Goal: Entertainment & Leisure: Browse casually

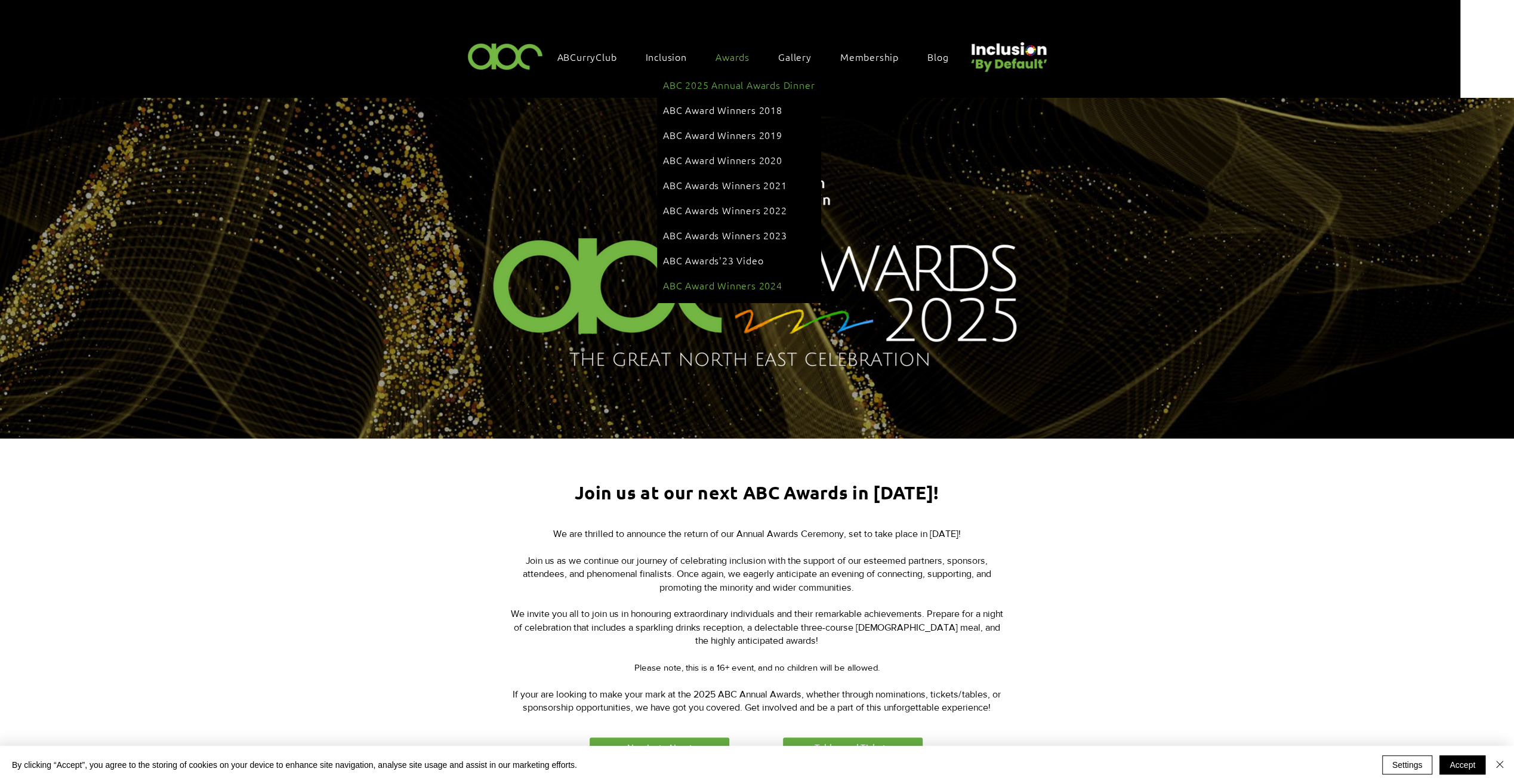
click at [709, 278] on span "ABC Award Winners 2024" at bounding box center [722, 285] width 120 height 13
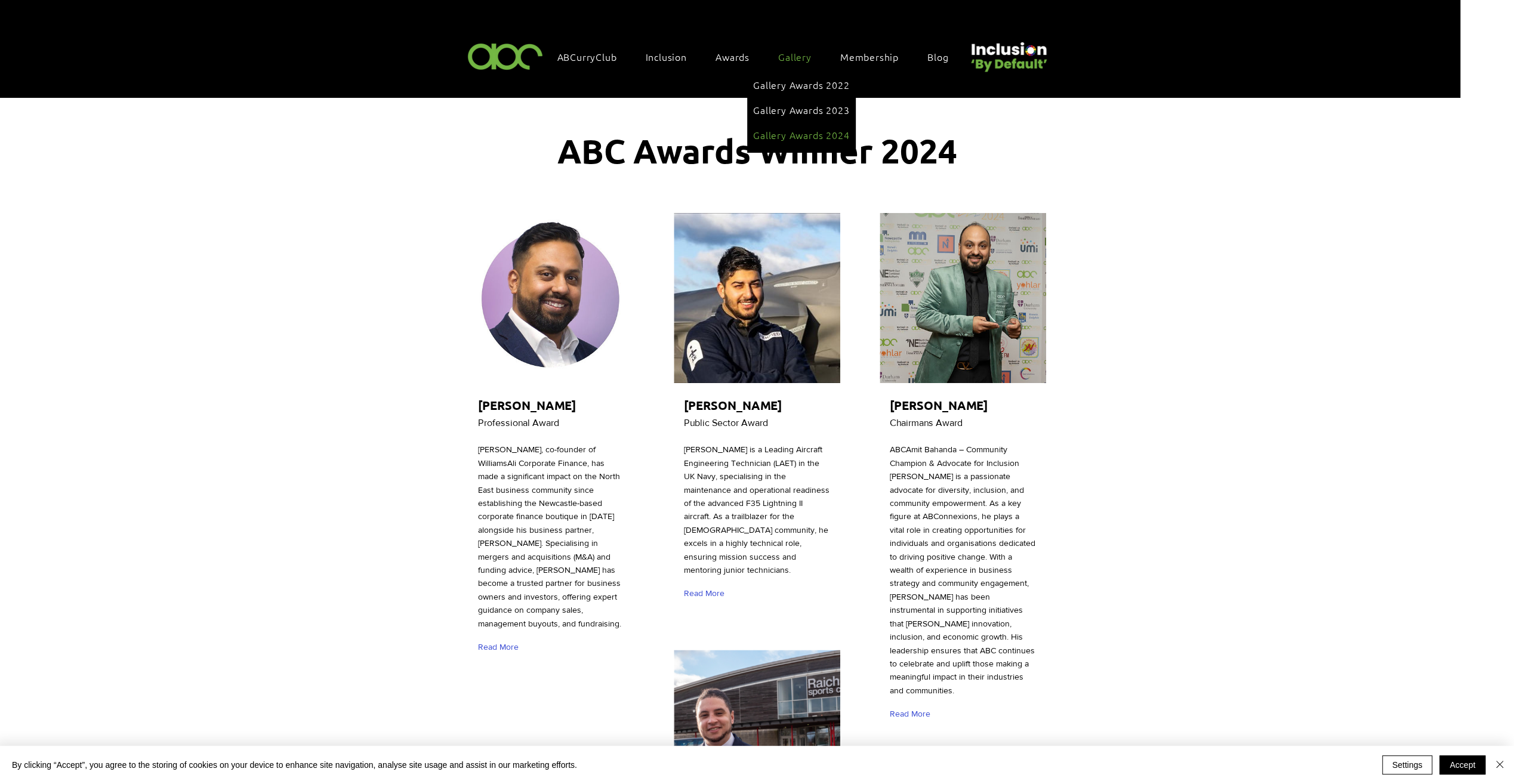
click at [777, 128] on span "Gallery Awards 2024" at bounding box center [800, 135] width 96 height 13
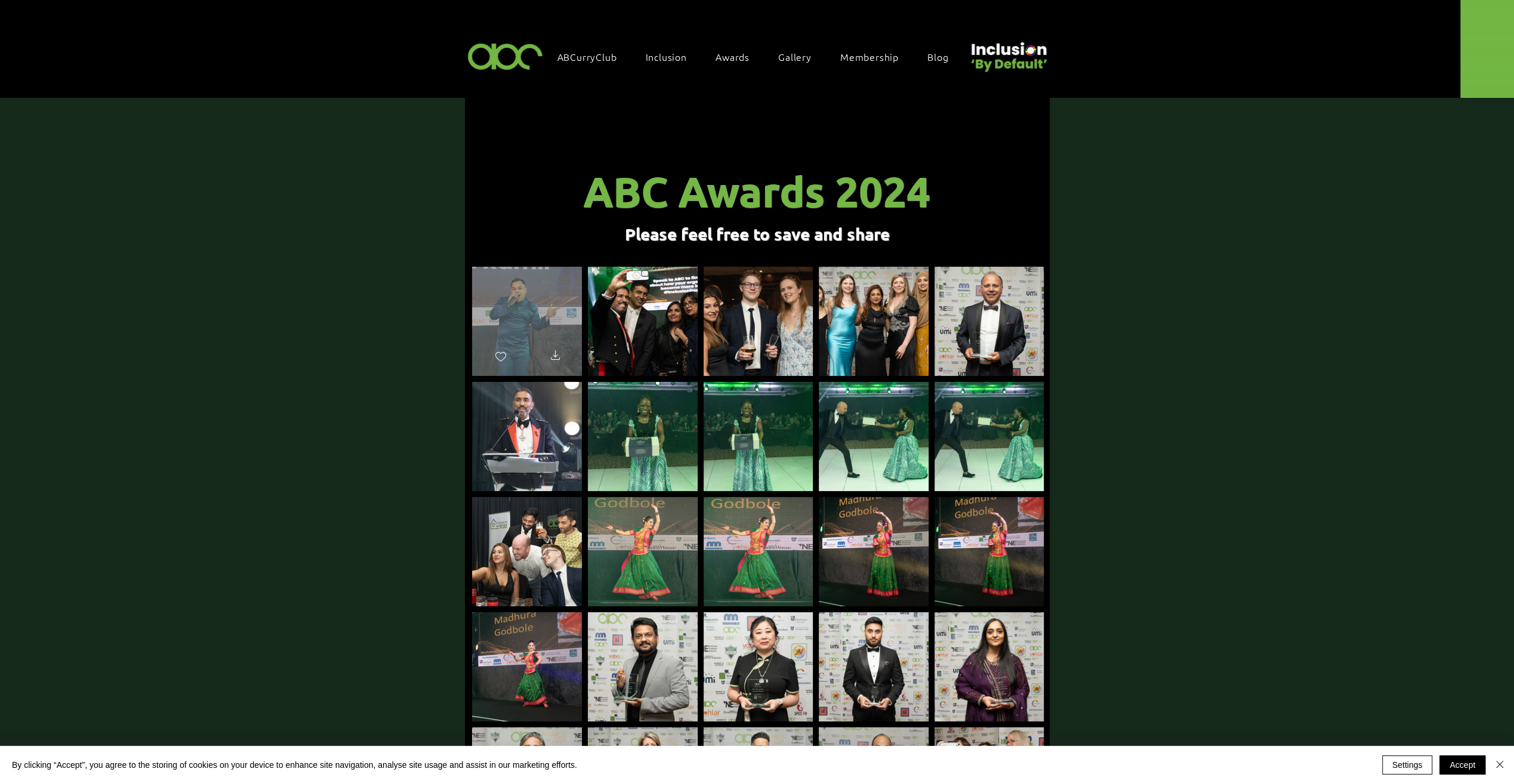
click at [532, 306] on div "main content" at bounding box center [527, 316] width 110 height 99
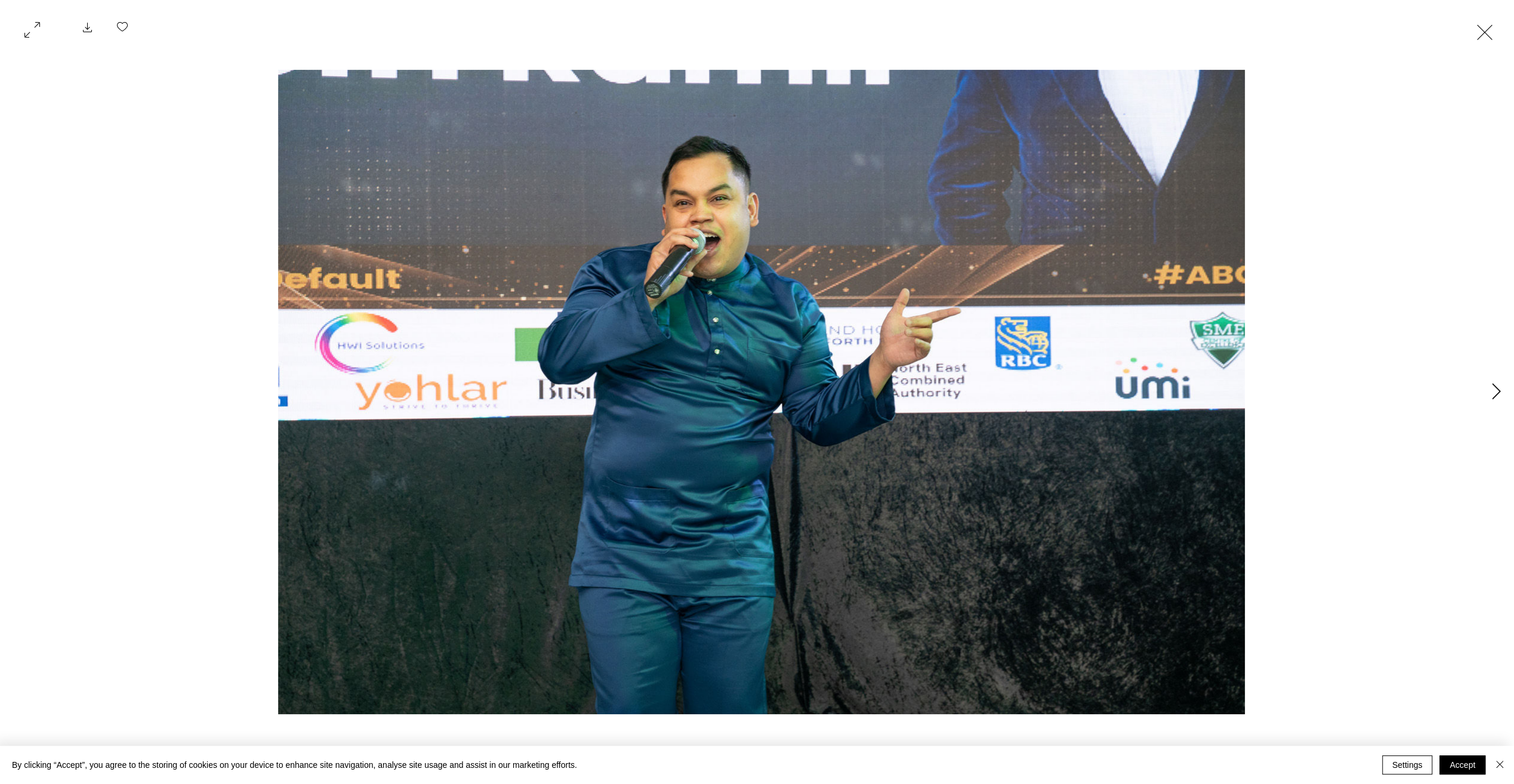
click at [1501, 395] on button "Next Item" at bounding box center [1496, 392] width 30 height 30
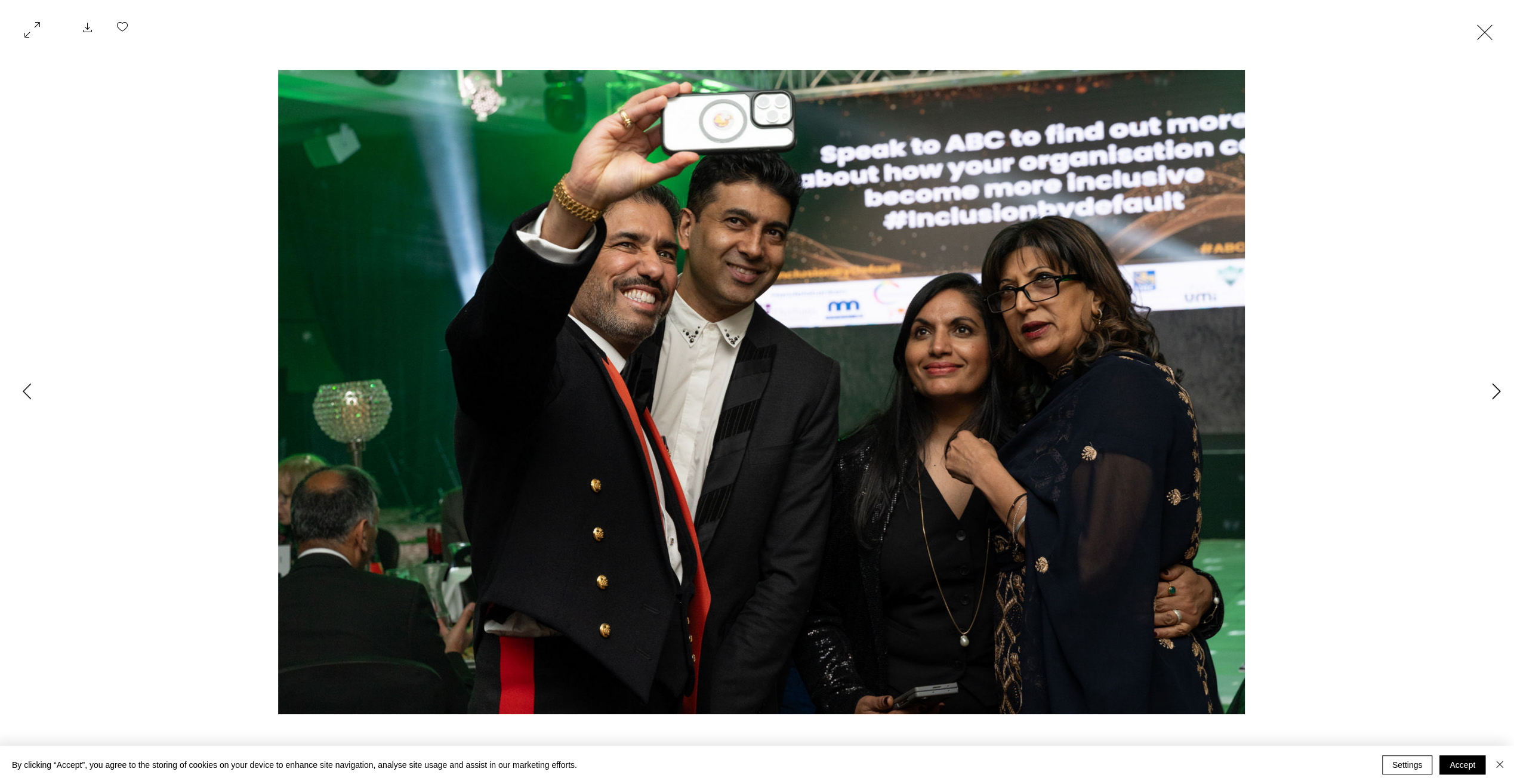
click at [1498, 395] on icon "Next Item" at bounding box center [1496, 391] width 9 height 16
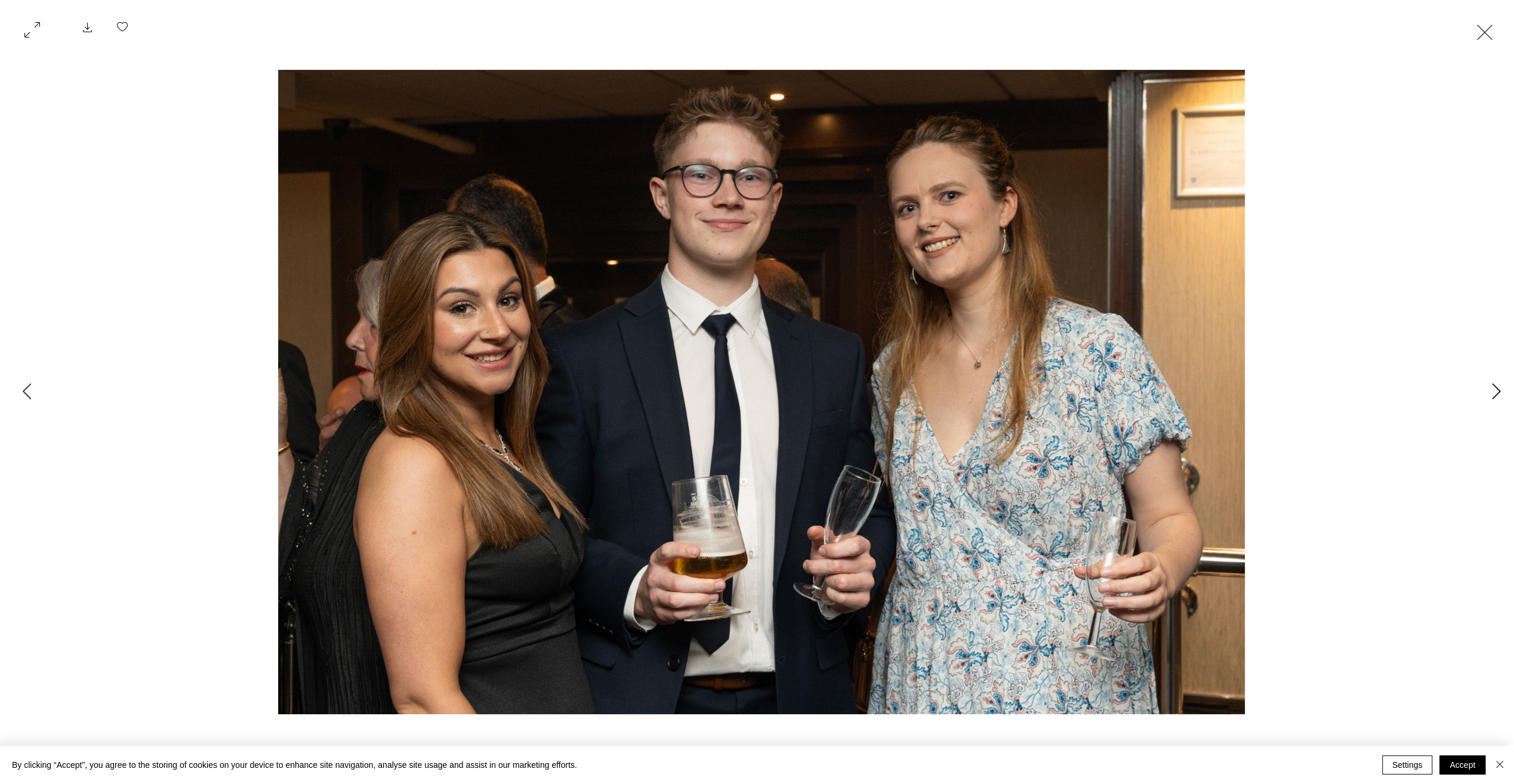
click at [1498, 395] on icon "Next Item" at bounding box center [1496, 391] width 9 height 16
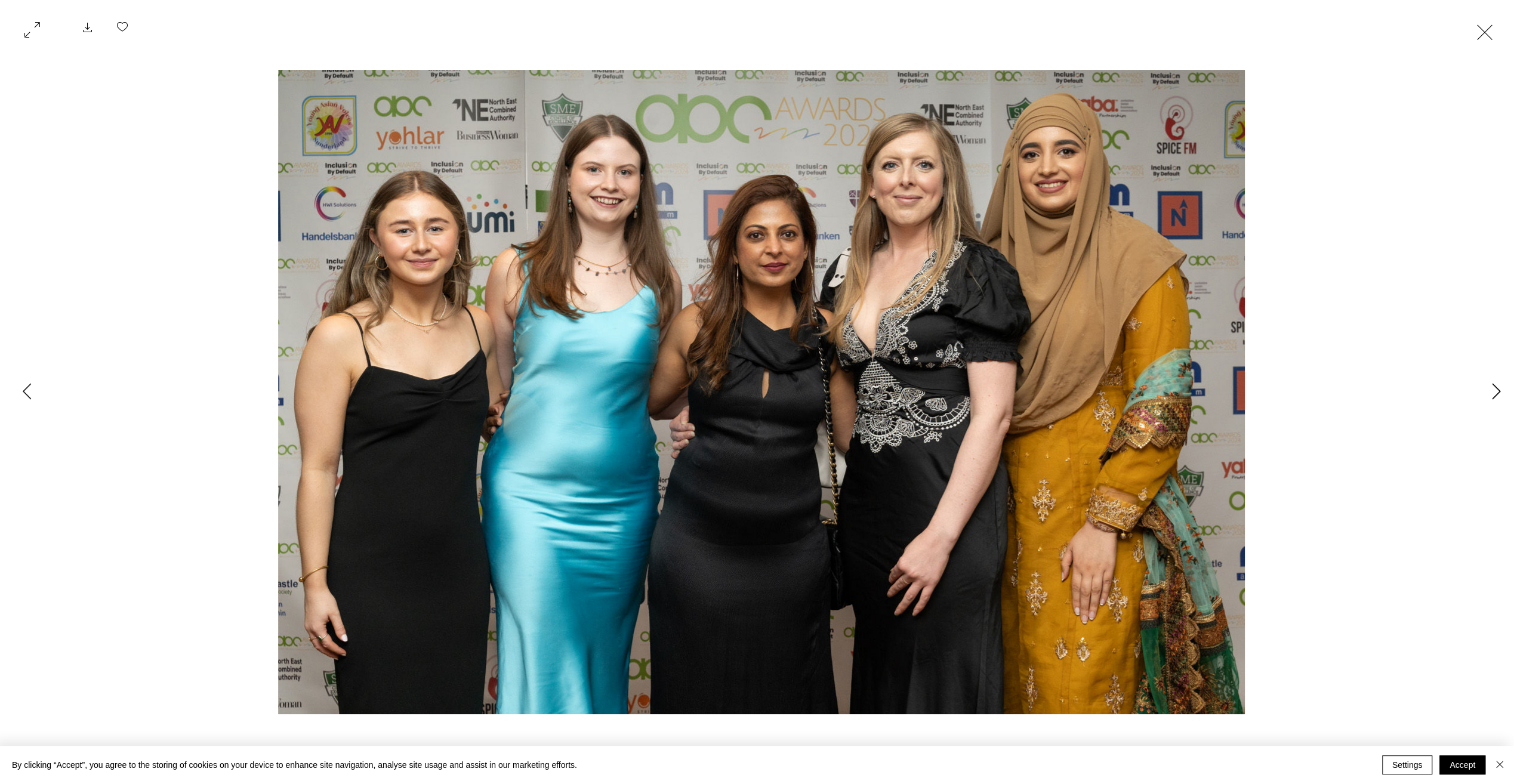
click at [1498, 395] on icon "Next Item" at bounding box center [1496, 391] width 9 height 16
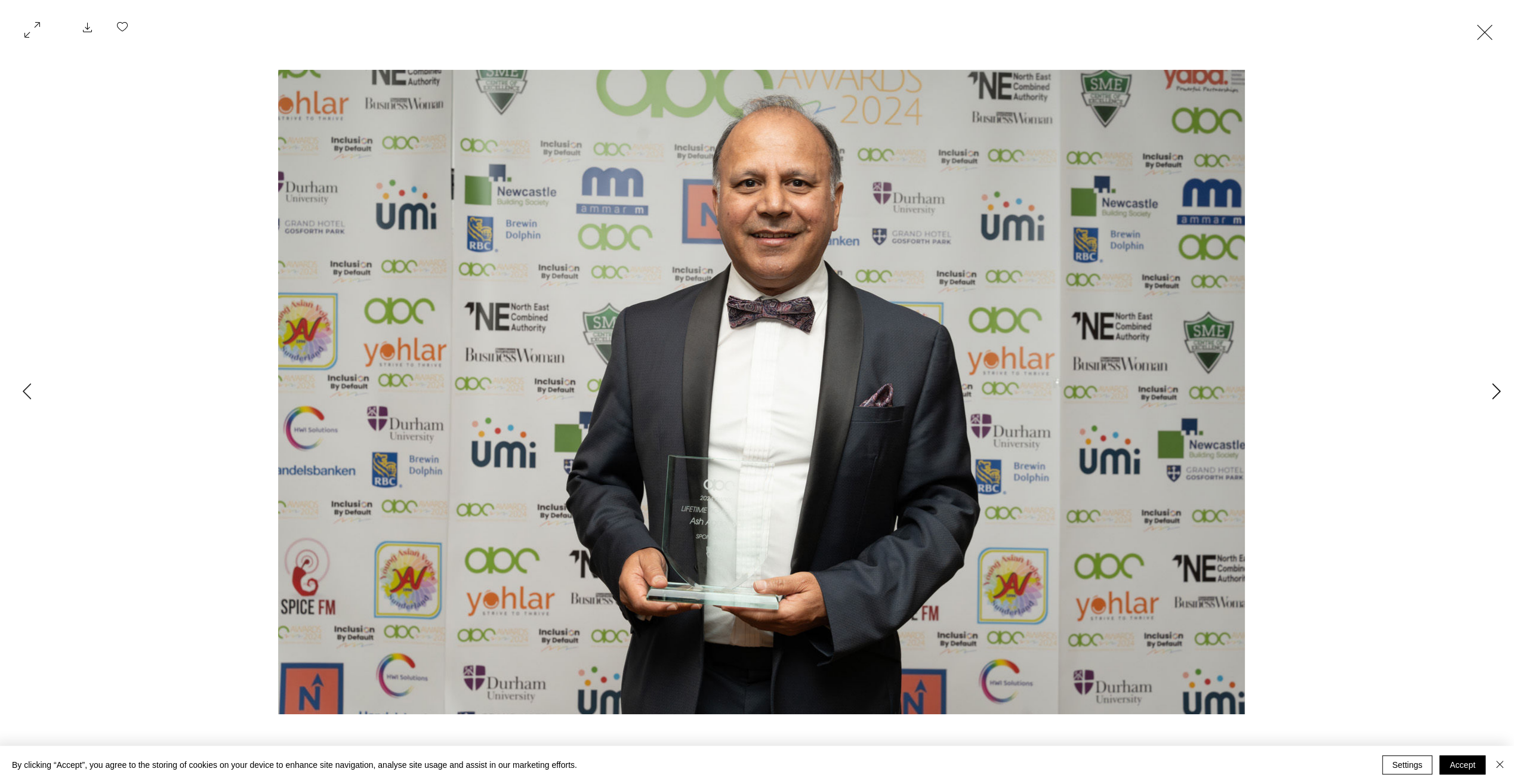
click at [1498, 395] on icon "Next Item" at bounding box center [1496, 391] width 9 height 16
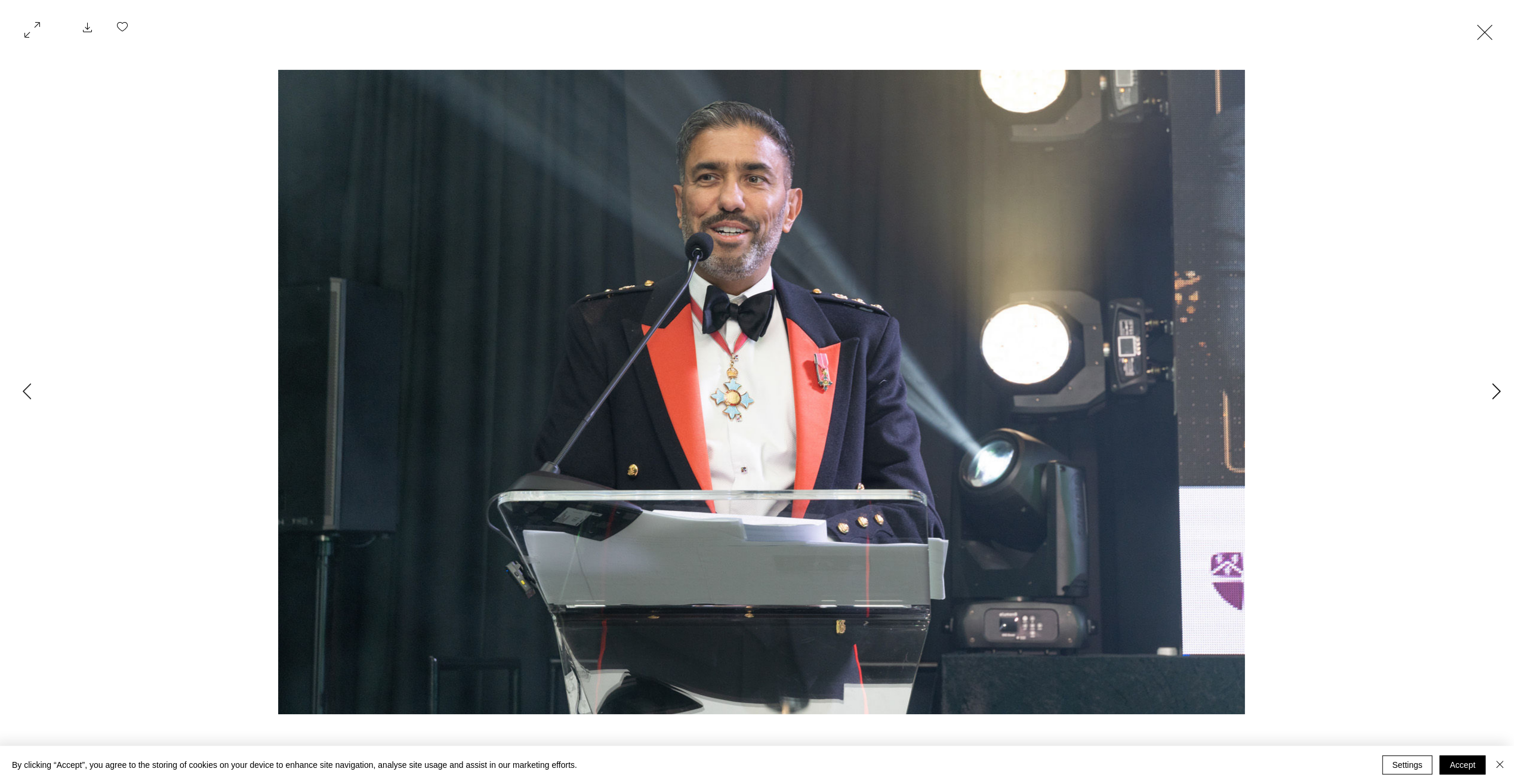
click at [1498, 395] on icon "Next Item" at bounding box center [1496, 391] width 9 height 16
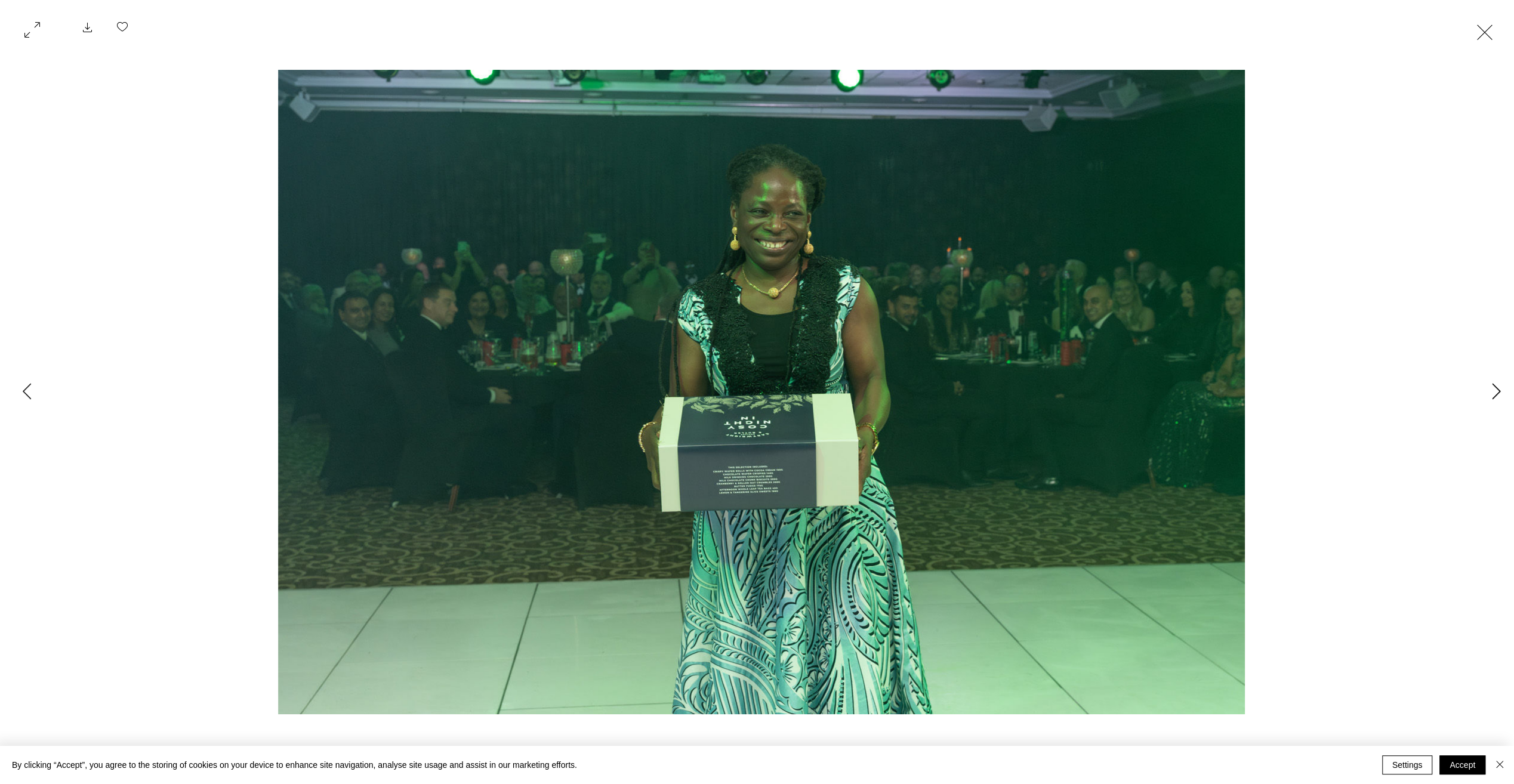
click at [1498, 395] on icon "Next Item" at bounding box center [1496, 391] width 9 height 16
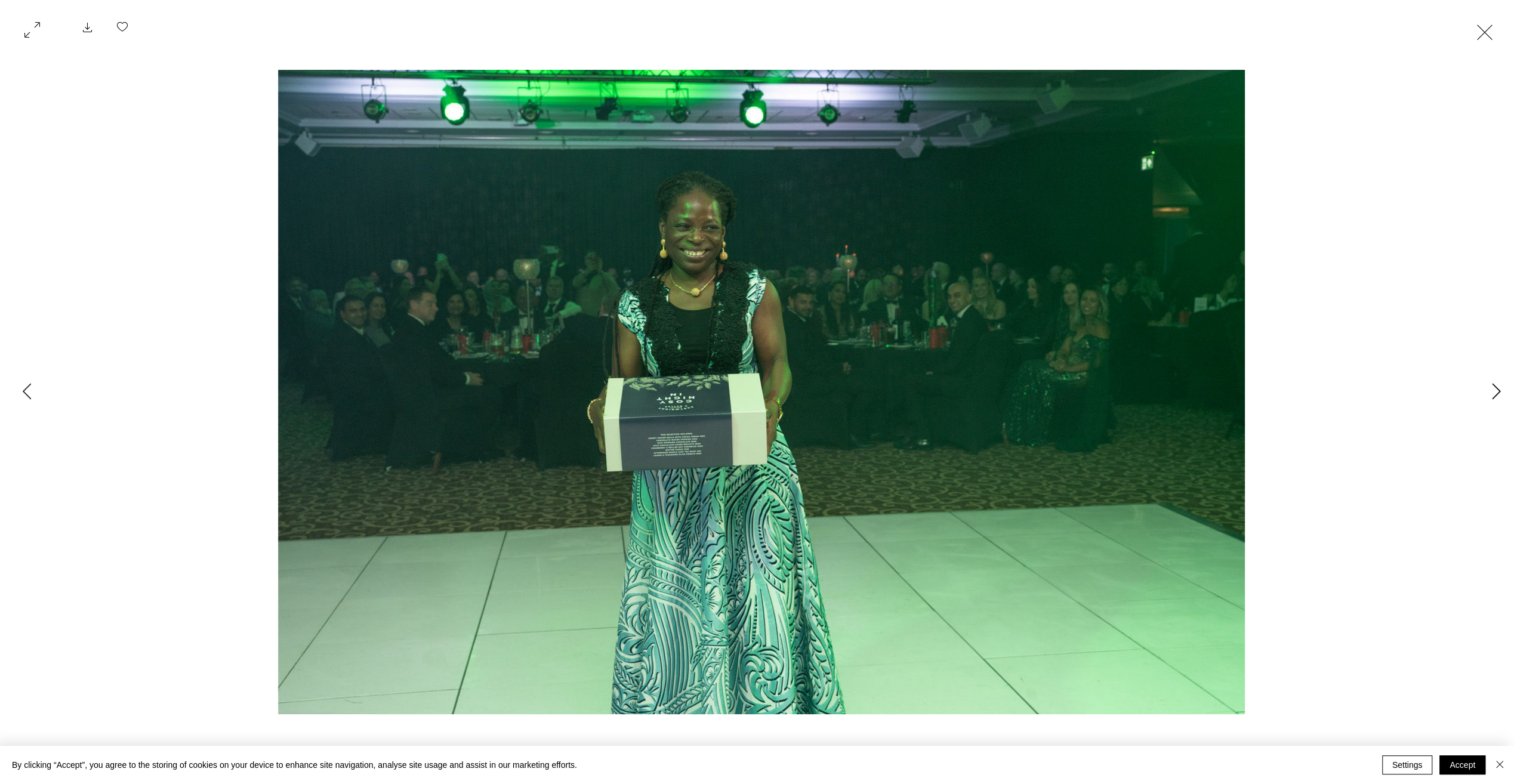
click at [1498, 395] on icon "Next Item" at bounding box center [1496, 391] width 9 height 16
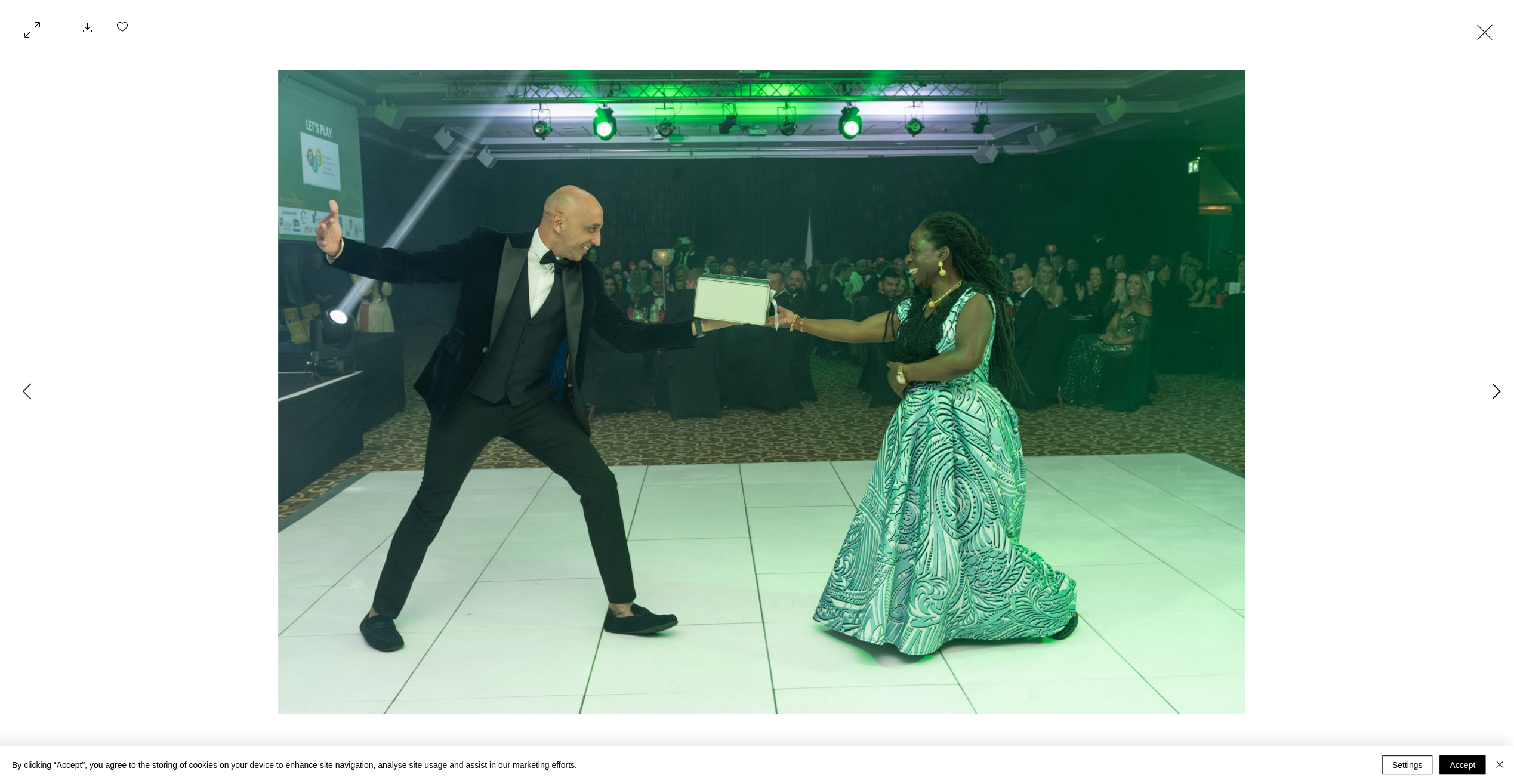
click at [1498, 395] on icon "Next Item" at bounding box center [1496, 391] width 9 height 16
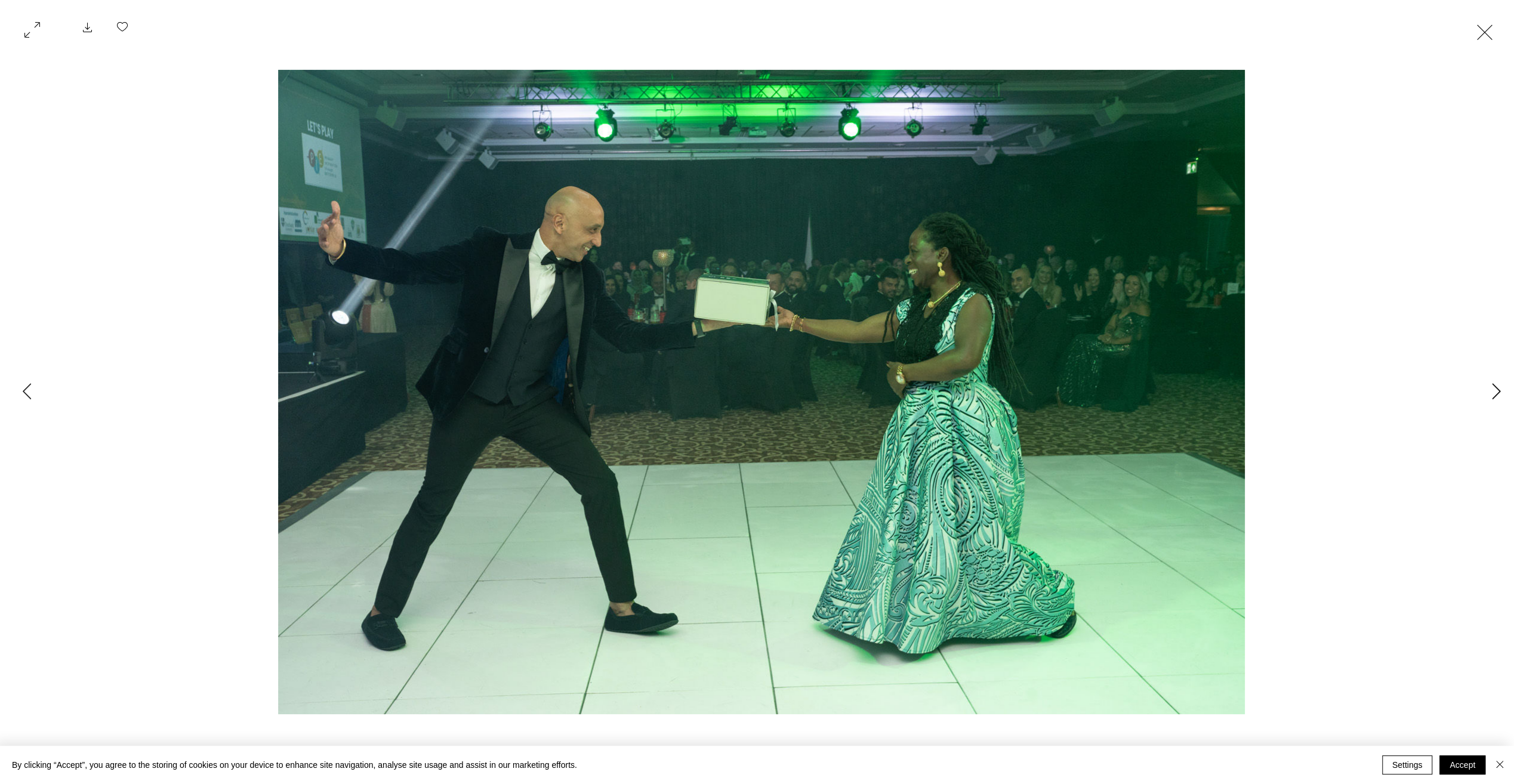
click at [1498, 395] on icon "Next Item" at bounding box center [1496, 391] width 9 height 16
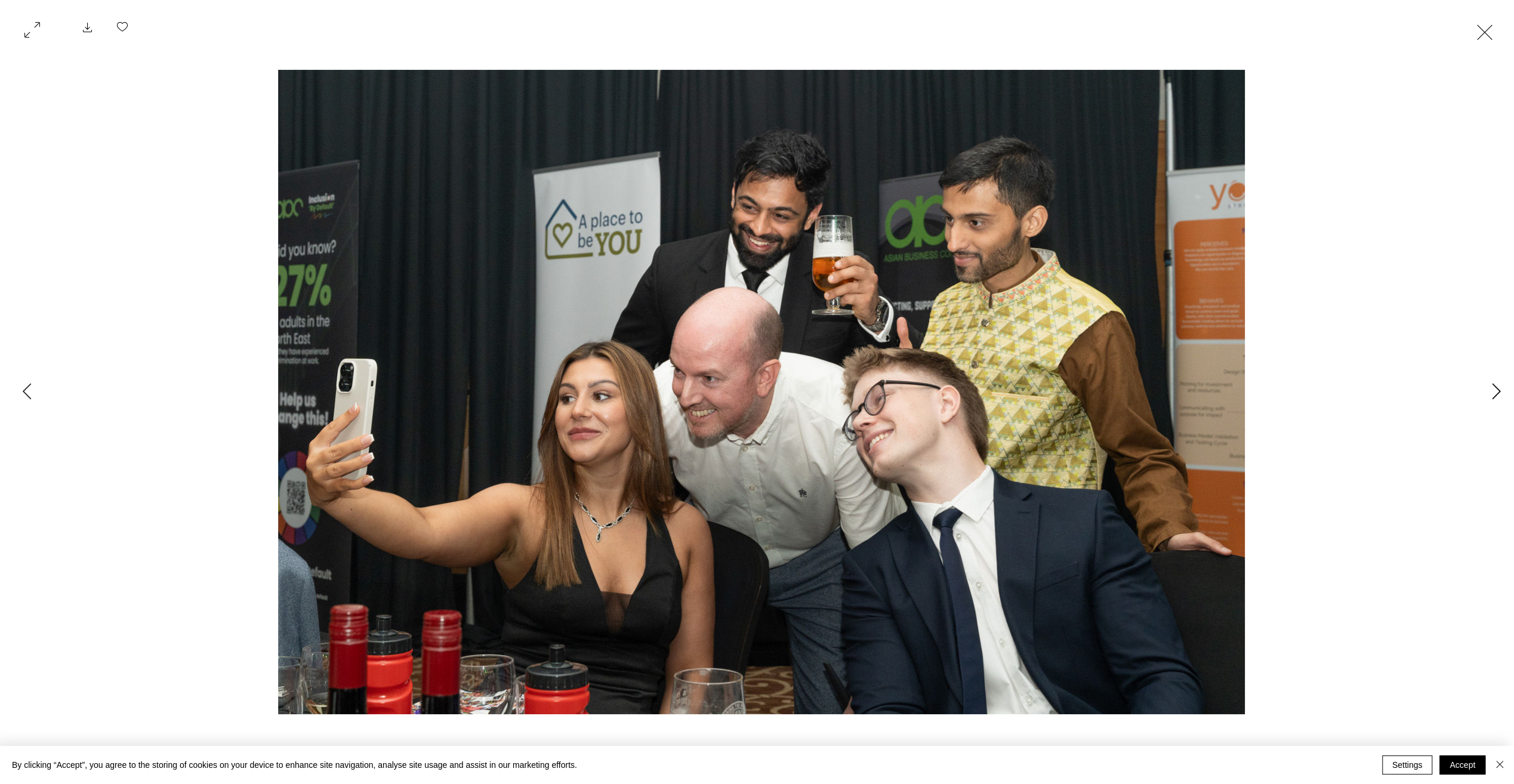
click at [1492, 393] on icon "Next Item" at bounding box center [1496, 391] width 9 height 16
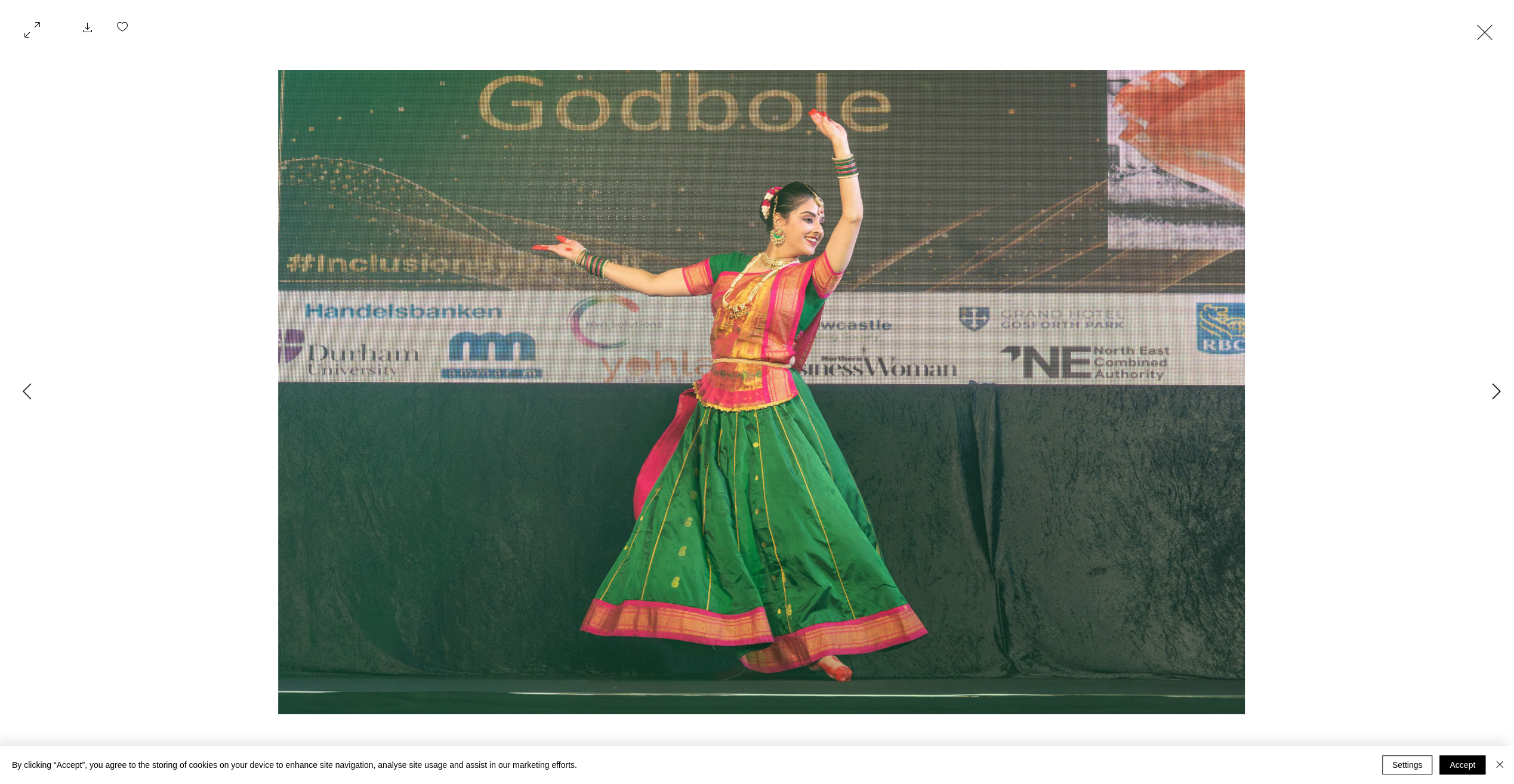
click at [1492, 393] on icon "Next Item" at bounding box center [1496, 391] width 9 height 16
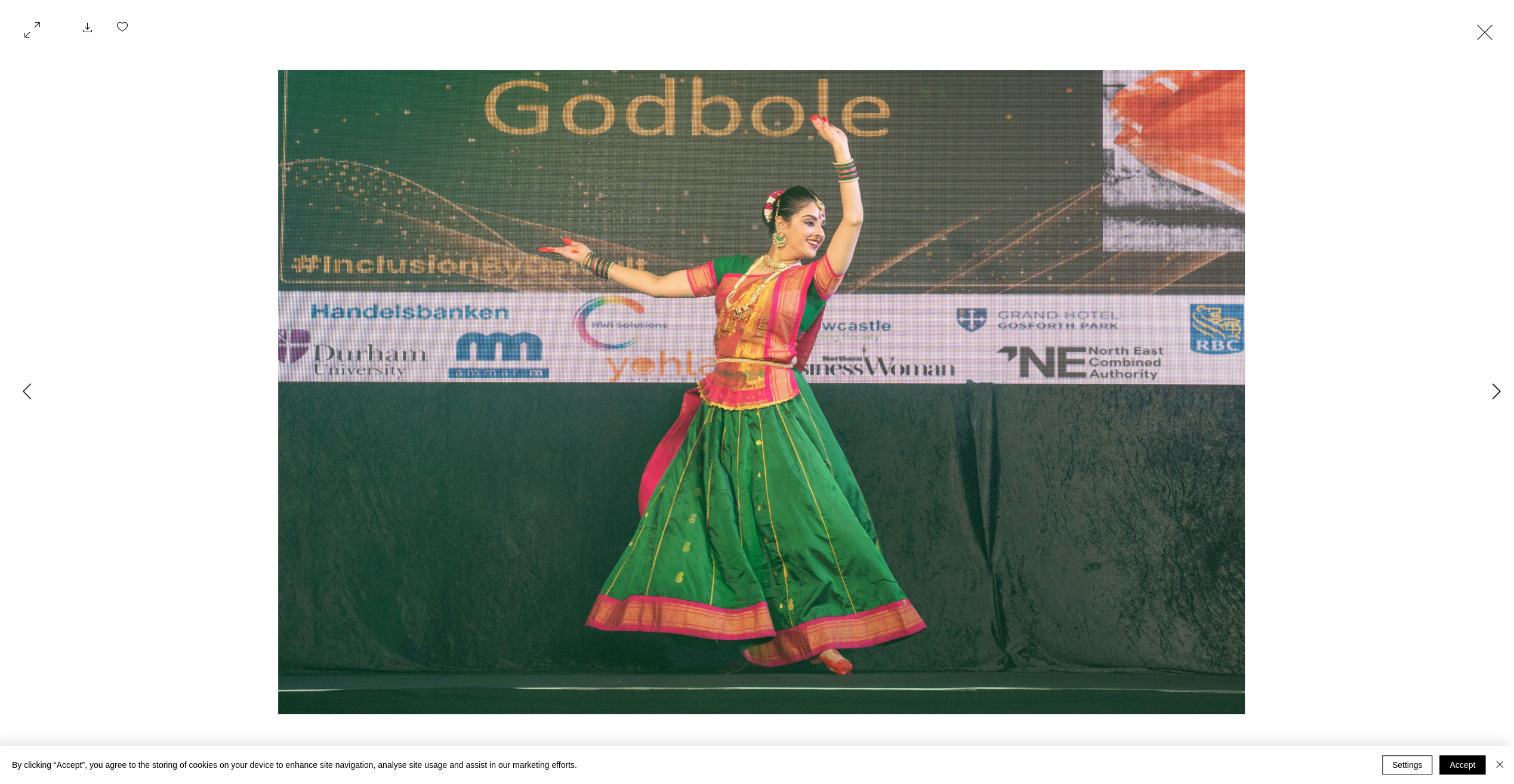
click at [1492, 393] on icon "Next Item" at bounding box center [1496, 391] width 9 height 16
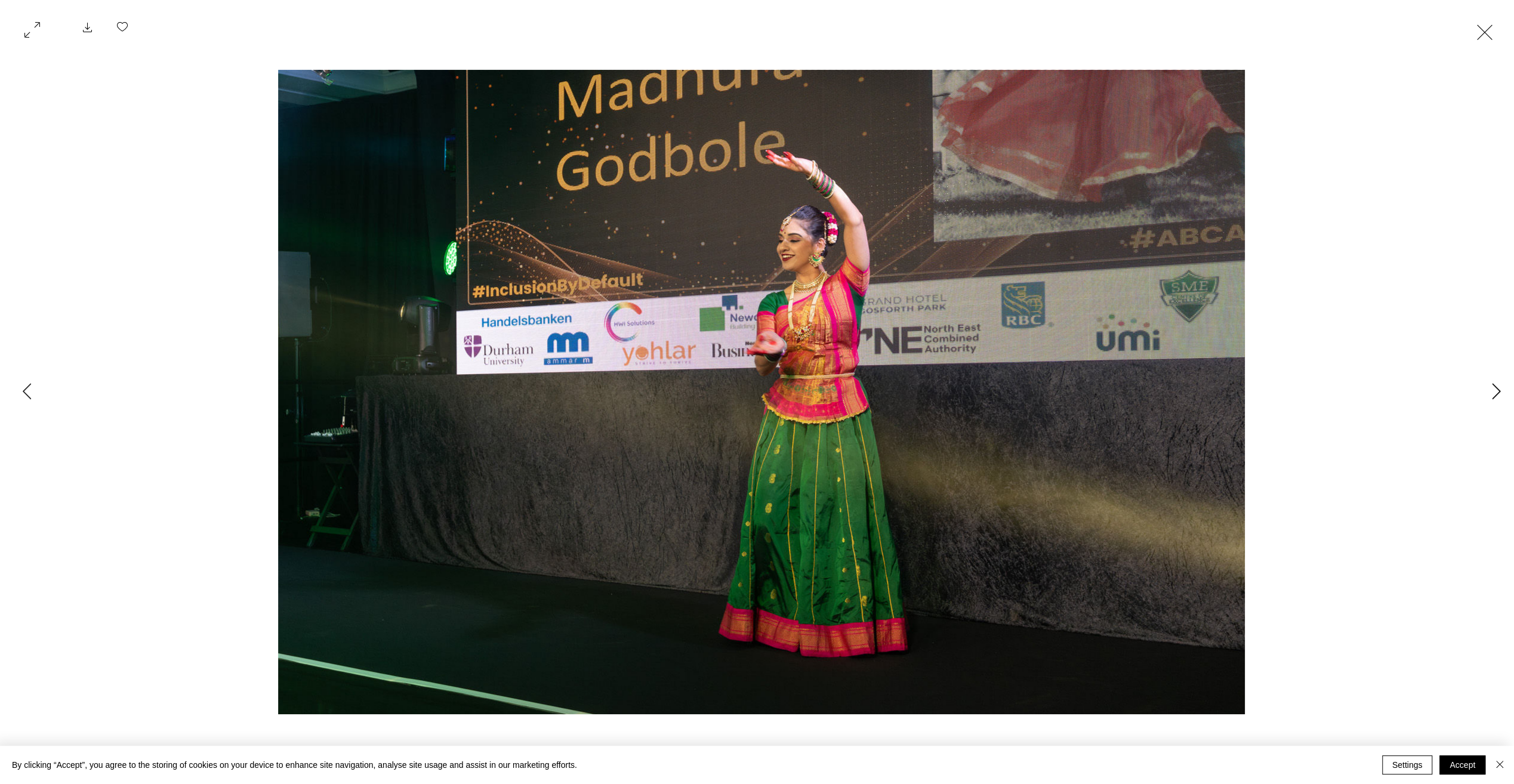
click at [1492, 393] on icon "Next Item" at bounding box center [1496, 391] width 9 height 16
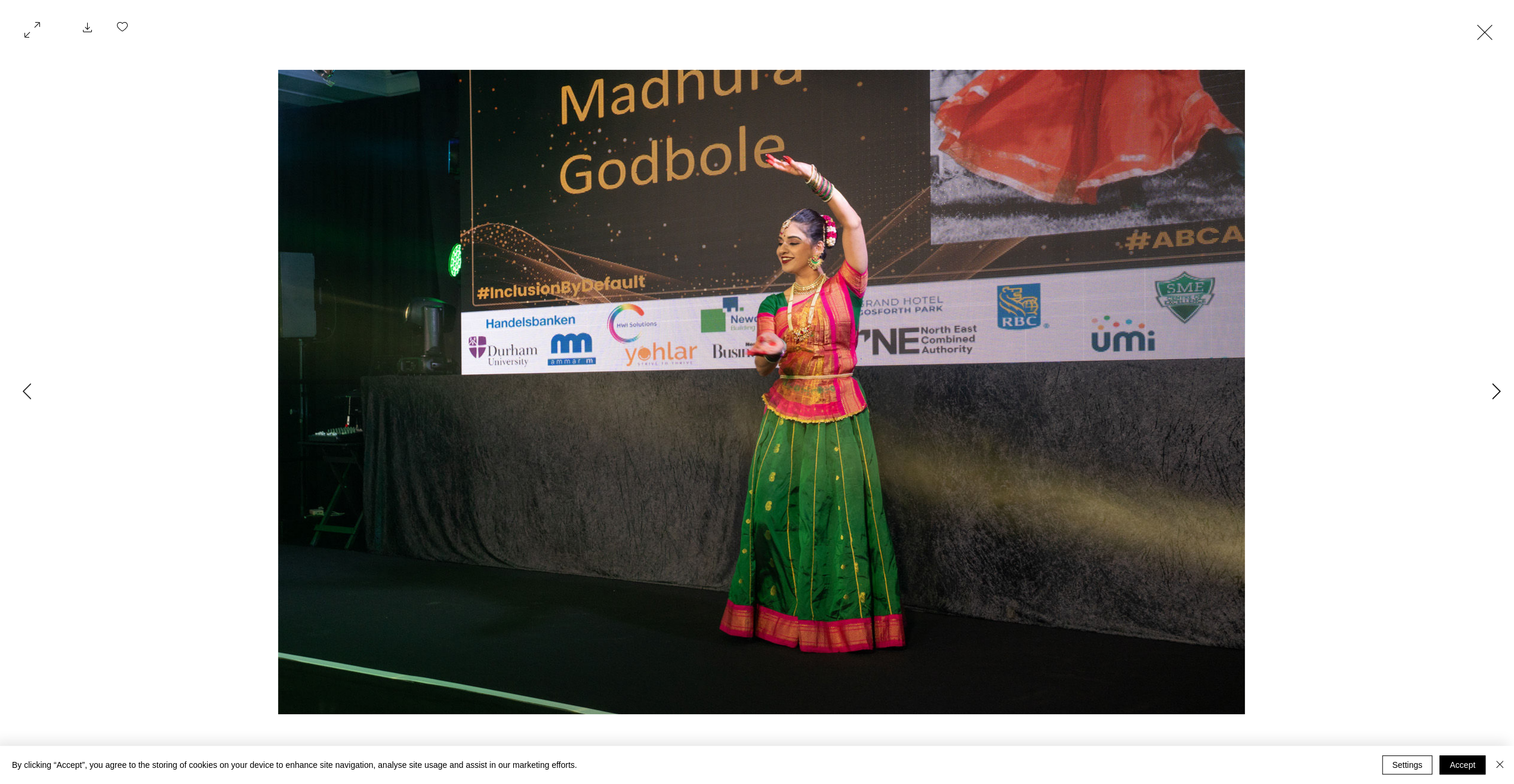
click at [1492, 393] on icon "Next Item" at bounding box center [1496, 391] width 9 height 16
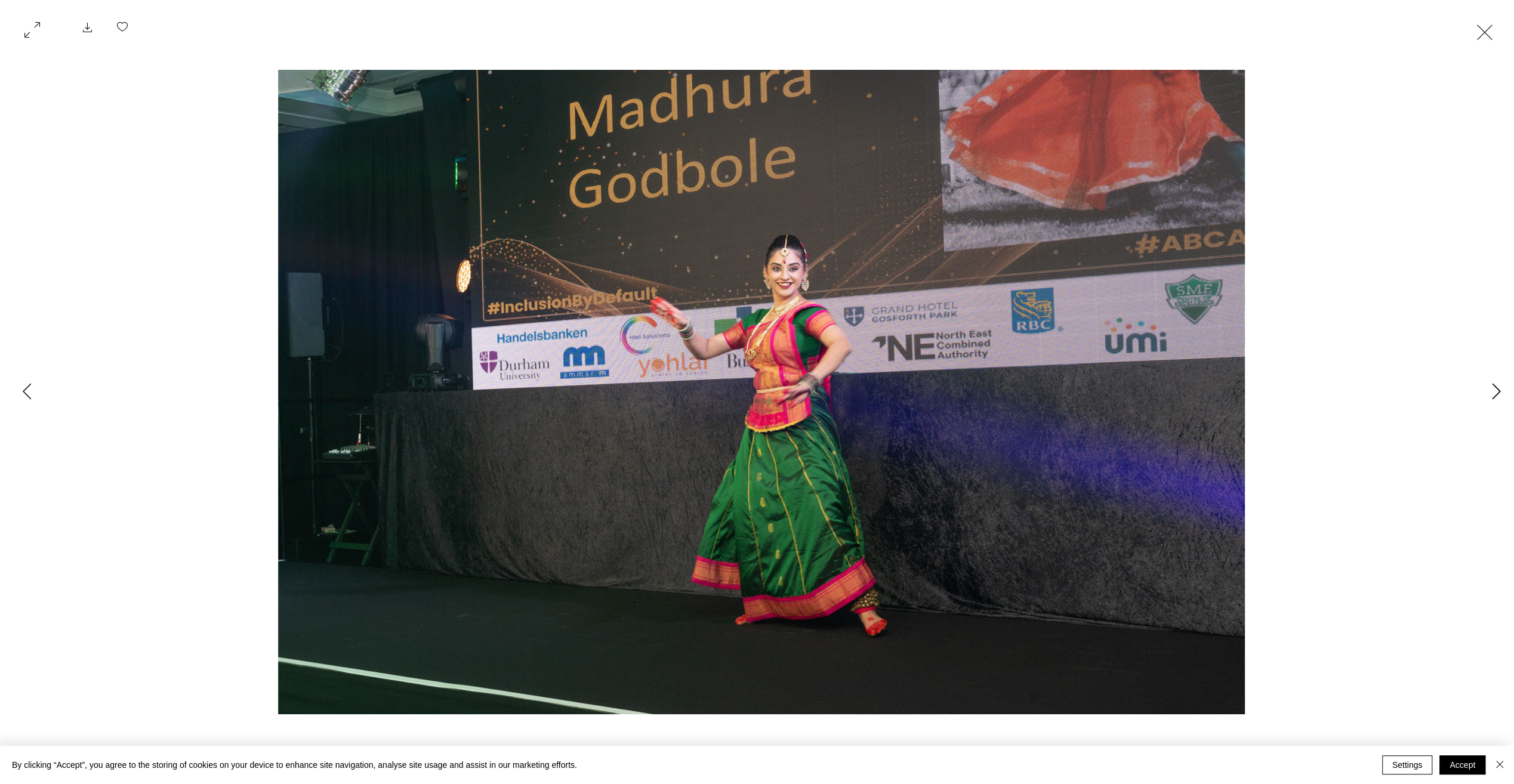
click at [1492, 393] on icon "Next Item" at bounding box center [1496, 391] width 9 height 16
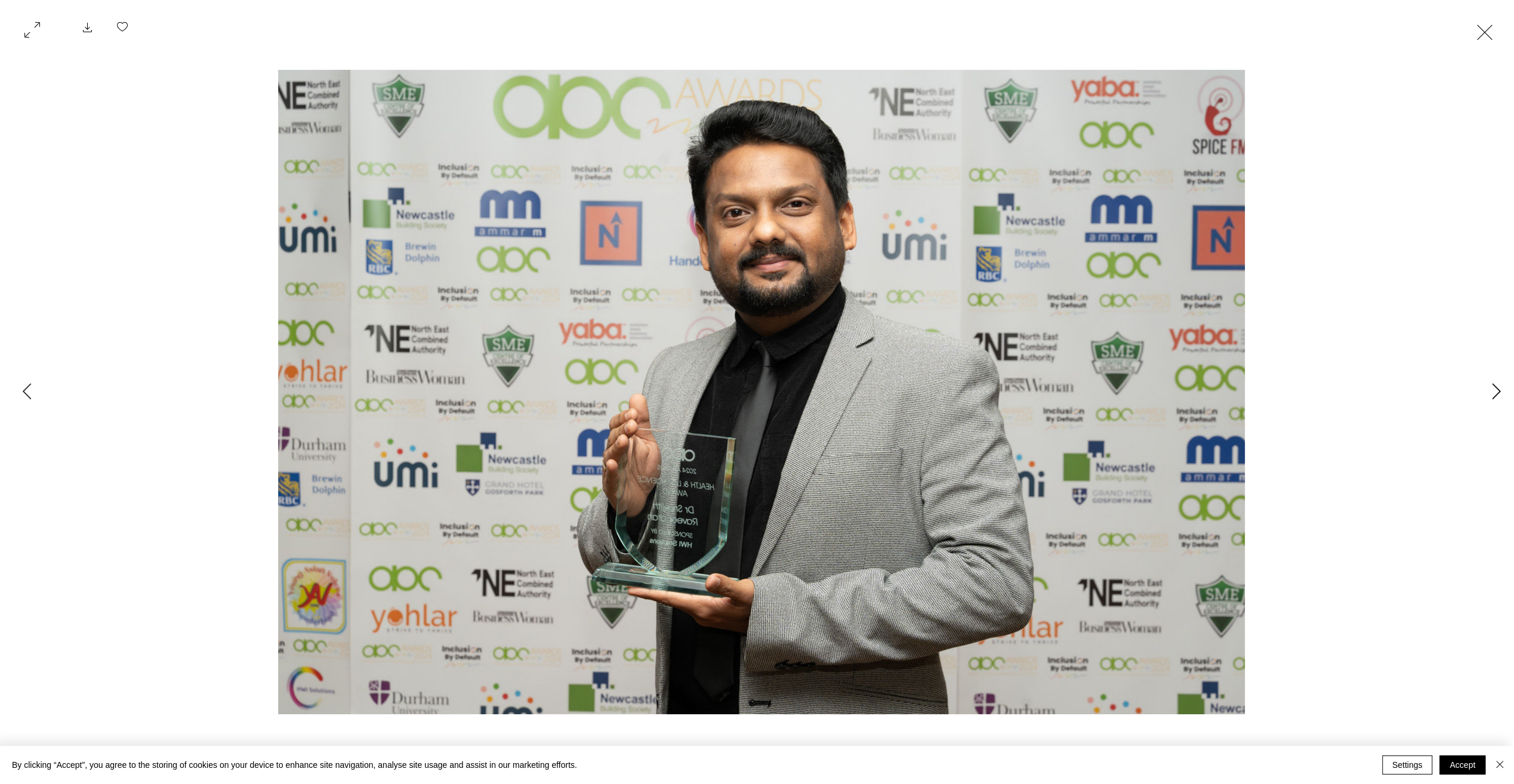
click at [1492, 393] on icon "Next Item" at bounding box center [1496, 391] width 9 height 16
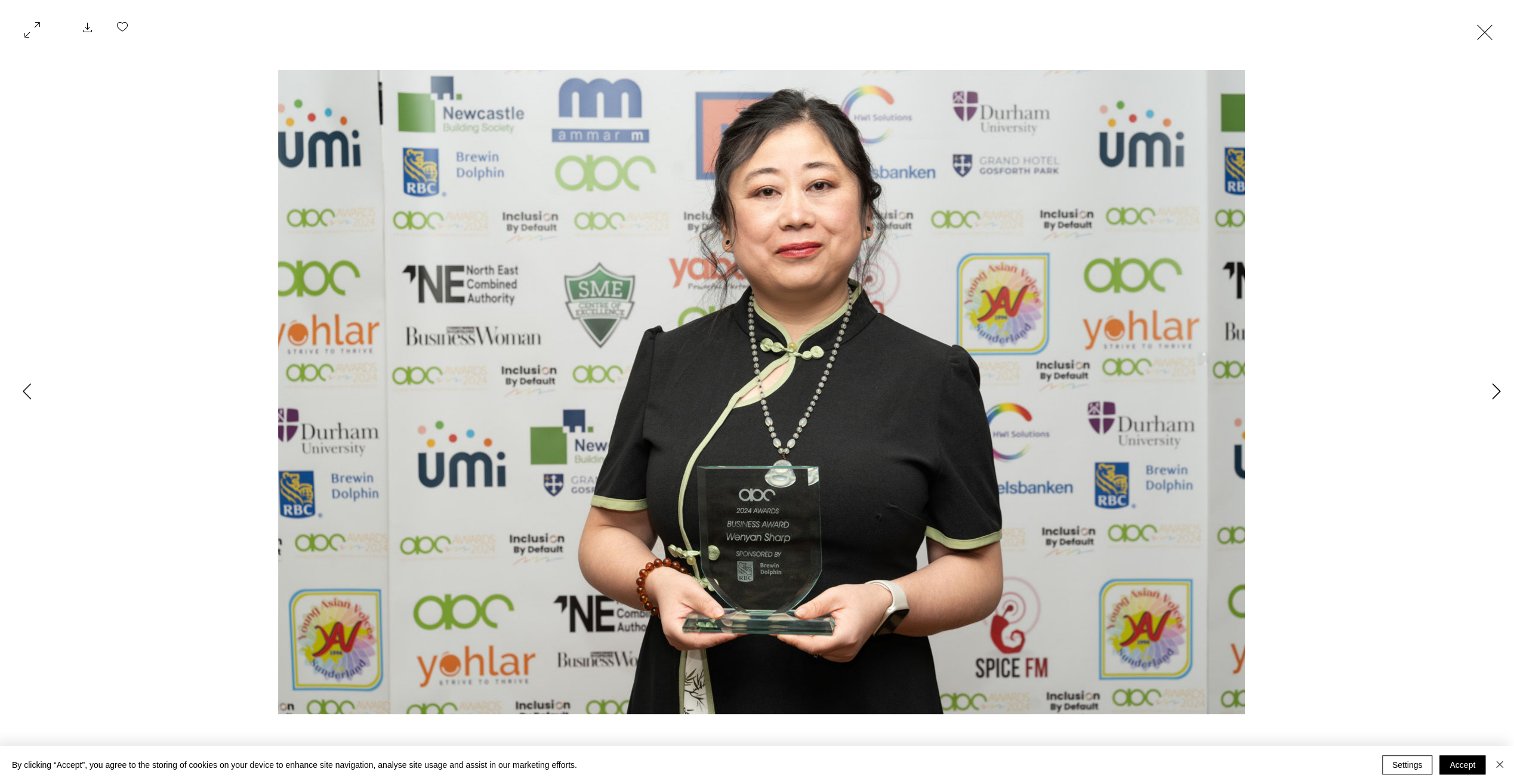
click at [1492, 393] on icon "Next Item" at bounding box center [1496, 391] width 9 height 16
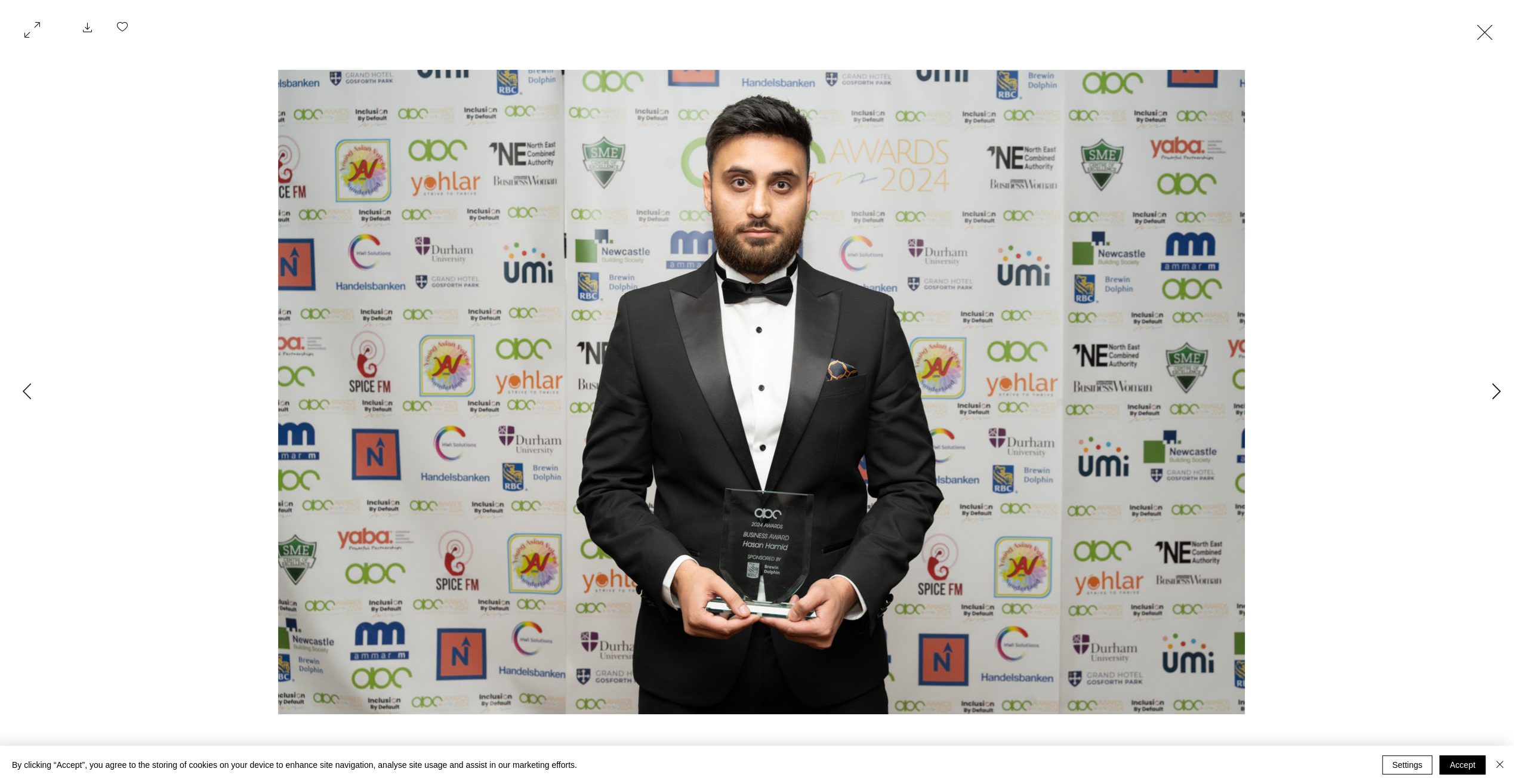
click at [1492, 393] on icon "Next Item" at bounding box center [1496, 391] width 9 height 16
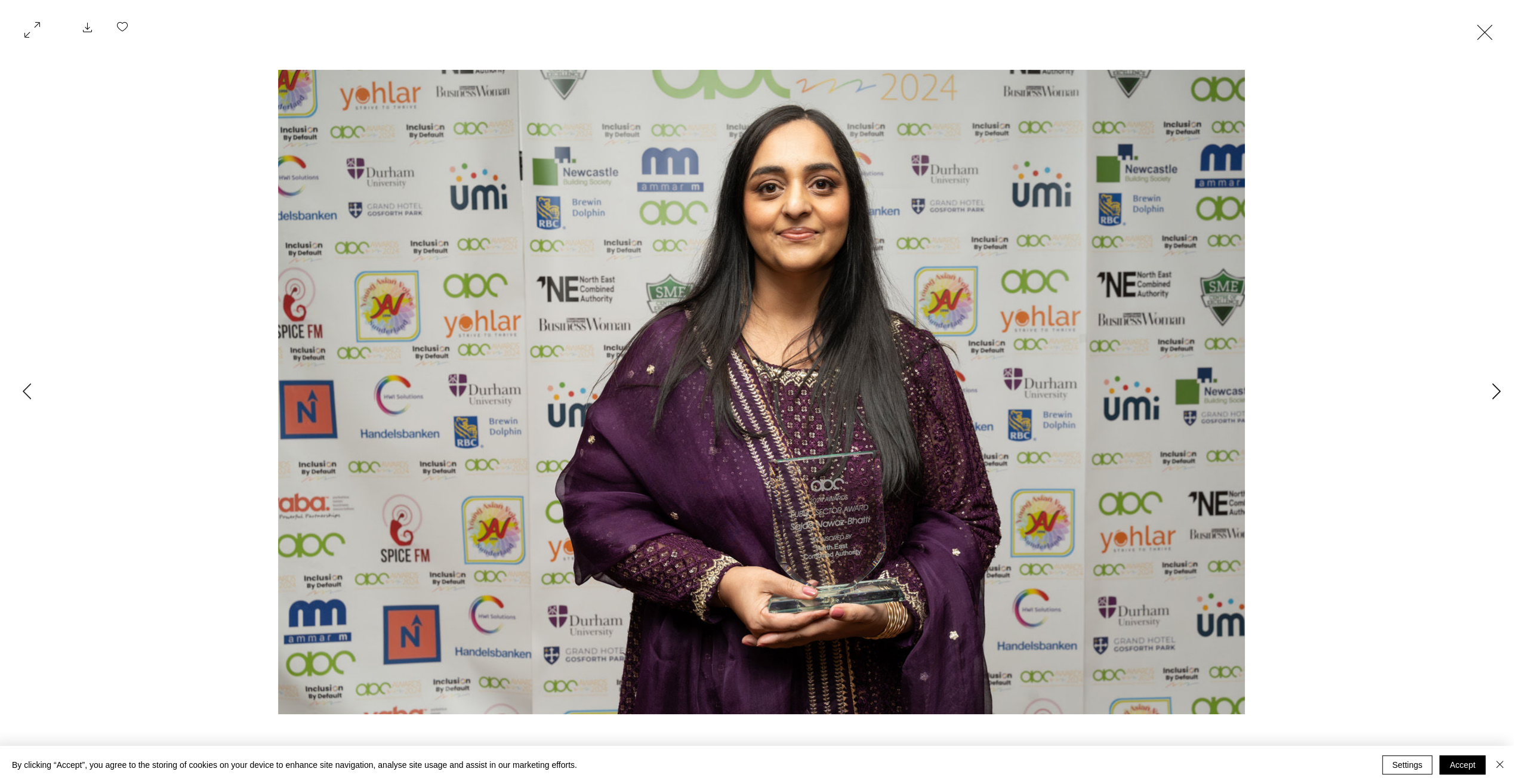
click at [1492, 393] on icon "Next Item" at bounding box center [1496, 391] width 9 height 16
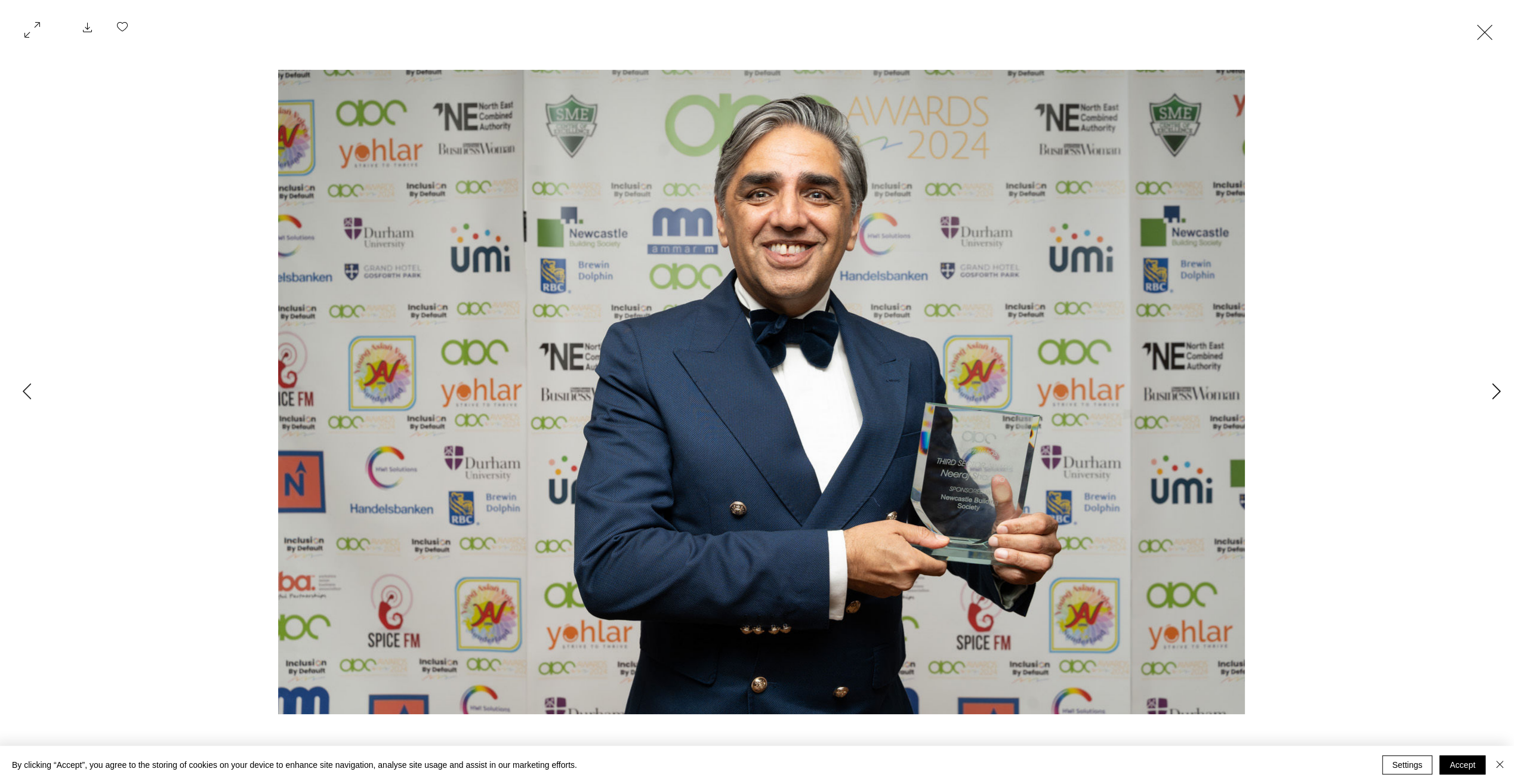
click at [1492, 393] on icon "Next Item" at bounding box center [1496, 391] width 9 height 16
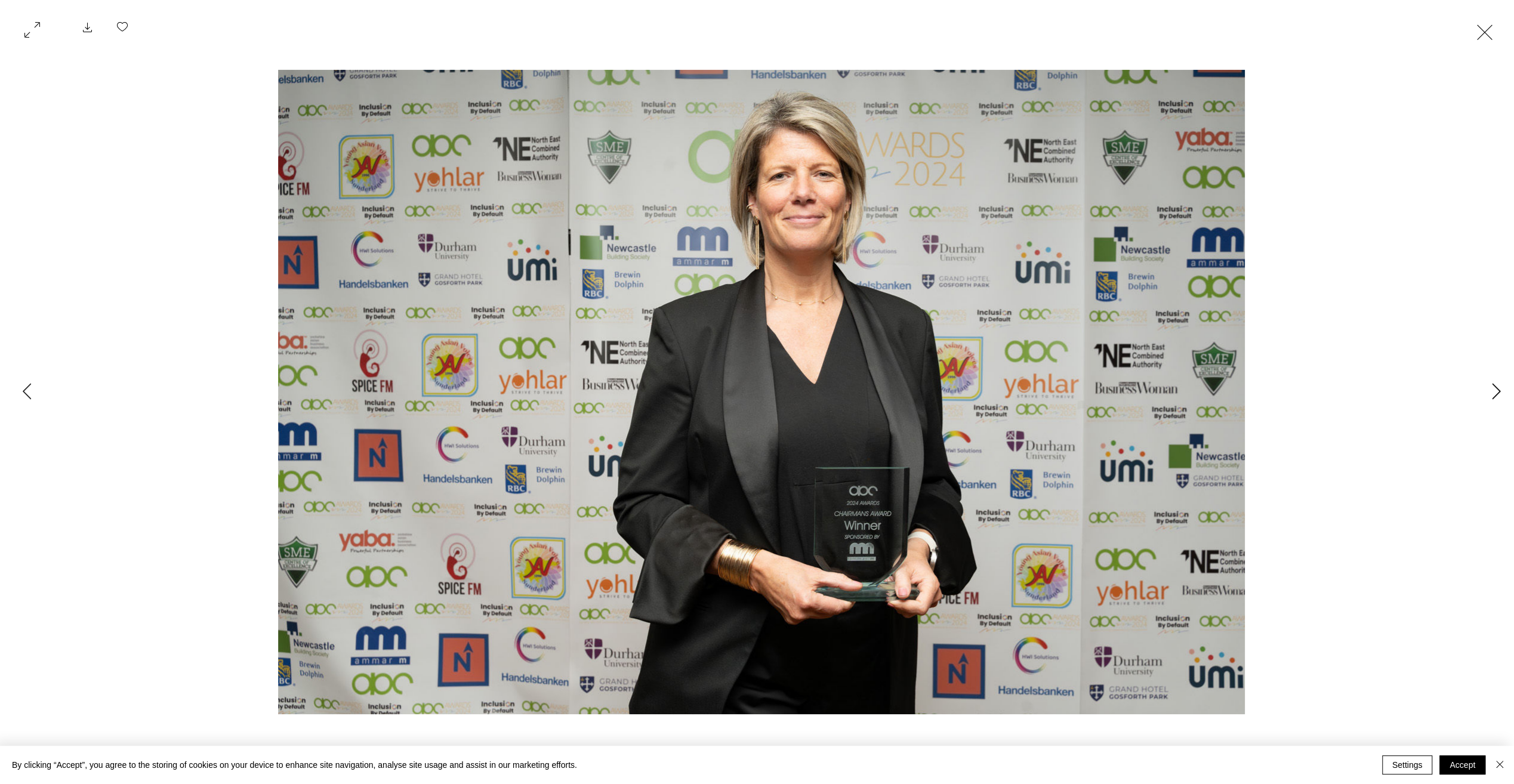
click at [1492, 393] on icon "Next Item" at bounding box center [1496, 391] width 9 height 16
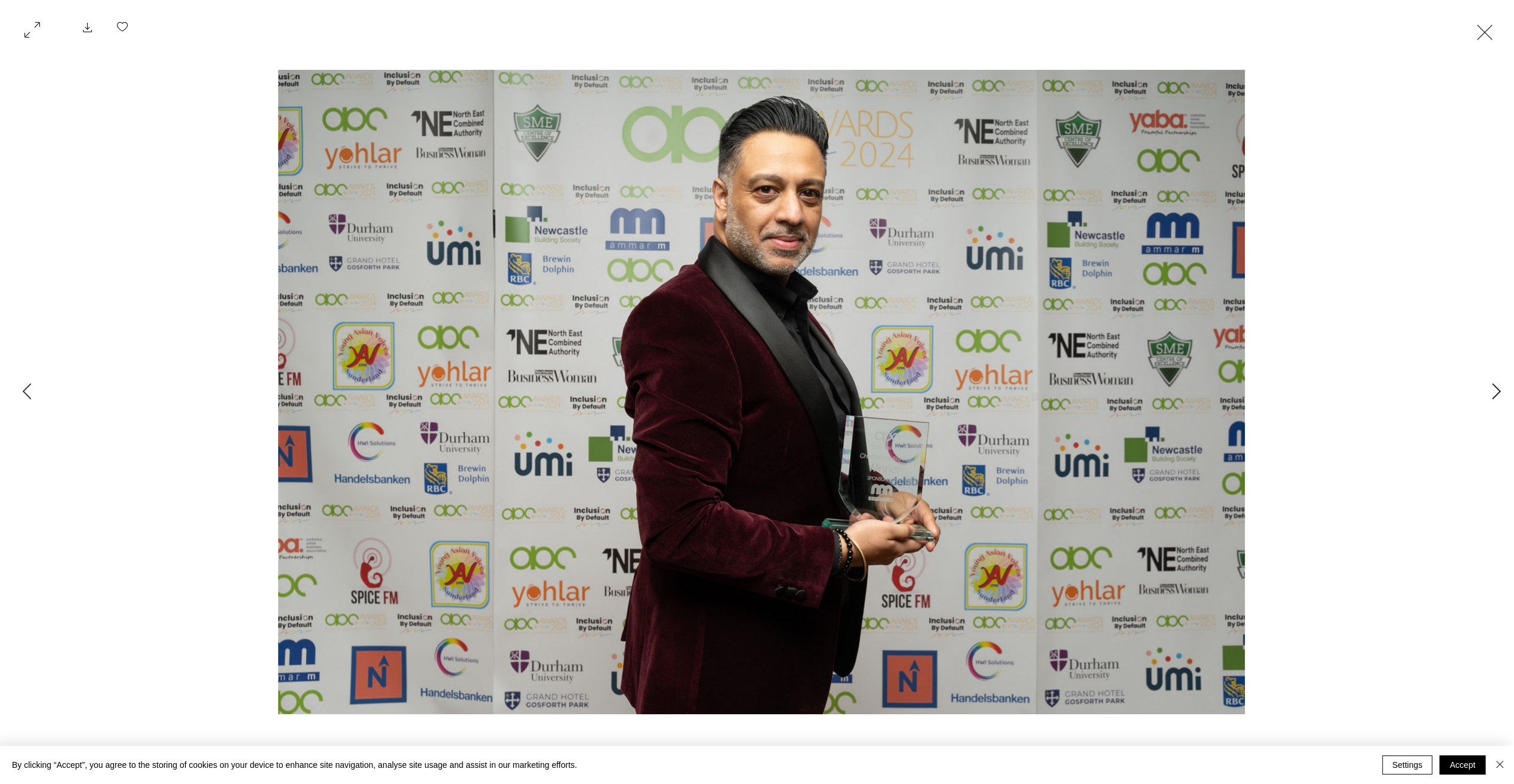
click at [1492, 393] on icon "Next Item" at bounding box center [1496, 391] width 9 height 16
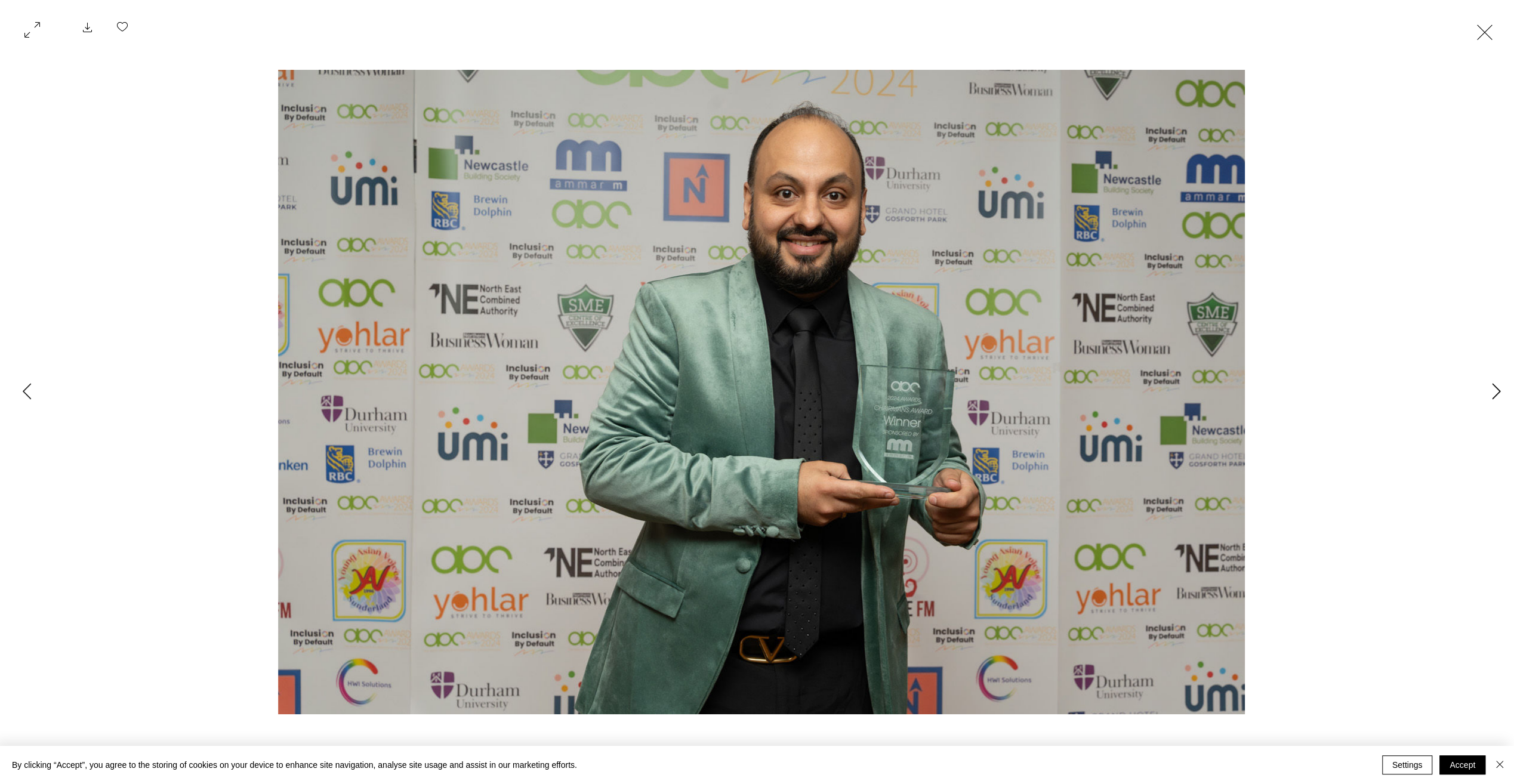
click at [1492, 393] on icon "Next Item" at bounding box center [1496, 391] width 9 height 16
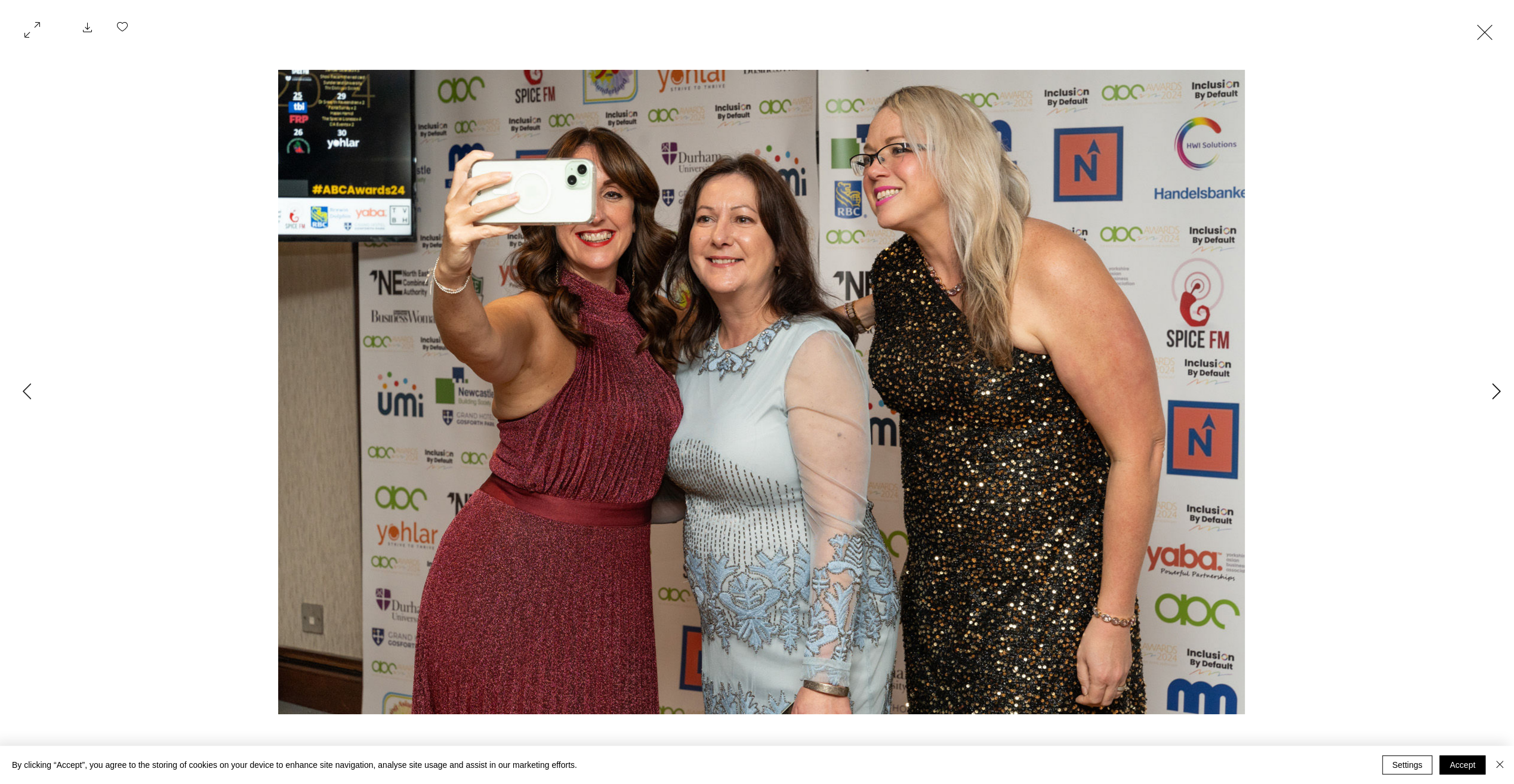
click at [1492, 393] on icon "Next Item" at bounding box center [1496, 391] width 9 height 16
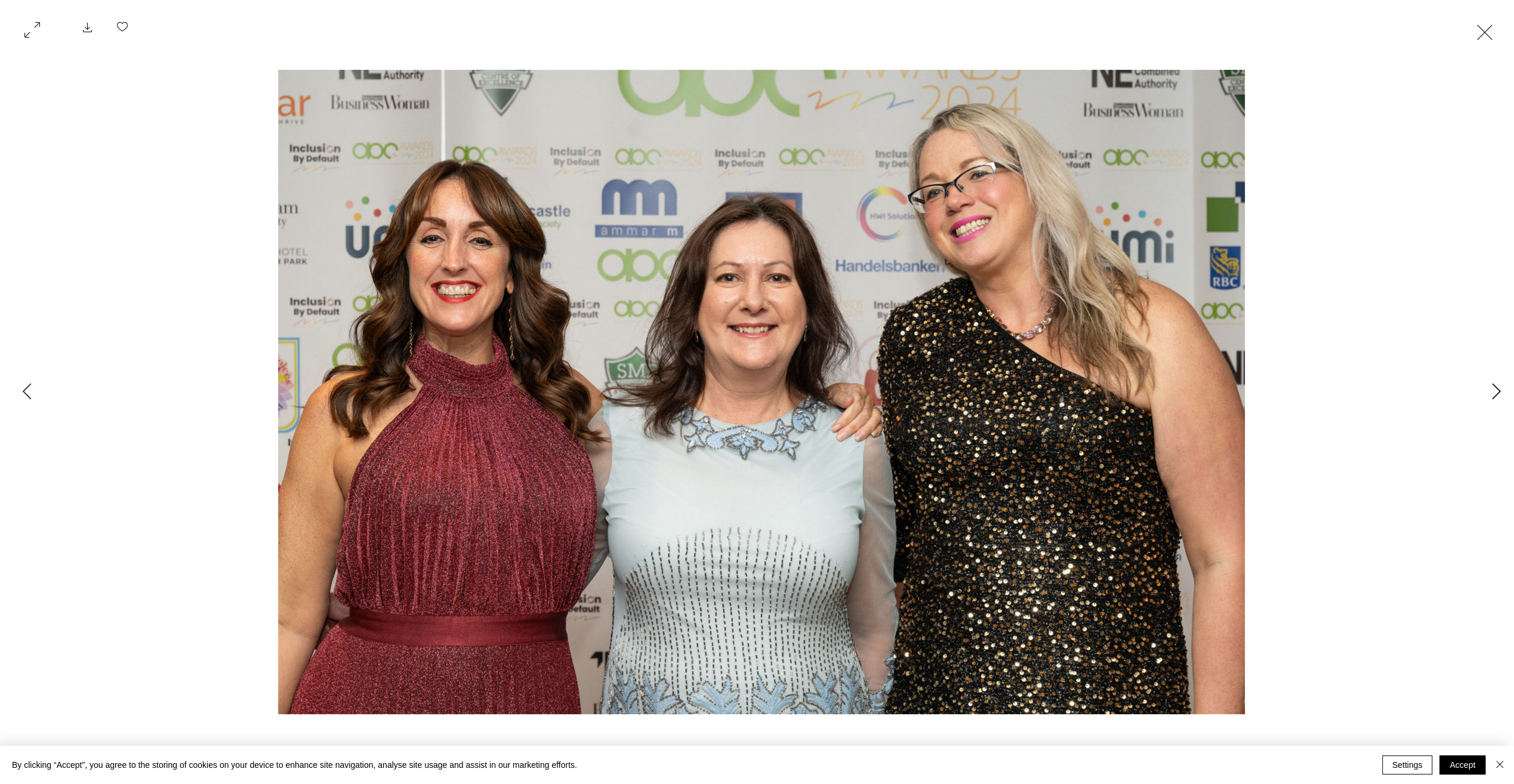
click at [1492, 393] on icon "Next Item" at bounding box center [1496, 391] width 9 height 16
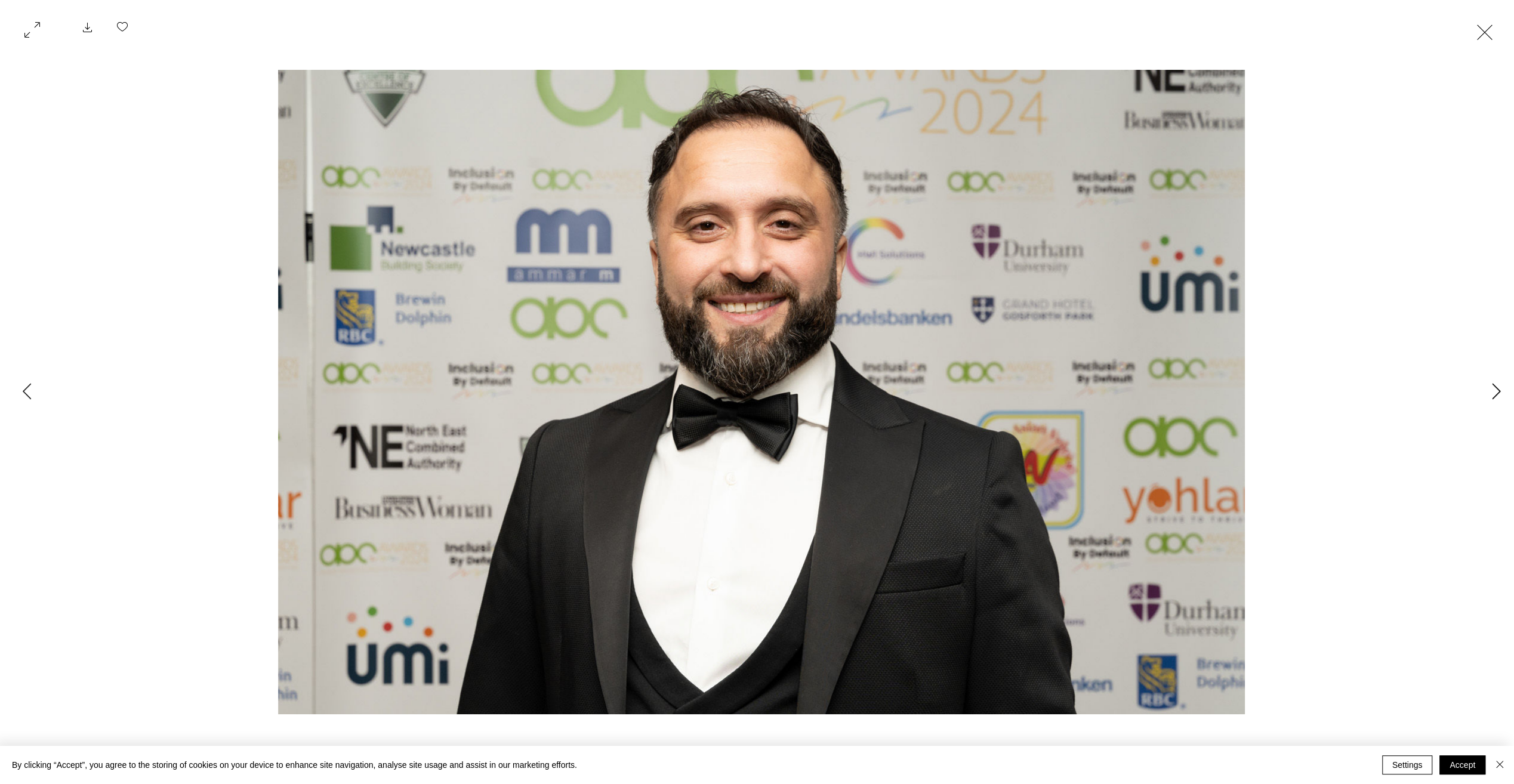
click at [1492, 393] on icon "Next Item" at bounding box center [1496, 391] width 9 height 16
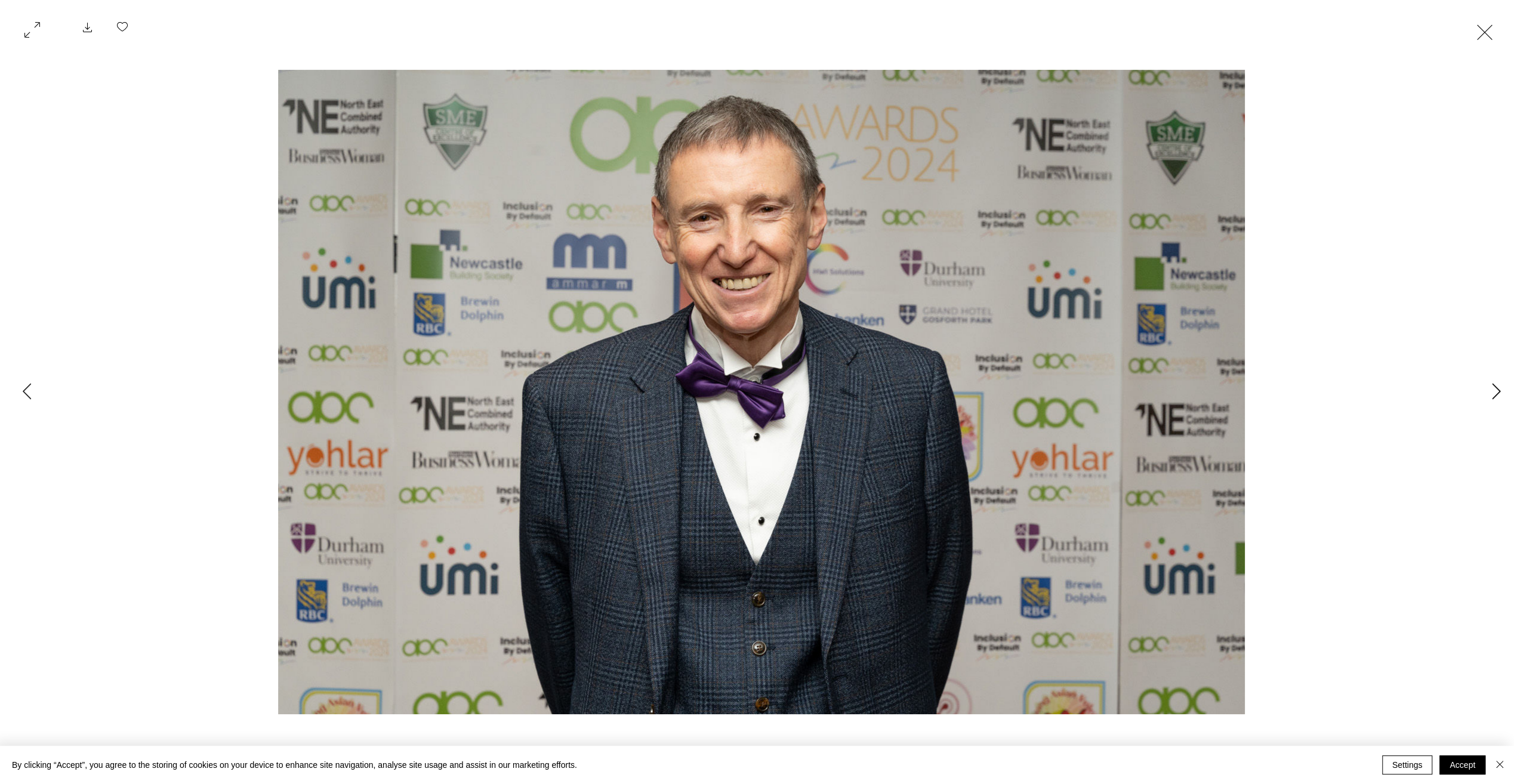
click at [1492, 393] on icon "Next Item" at bounding box center [1496, 391] width 9 height 16
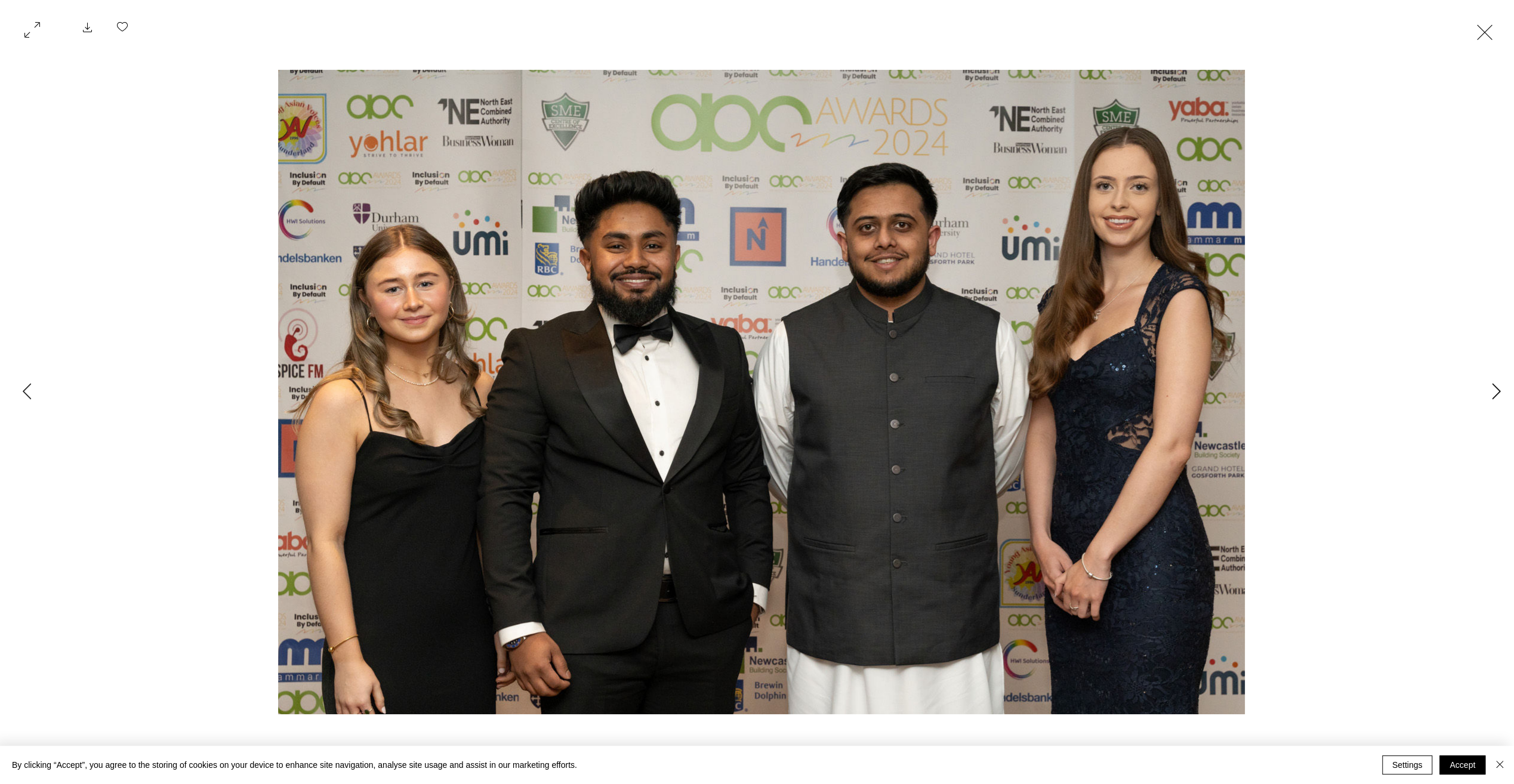
click at [1492, 393] on icon "Next Item" at bounding box center [1496, 391] width 9 height 16
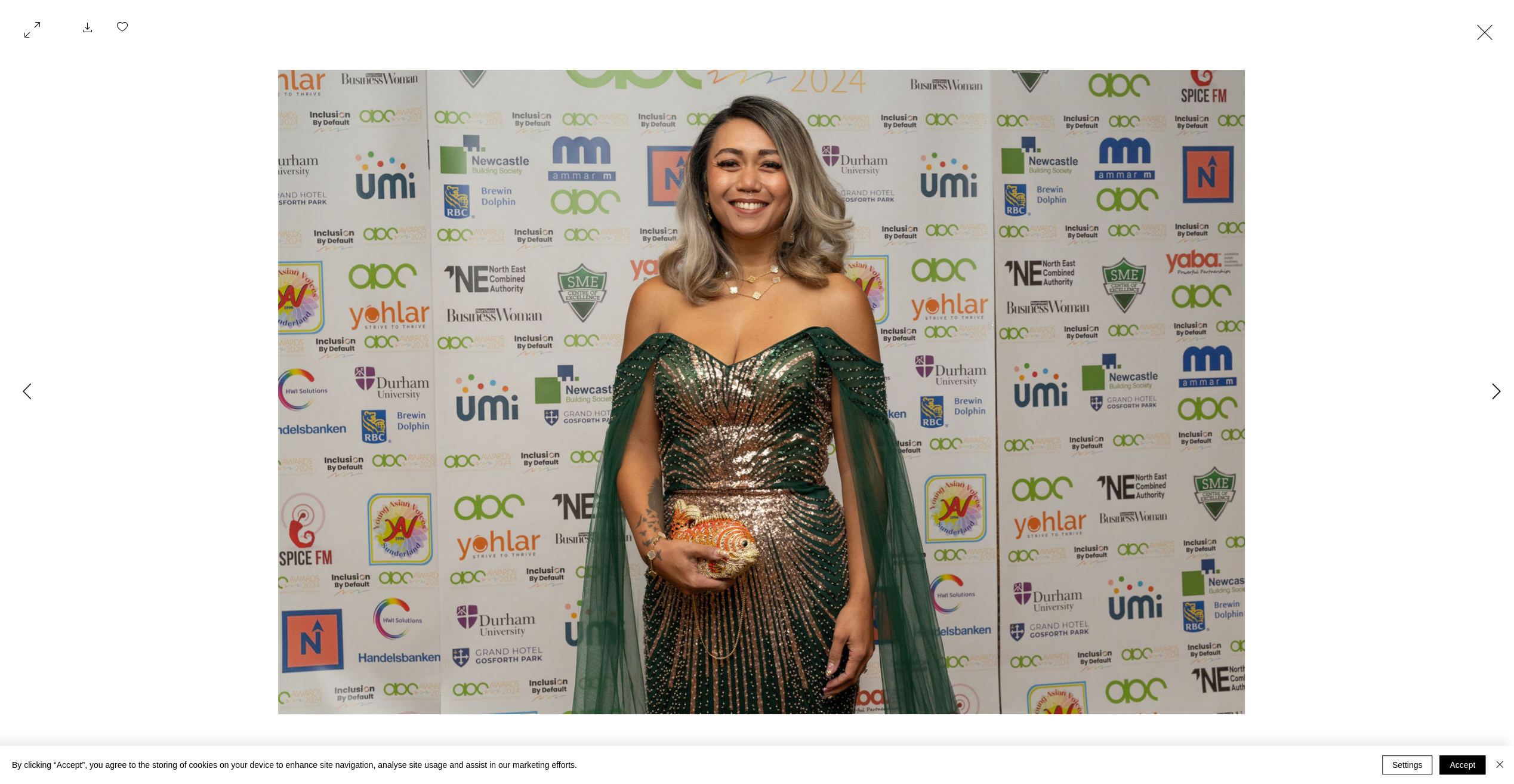
click at [1492, 393] on icon "Next Item" at bounding box center [1496, 391] width 9 height 16
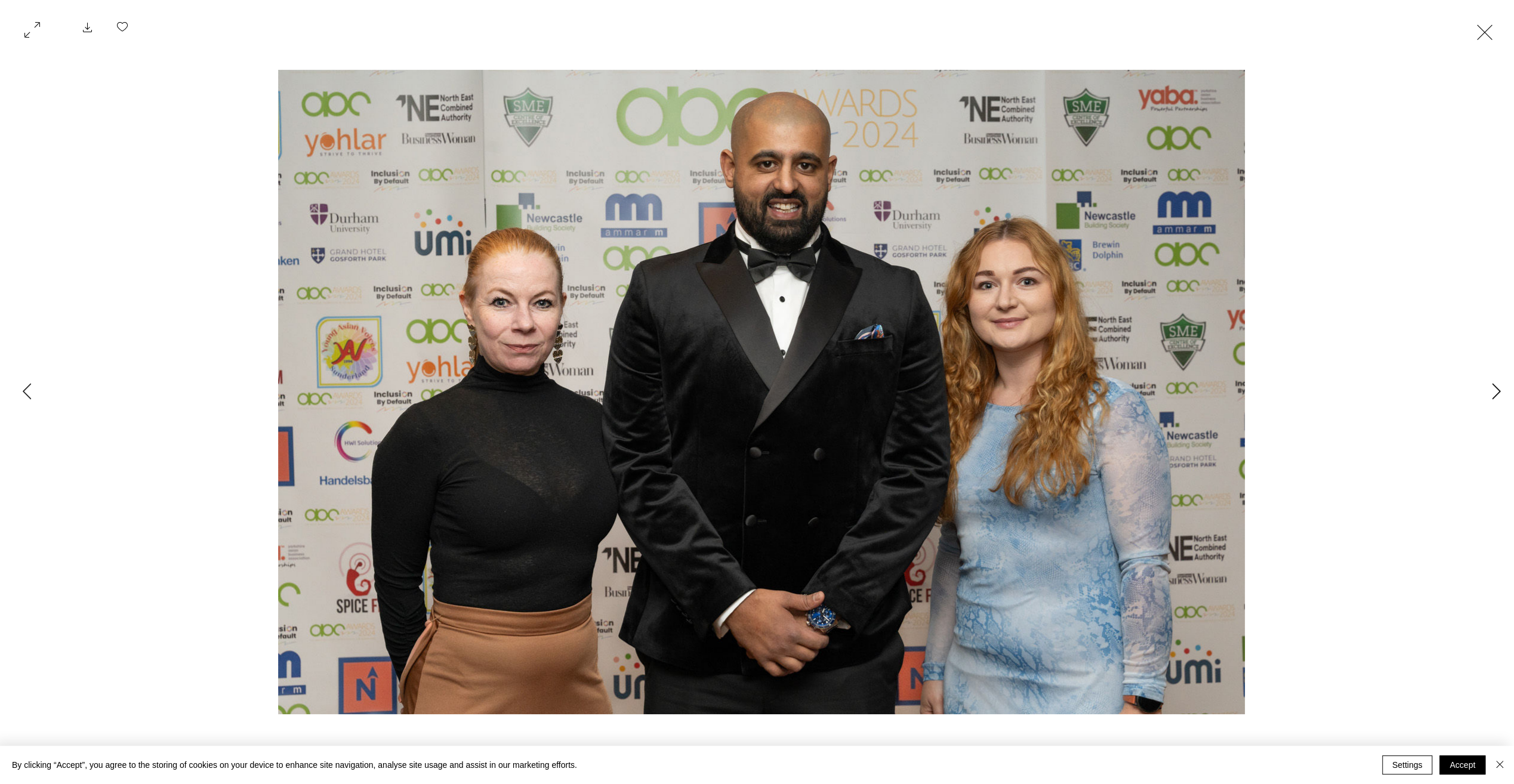
click at [1492, 393] on icon "Next Item" at bounding box center [1496, 391] width 9 height 16
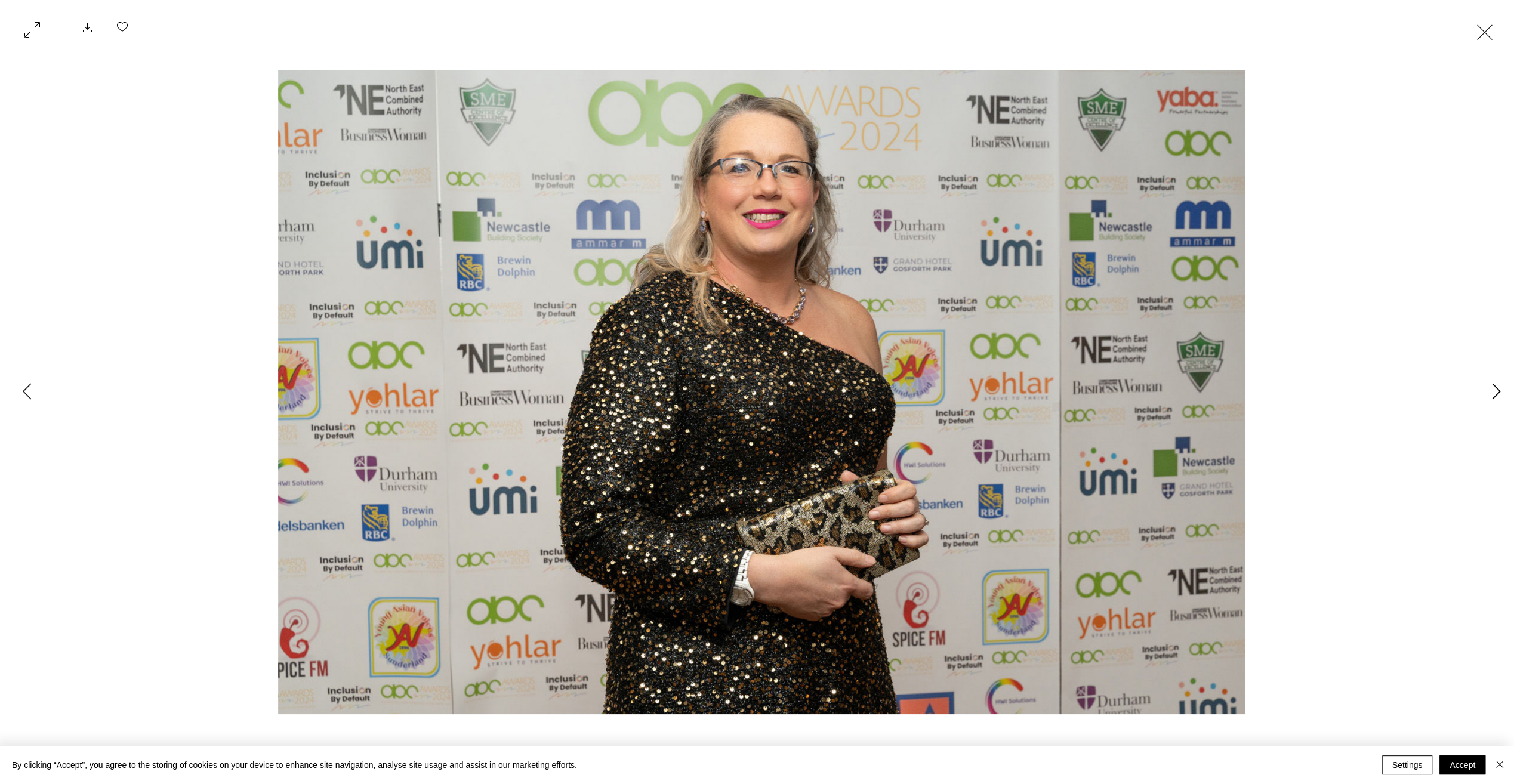
click at [1492, 393] on icon "Next Item" at bounding box center [1496, 391] width 9 height 16
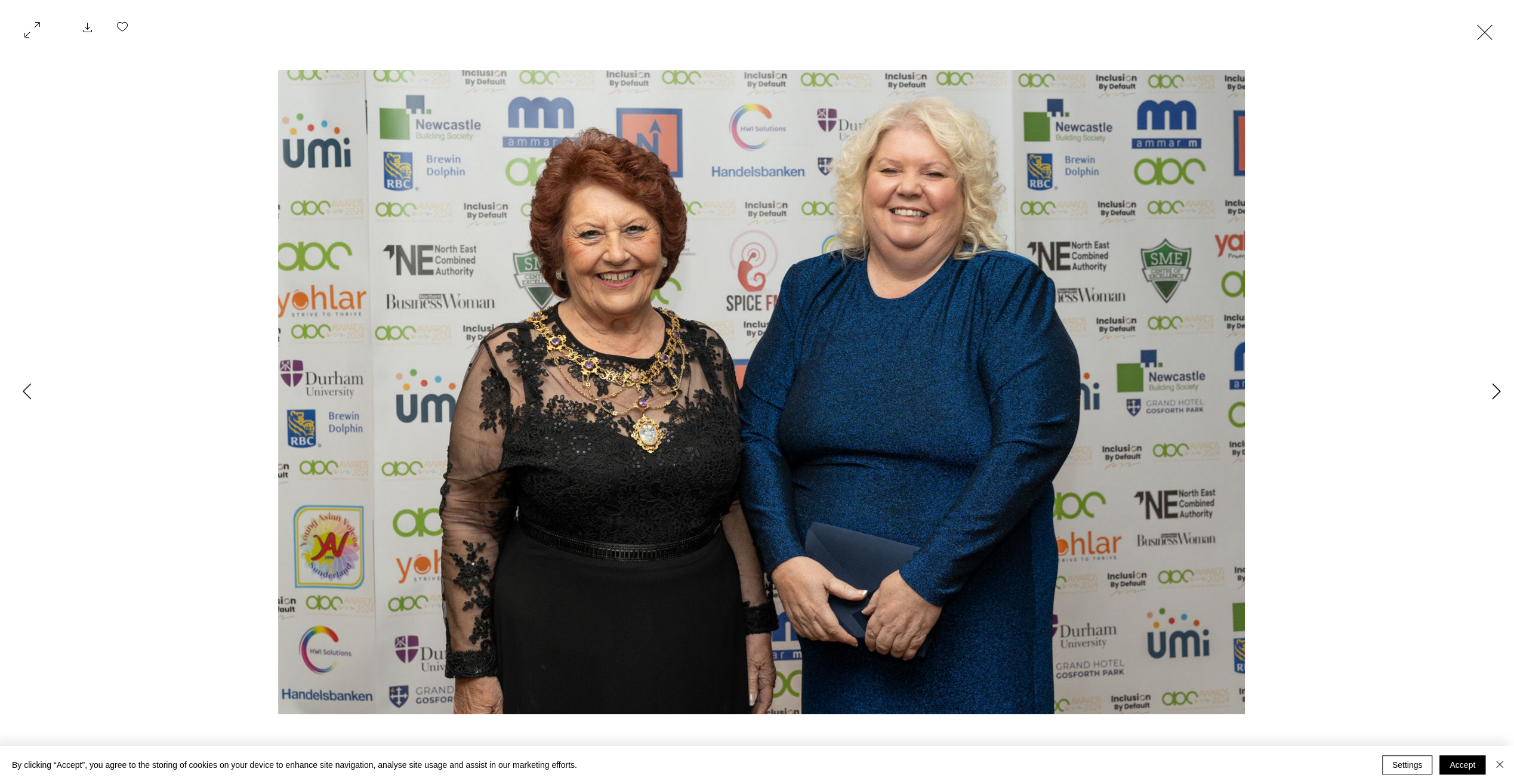
click at [1492, 393] on icon "Next Item" at bounding box center [1496, 391] width 9 height 16
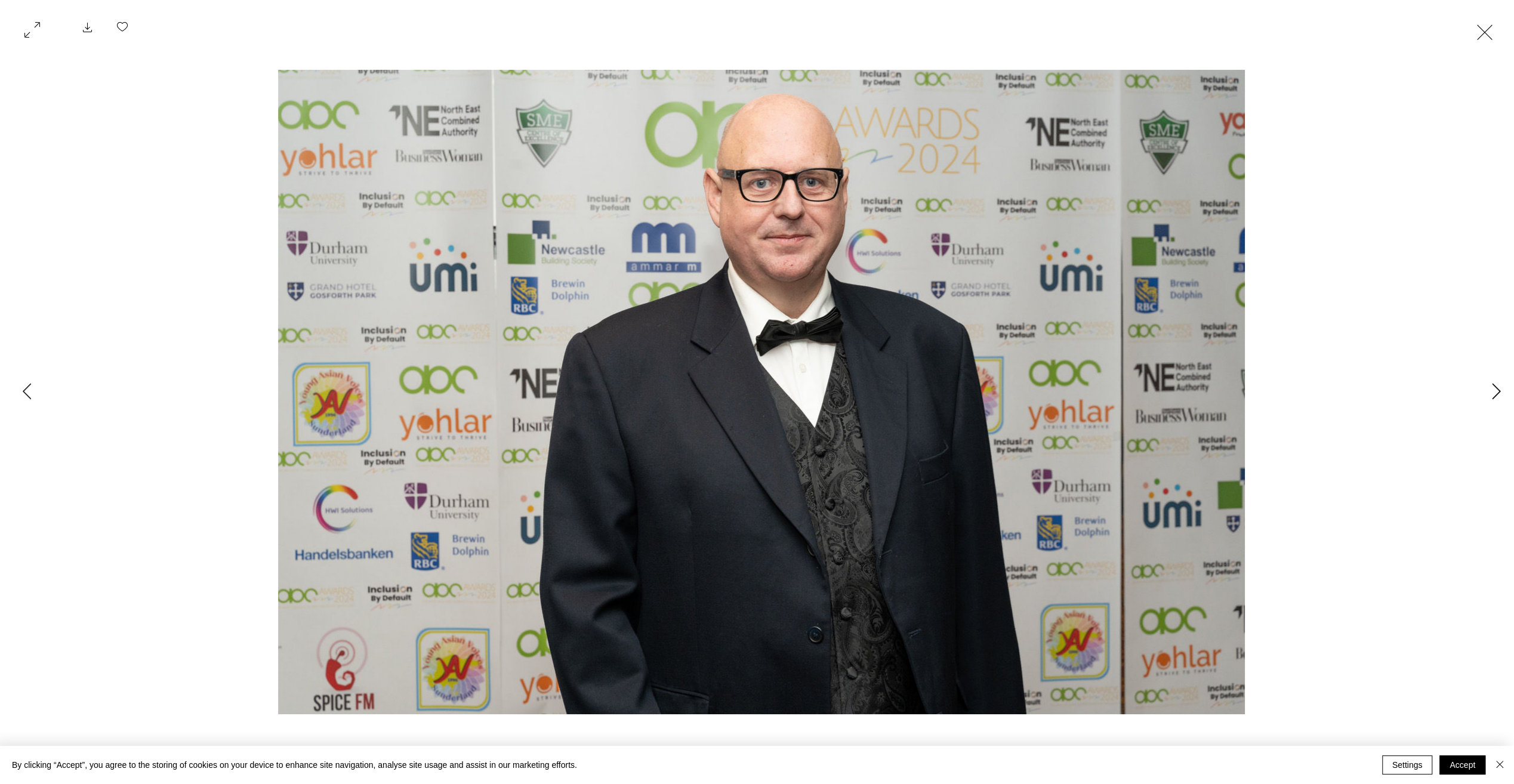
click at [1492, 393] on icon "Next Item" at bounding box center [1496, 391] width 9 height 16
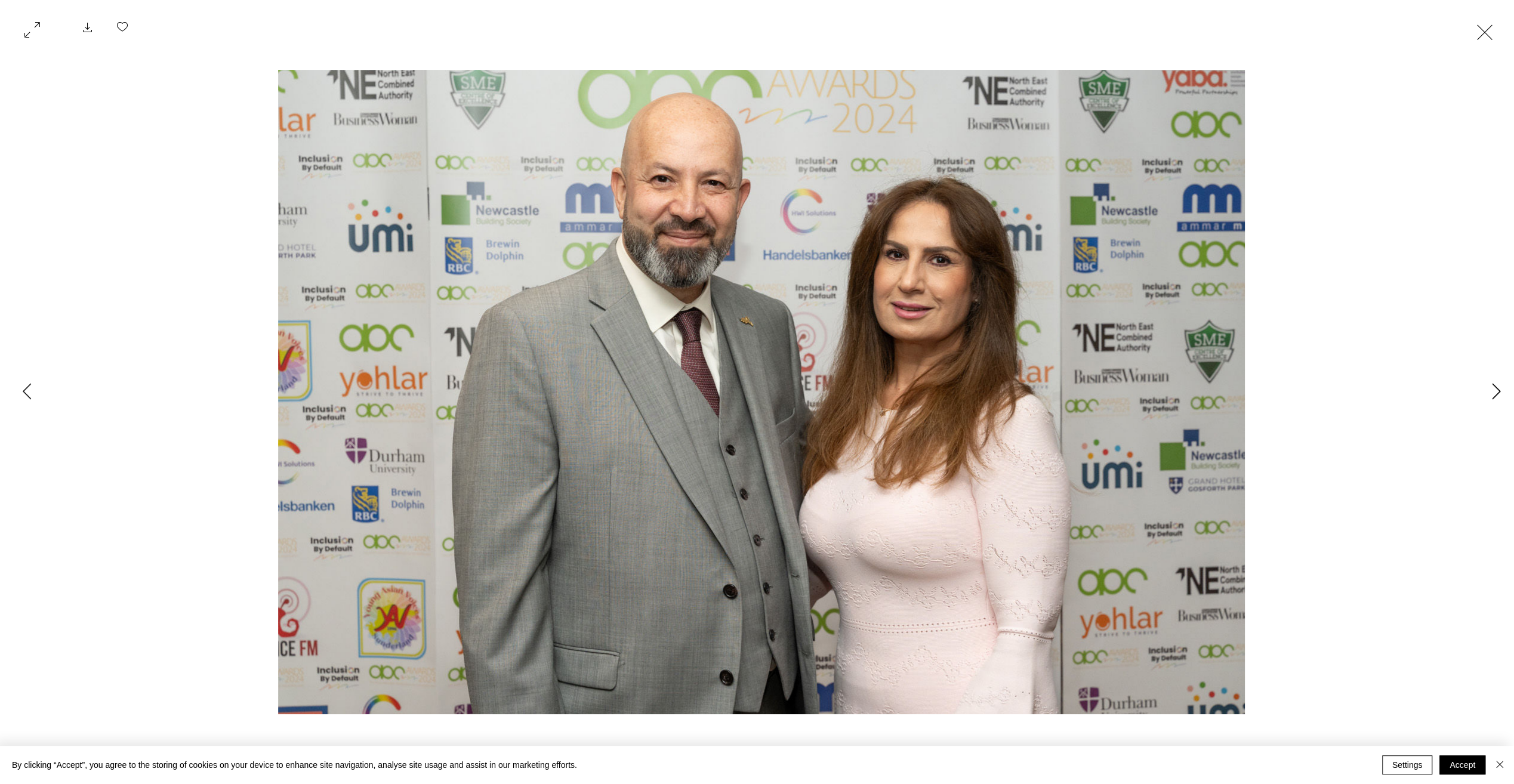
click at [1492, 393] on icon "Next Item" at bounding box center [1496, 391] width 9 height 16
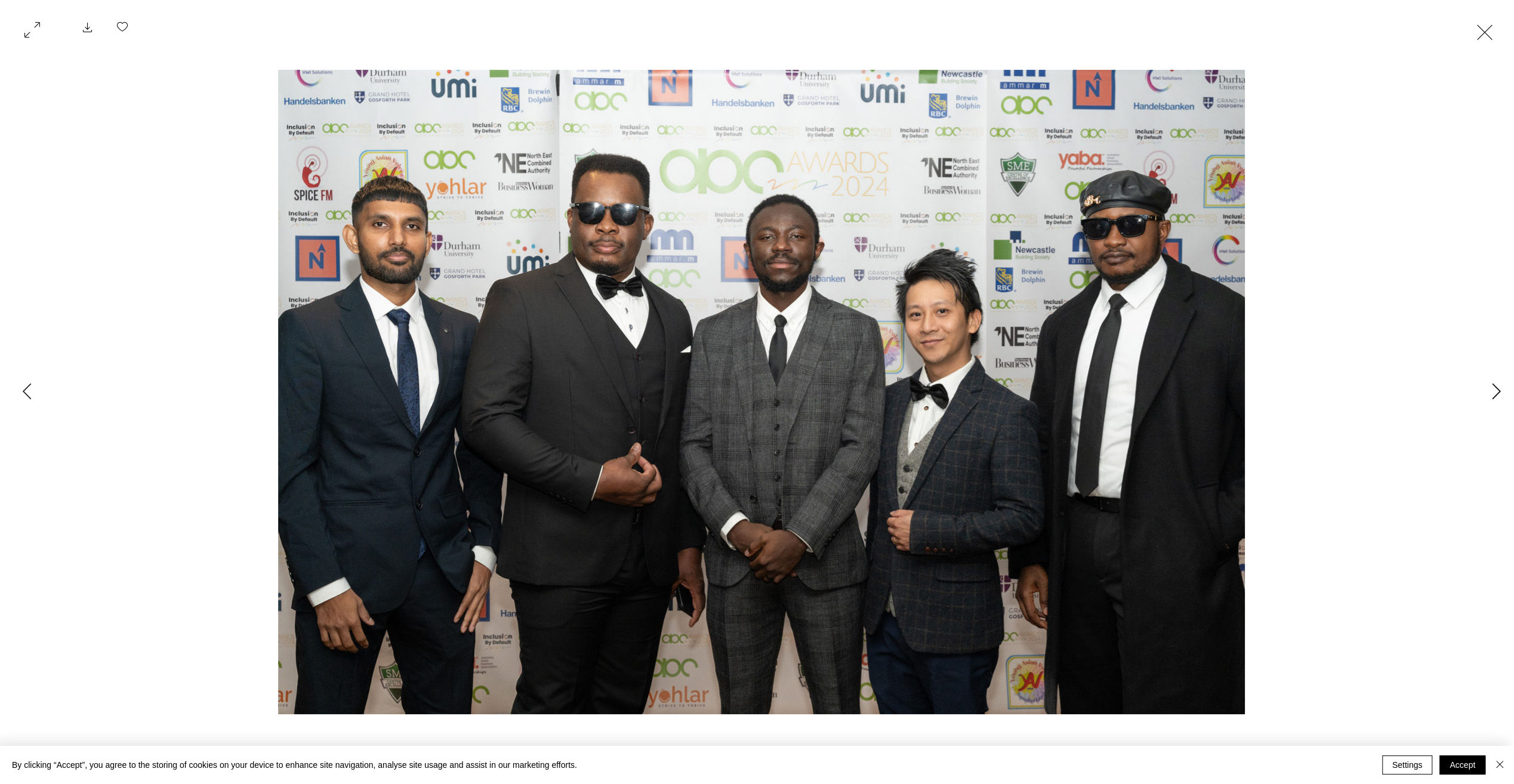
click at [1492, 393] on icon "Next Item" at bounding box center [1496, 391] width 9 height 16
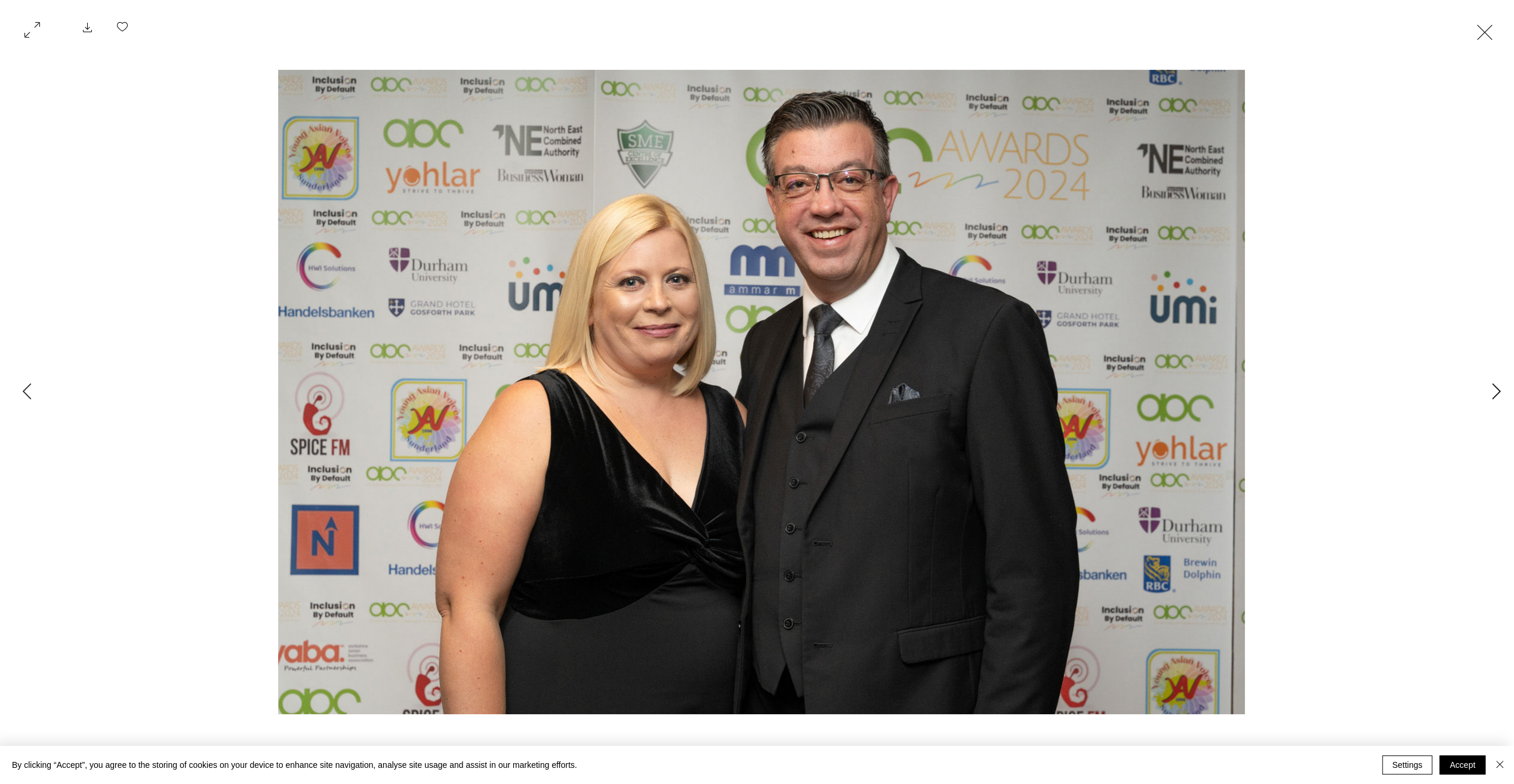
click at [1492, 393] on icon "Next Item" at bounding box center [1496, 391] width 9 height 16
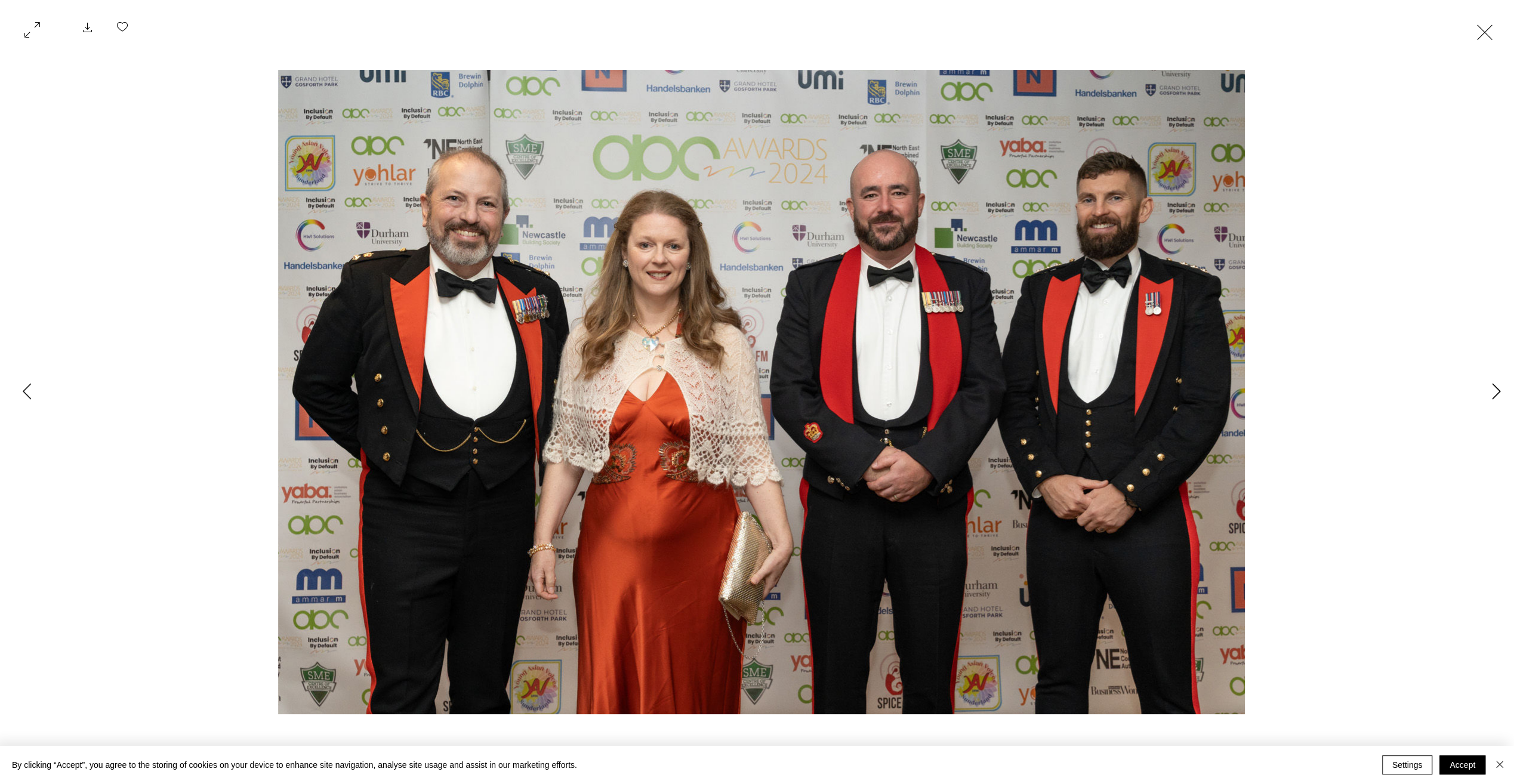
click at [1492, 393] on icon "Next Item" at bounding box center [1496, 391] width 9 height 16
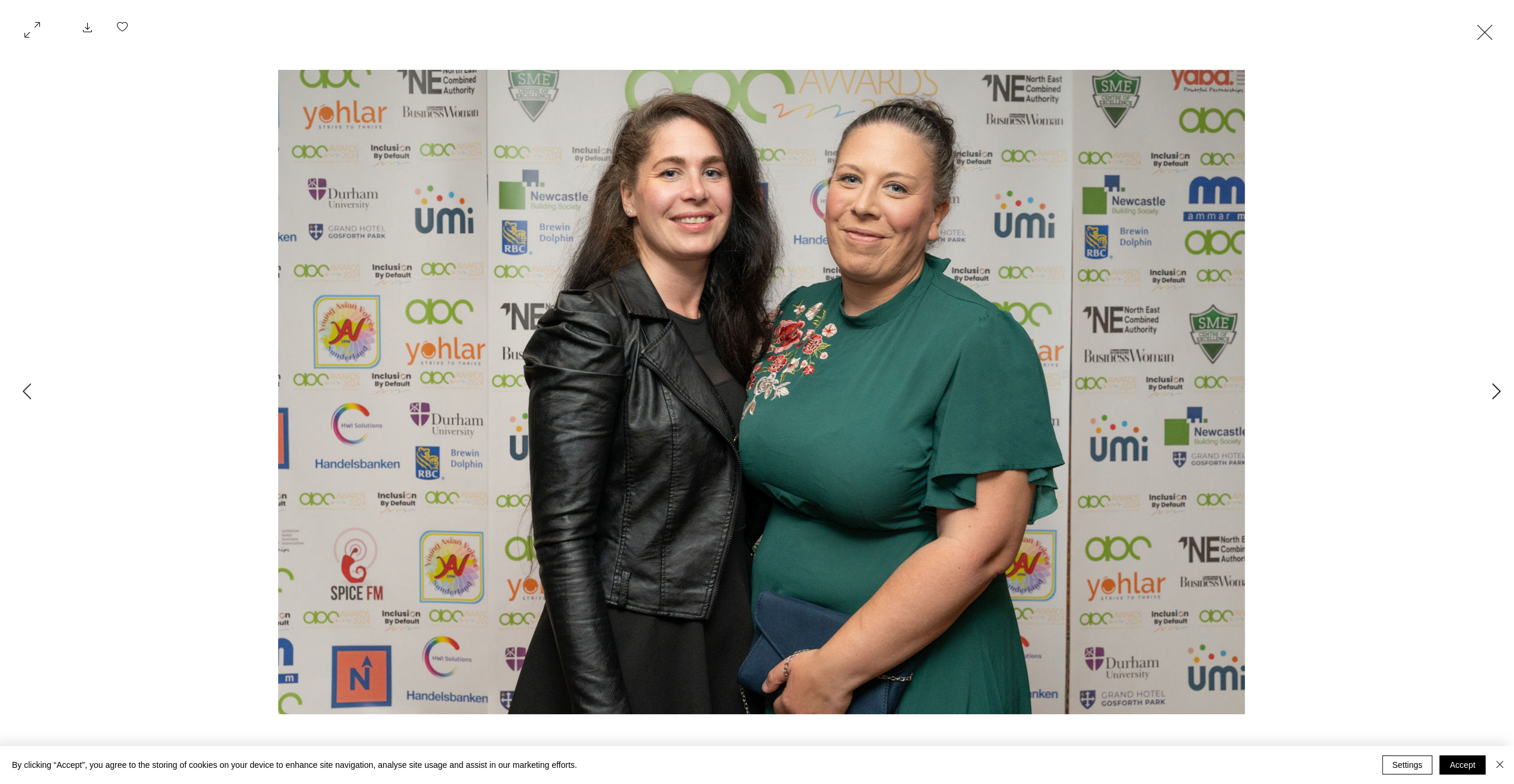
click at [1492, 393] on icon "Next Item" at bounding box center [1496, 391] width 9 height 16
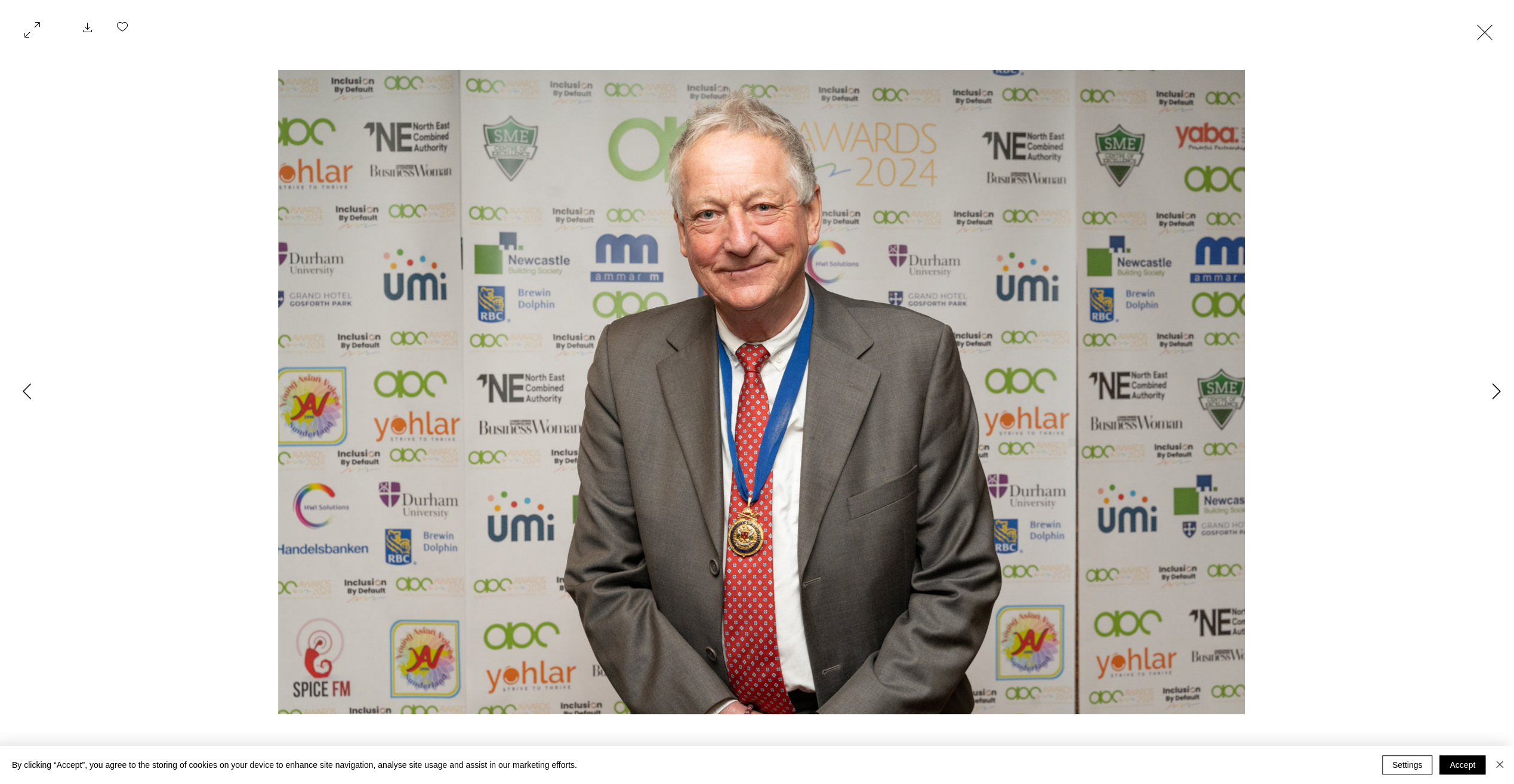
click at [1492, 393] on icon "Next Item" at bounding box center [1496, 391] width 9 height 16
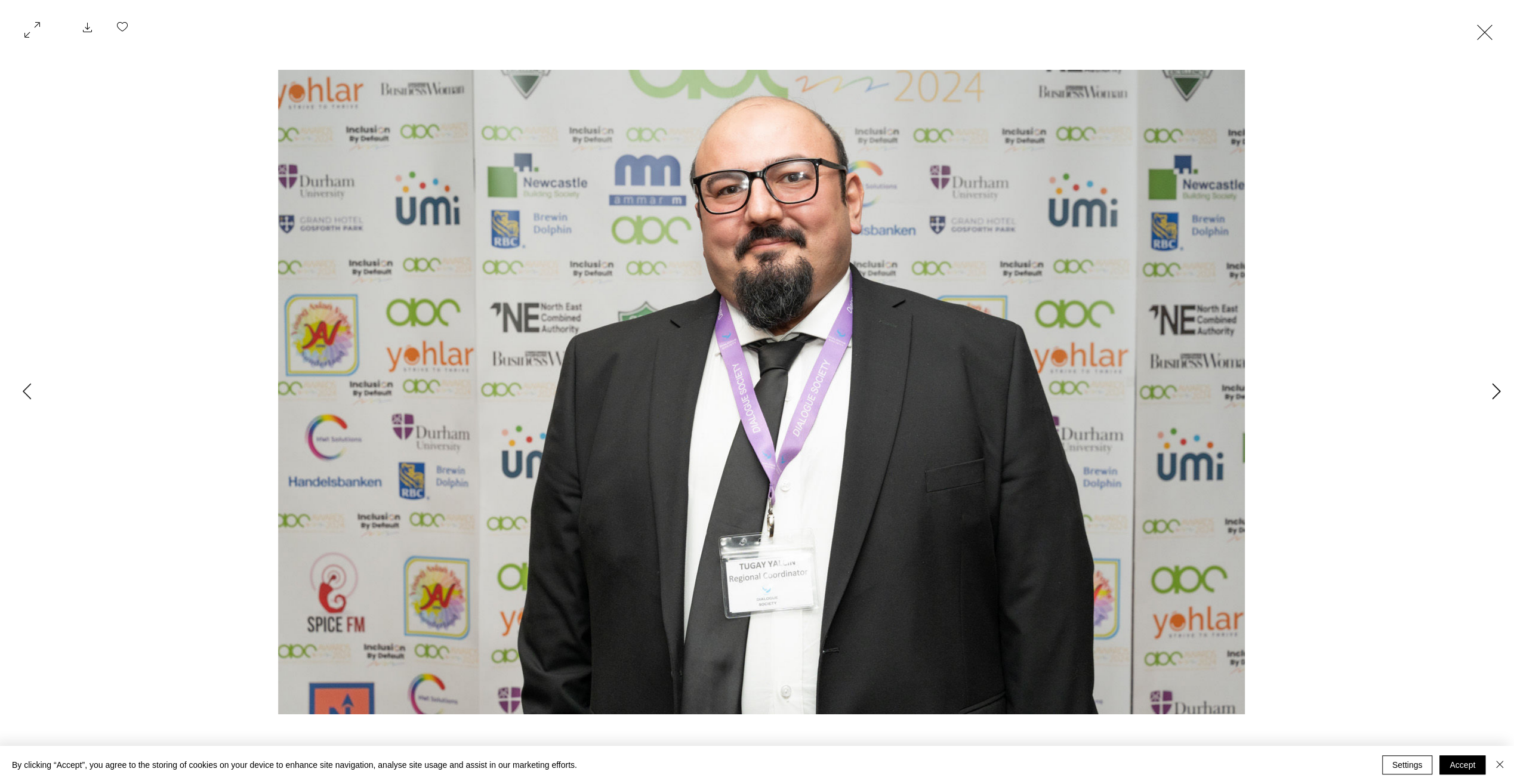
click at [1492, 393] on icon "Next Item" at bounding box center [1496, 391] width 9 height 16
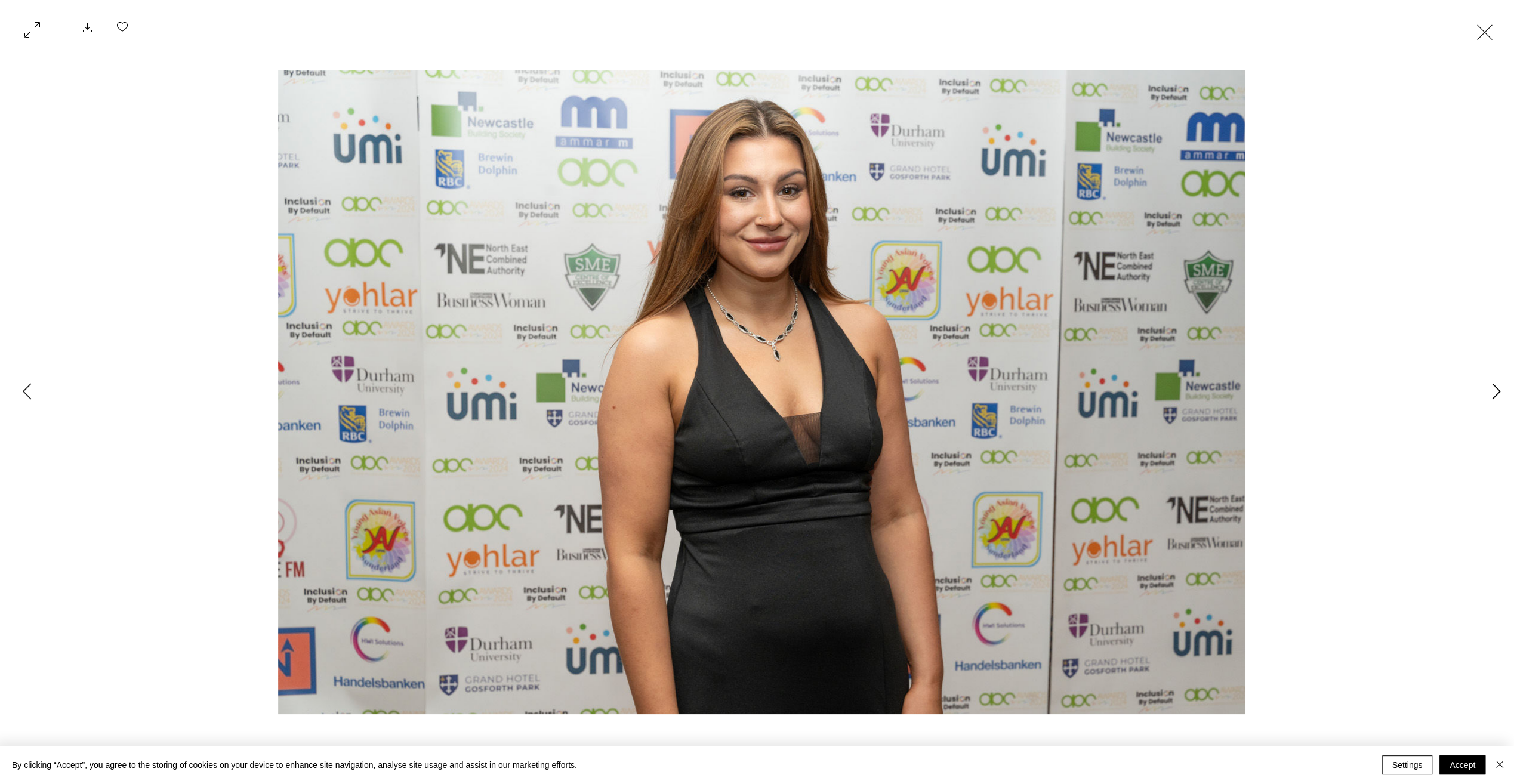
click at [1492, 393] on icon "Next Item" at bounding box center [1496, 391] width 9 height 16
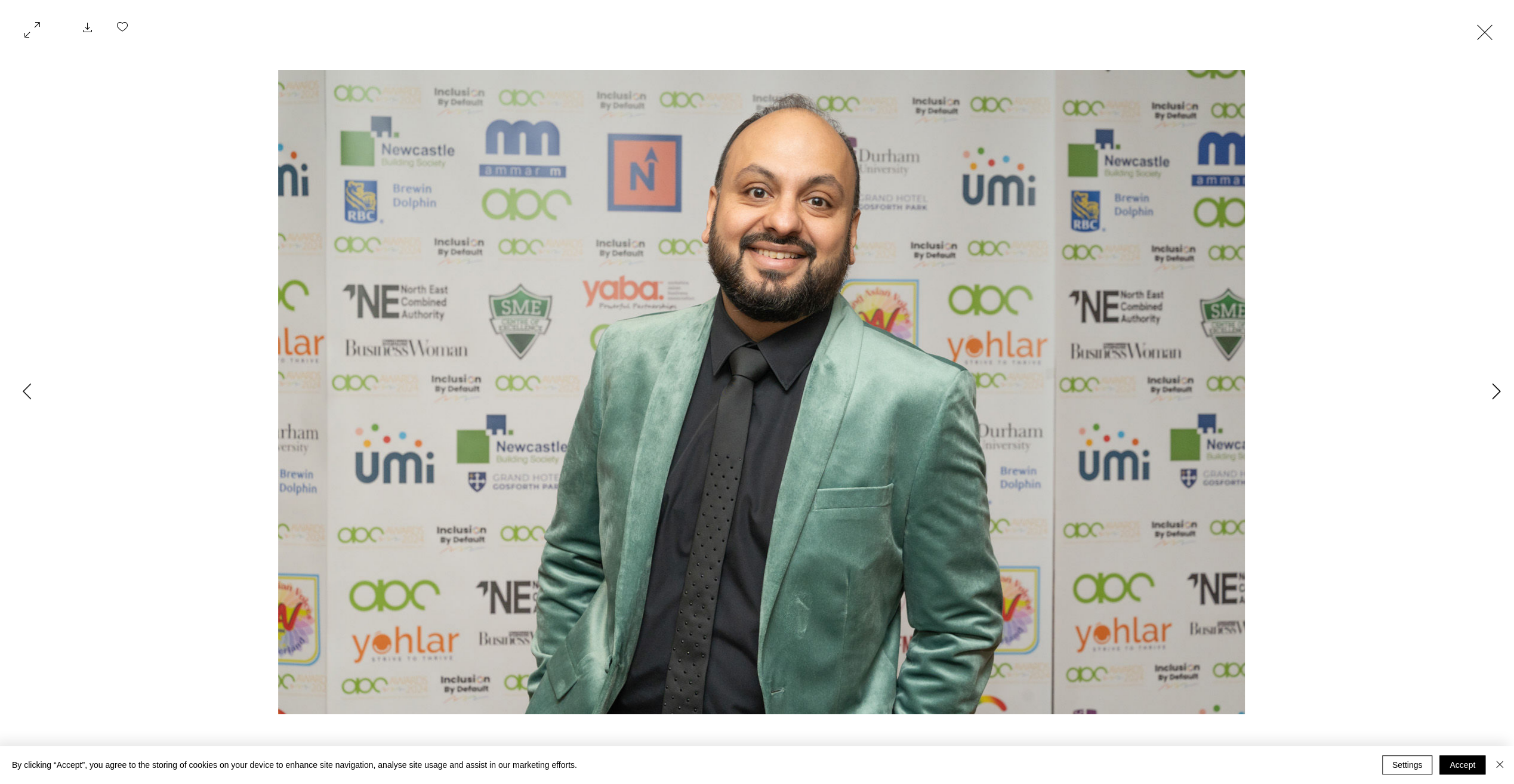
click at [1492, 393] on icon "Next Item" at bounding box center [1496, 391] width 9 height 16
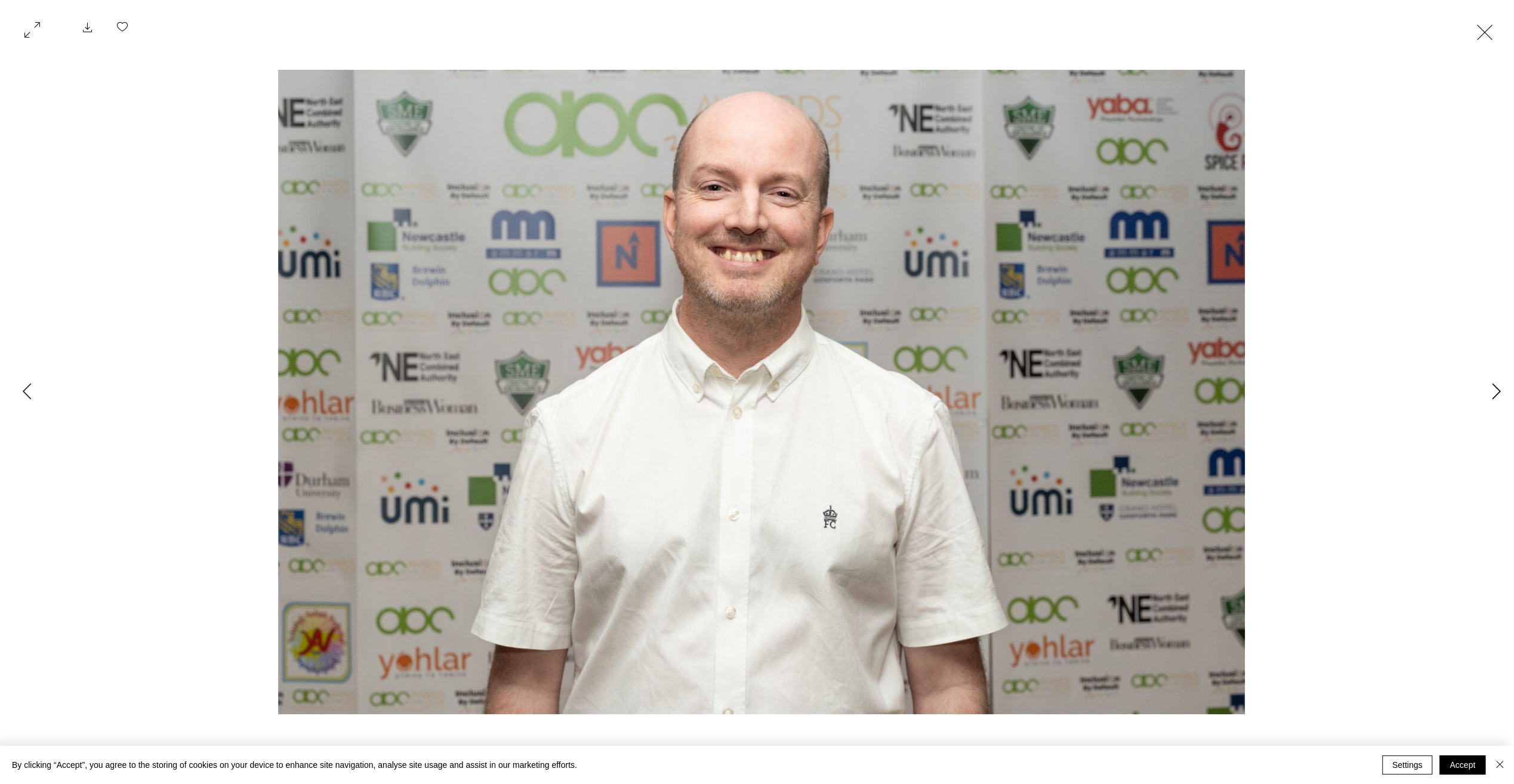
click at [1492, 393] on icon "Next Item" at bounding box center [1496, 391] width 9 height 16
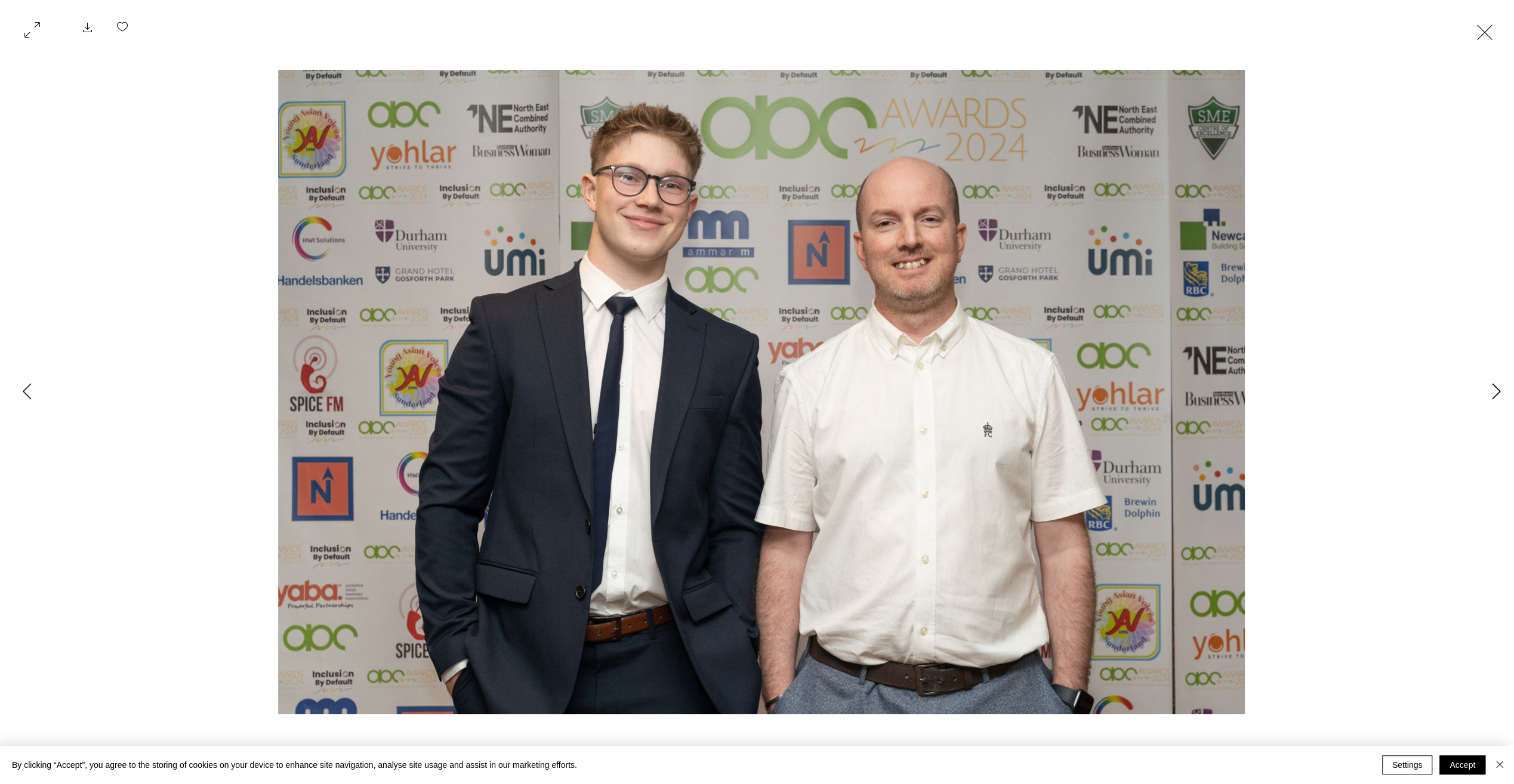
click at [1492, 393] on icon "Next Item" at bounding box center [1496, 391] width 9 height 16
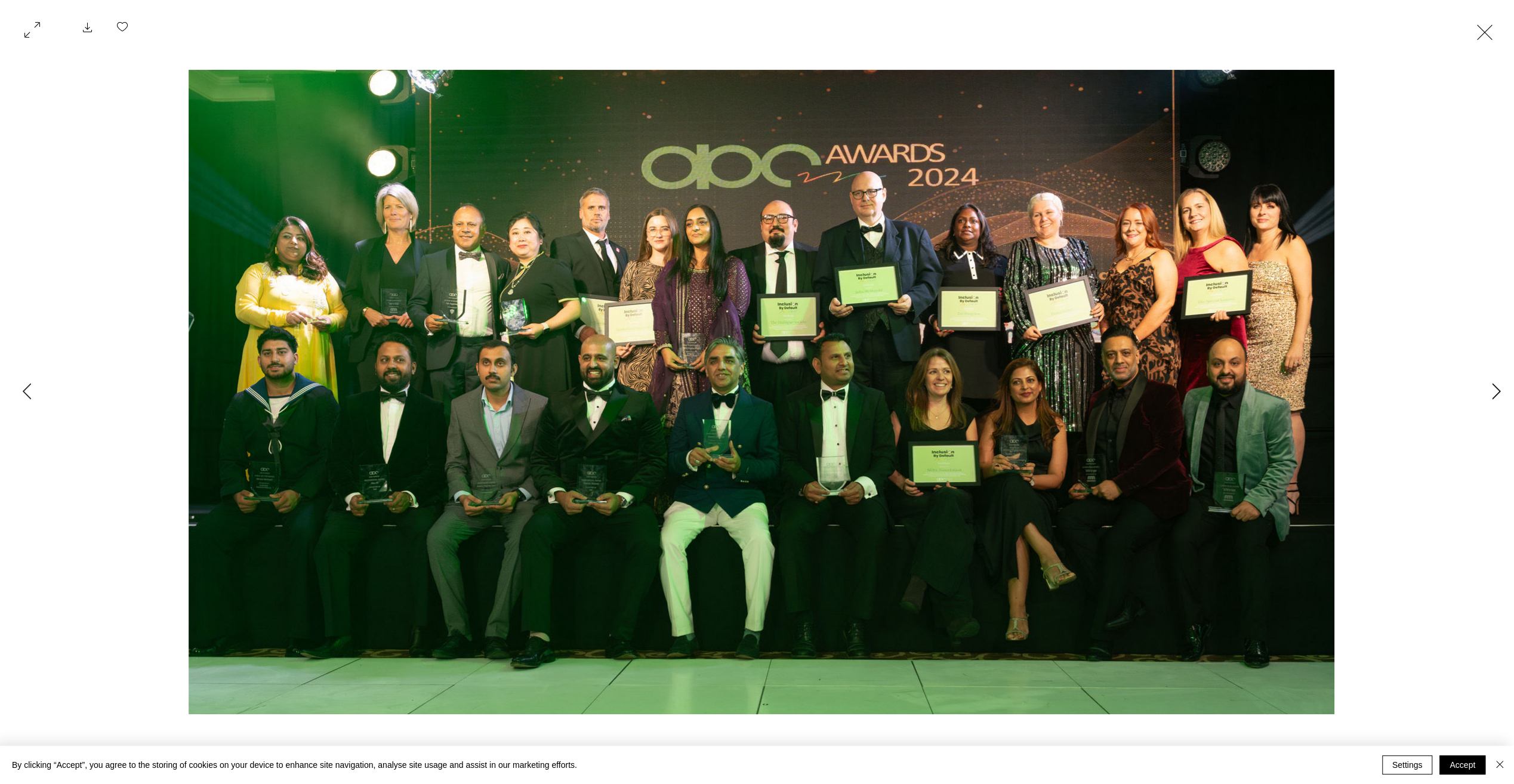
click at [1492, 393] on icon "Next Item" at bounding box center [1496, 391] width 9 height 16
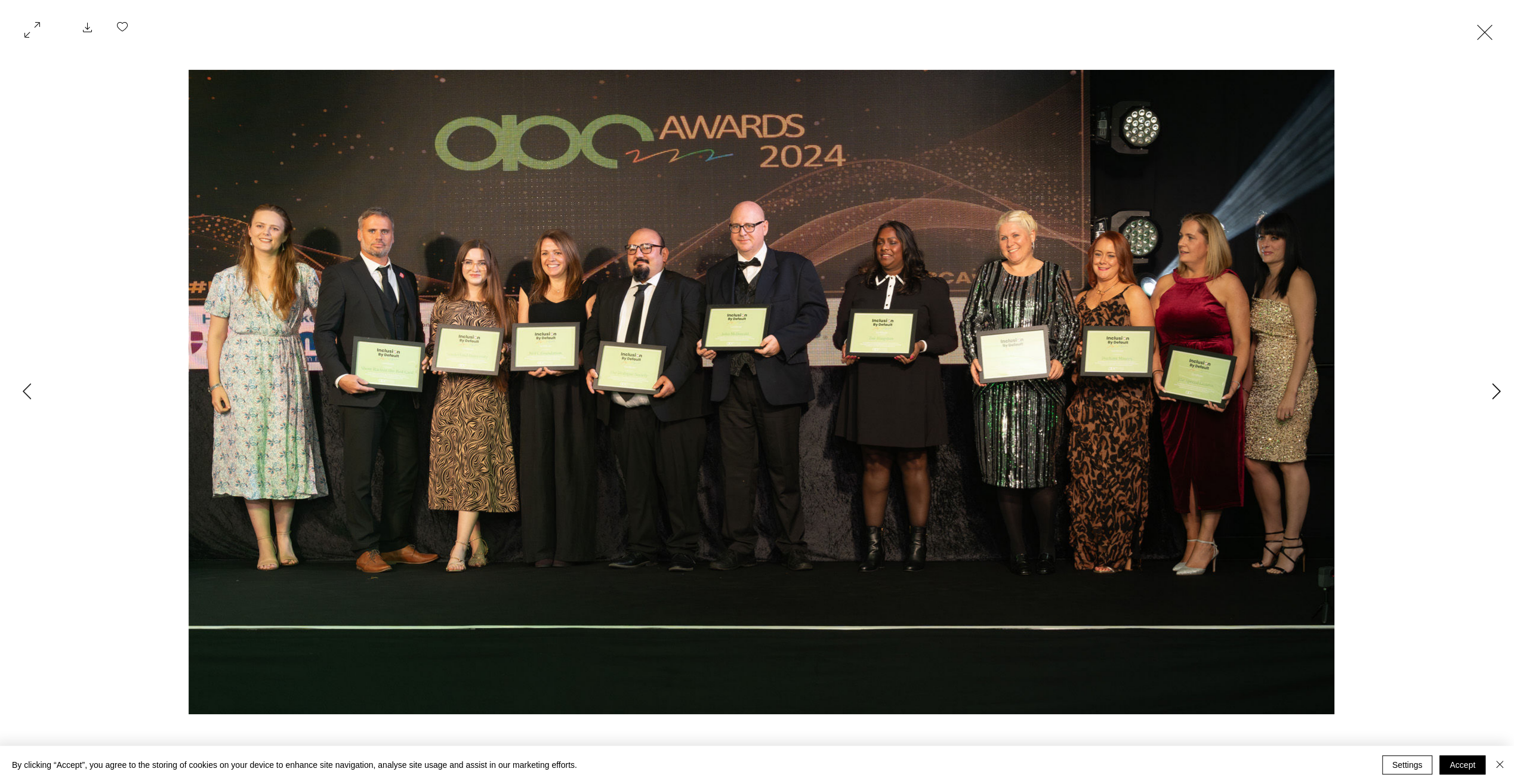
click at [1492, 393] on icon "Next Item" at bounding box center [1496, 391] width 9 height 16
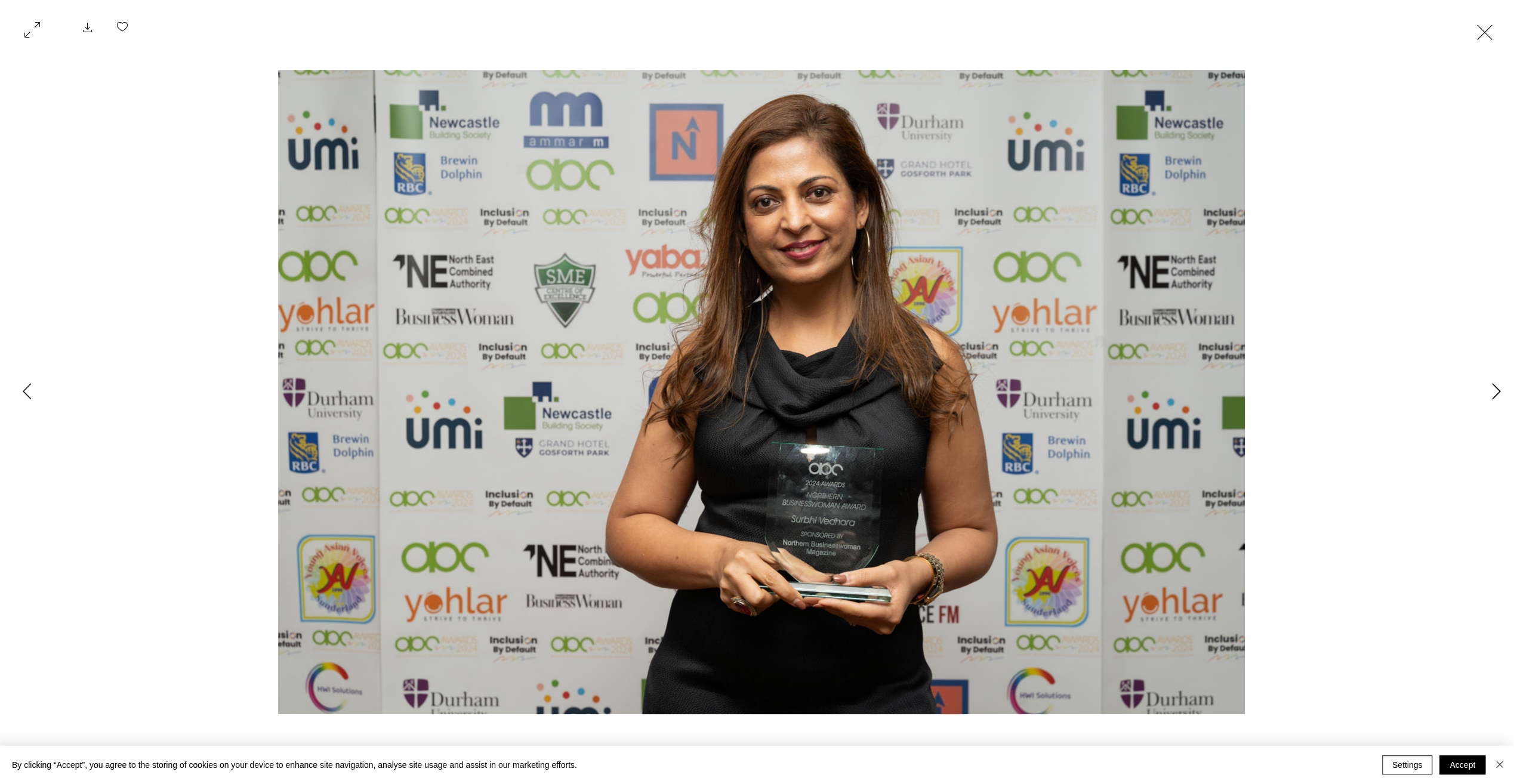
click at [1492, 393] on icon "Next Item" at bounding box center [1496, 391] width 9 height 16
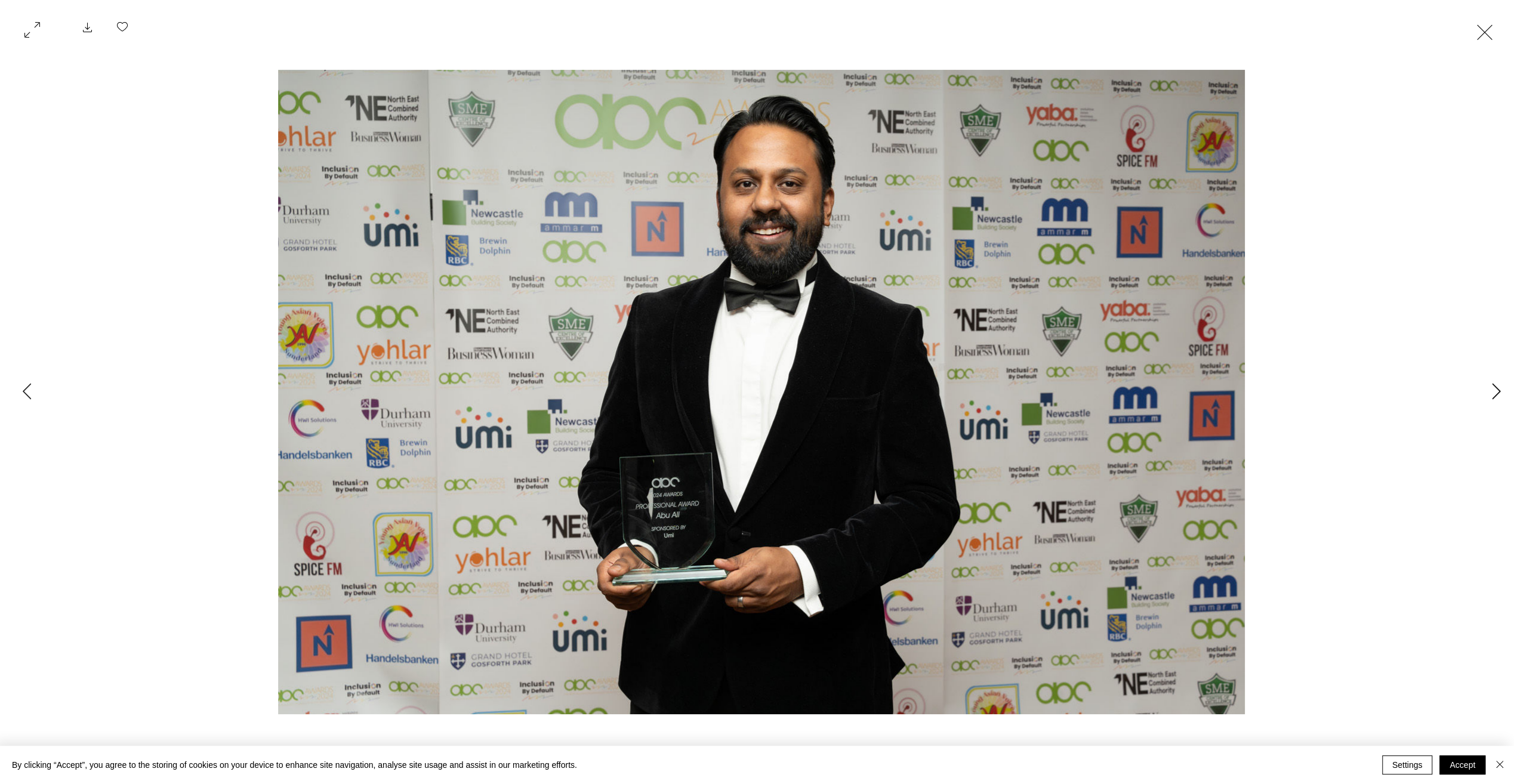
click at [1492, 393] on icon "Next Item" at bounding box center [1496, 391] width 9 height 16
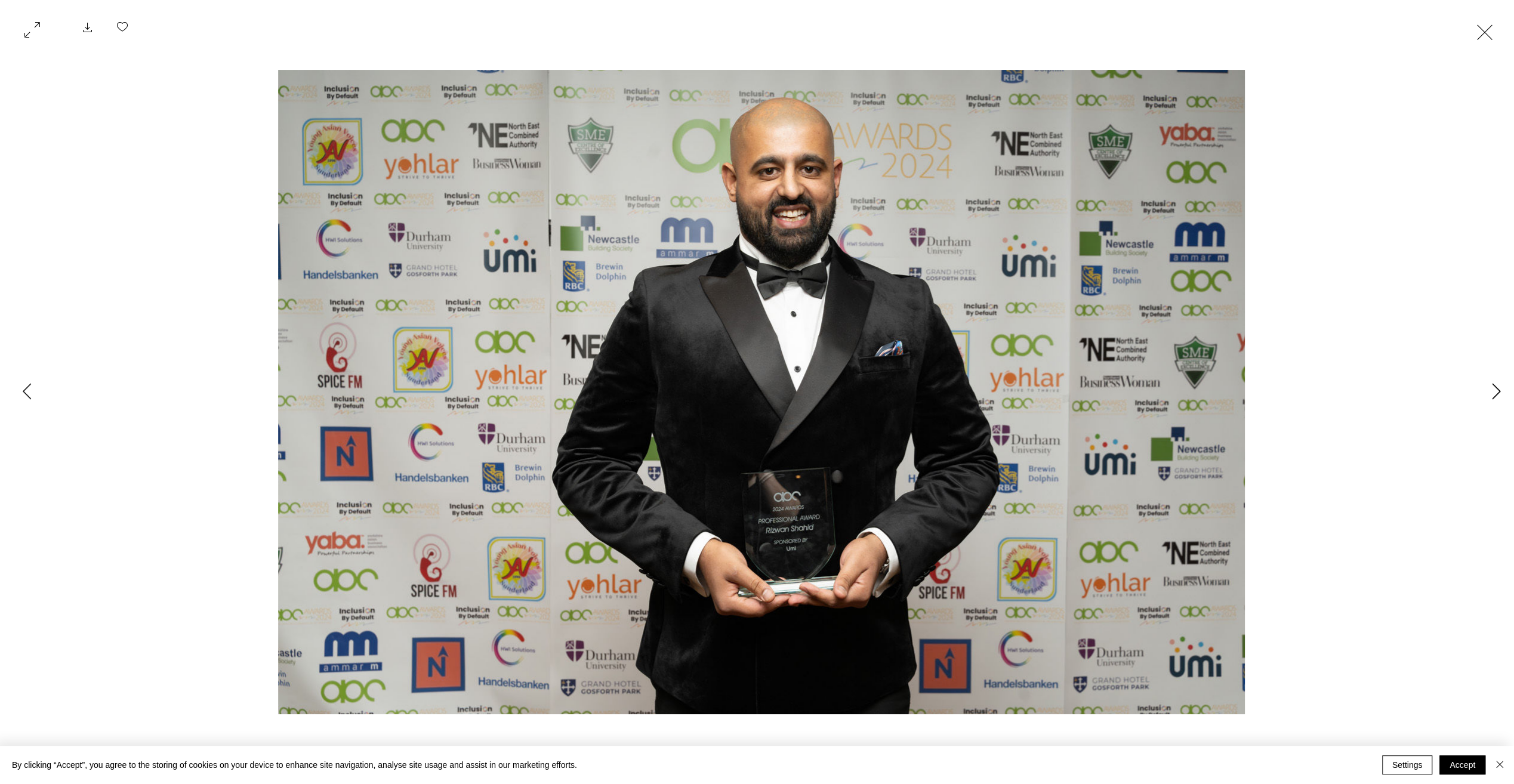
click at [1492, 393] on icon "Next Item" at bounding box center [1496, 391] width 9 height 16
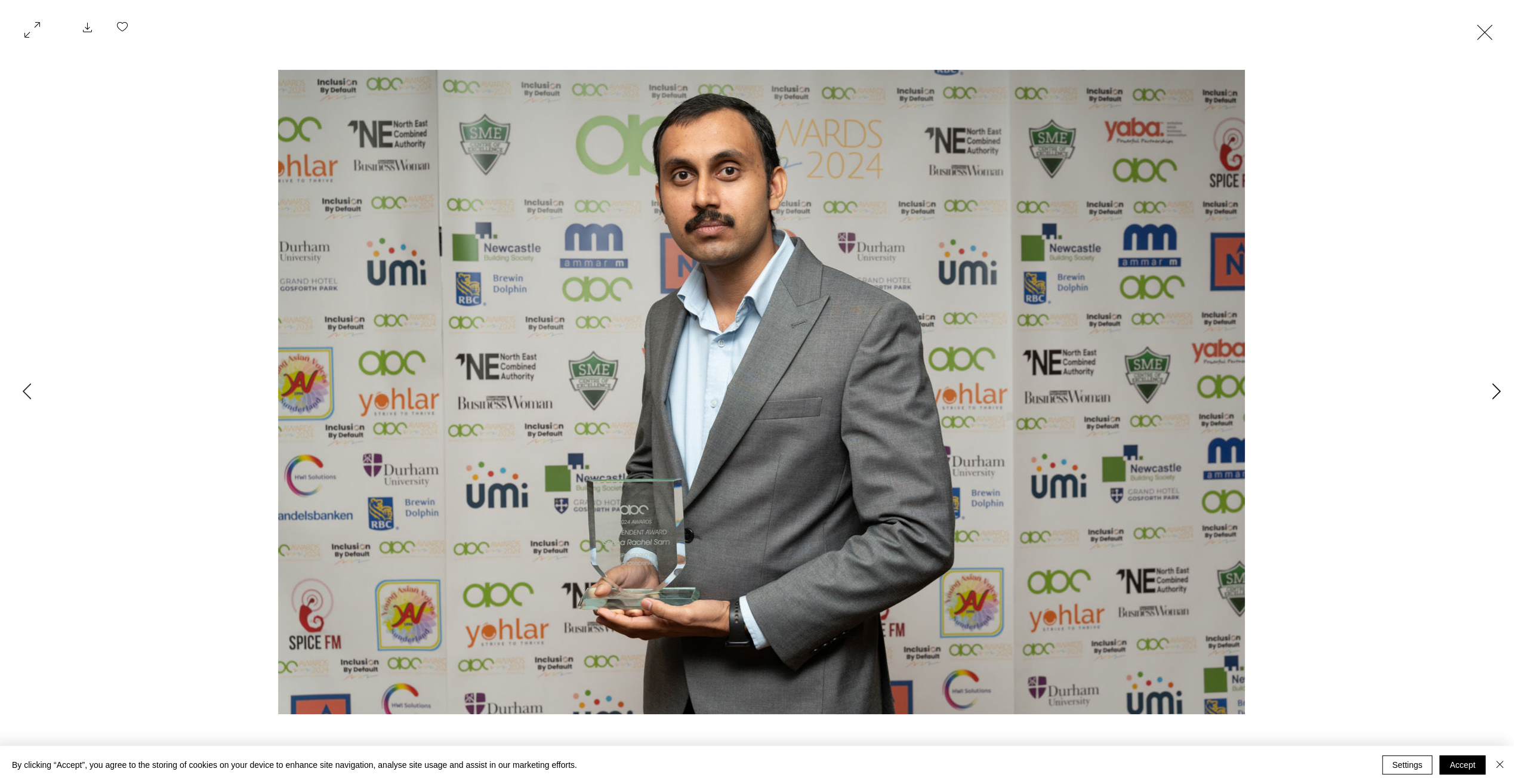
click at [1492, 393] on icon "Next Item" at bounding box center [1496, 391] width 9 height 16
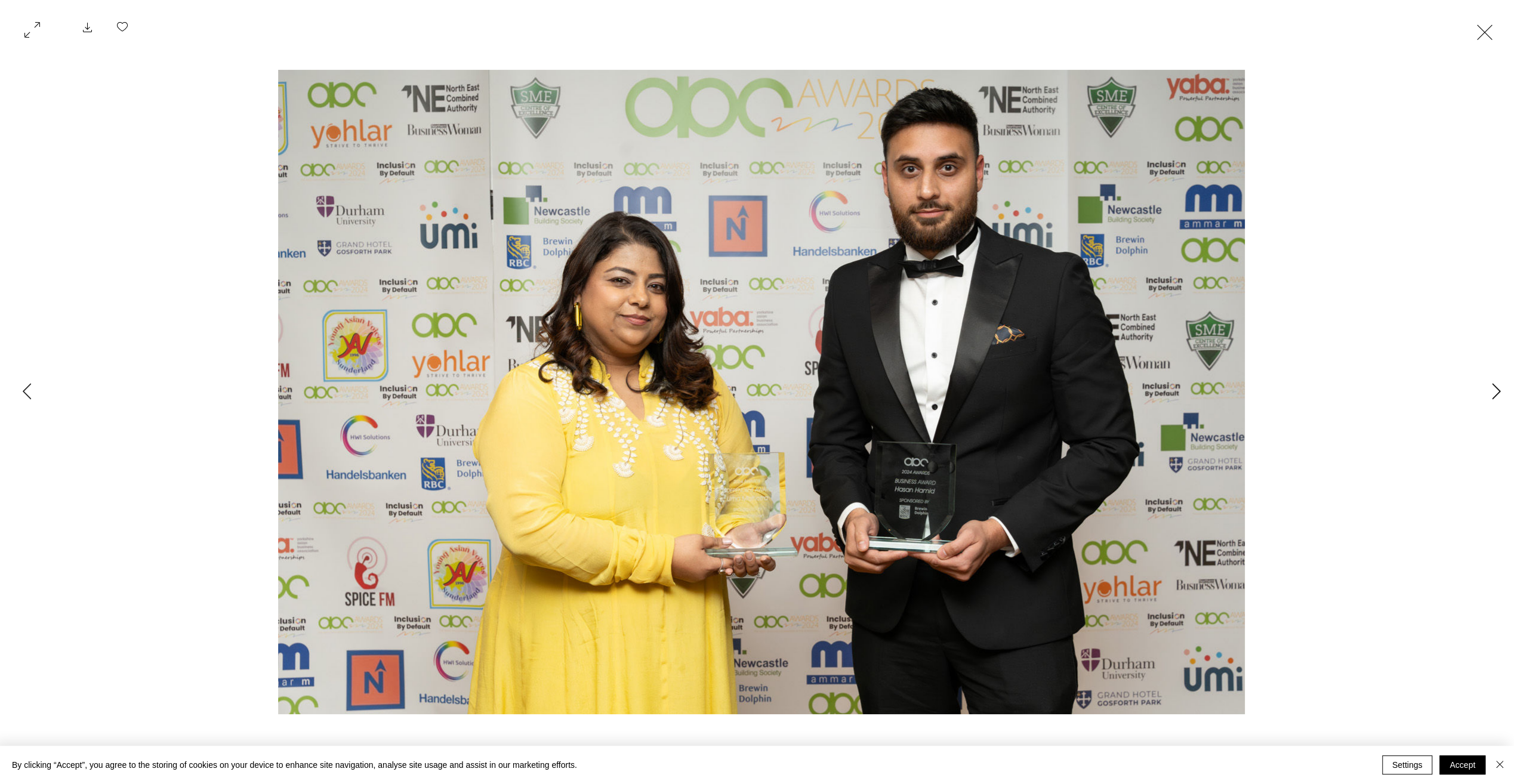
click at [1492, 393] on icon "Next Item" at bounding box center [1496, 391] width 9 height 16
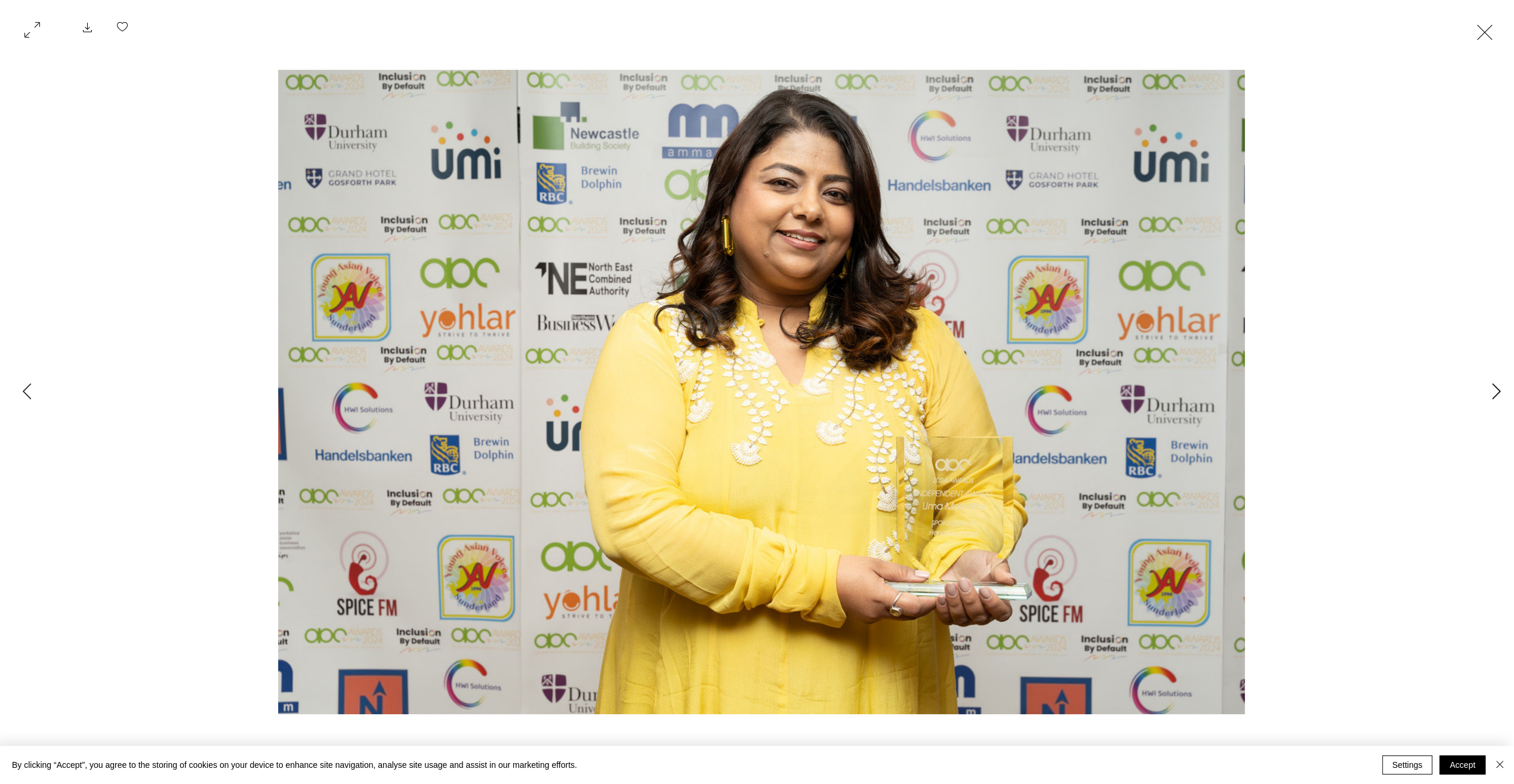
click at [1492, 393] on icon "Next Item" at bounding box center [1496, 391] width 9 height 16
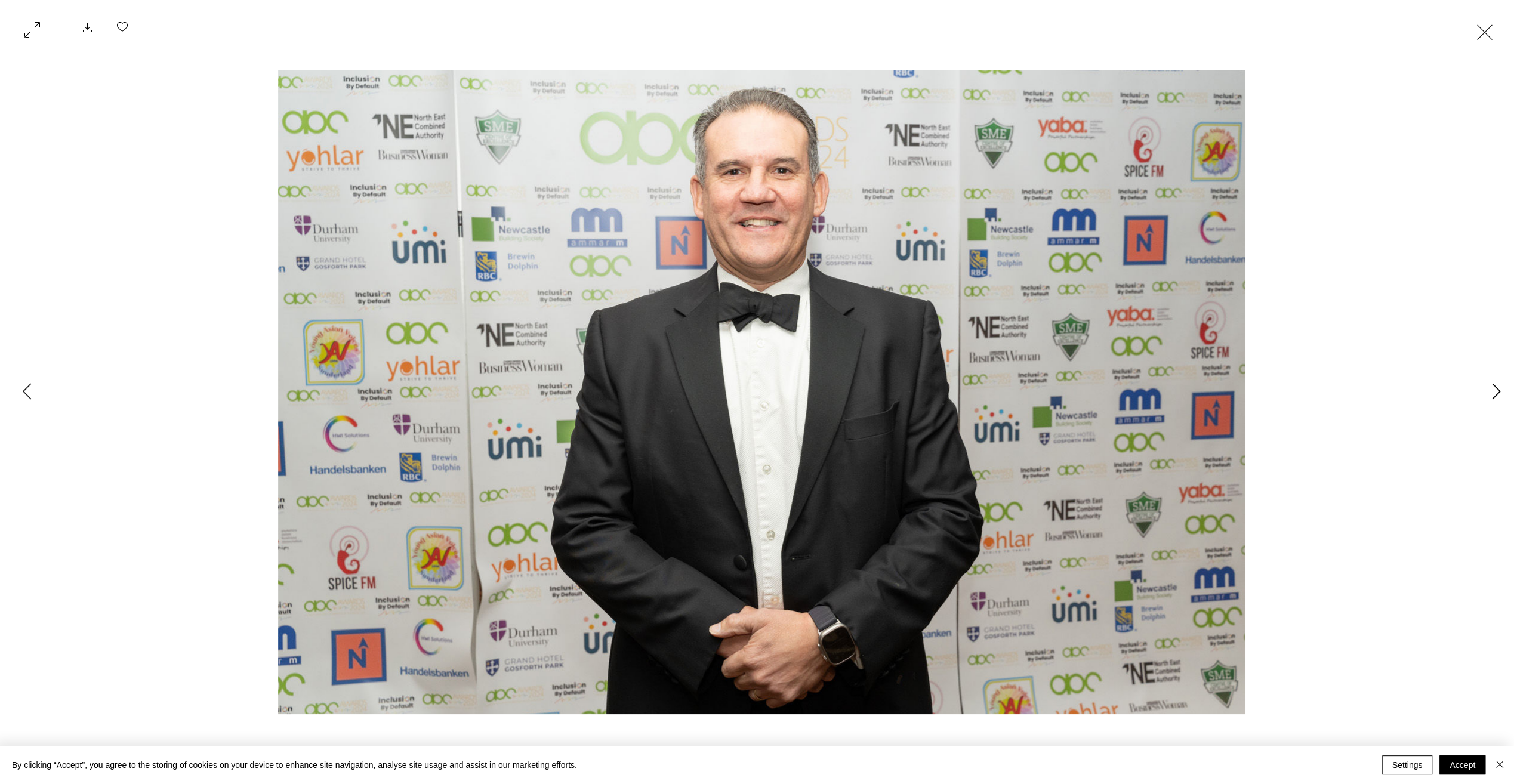
click at [1492, 393] on icon "Next Item" at bounding box center [1496, 391] width 9 height 16
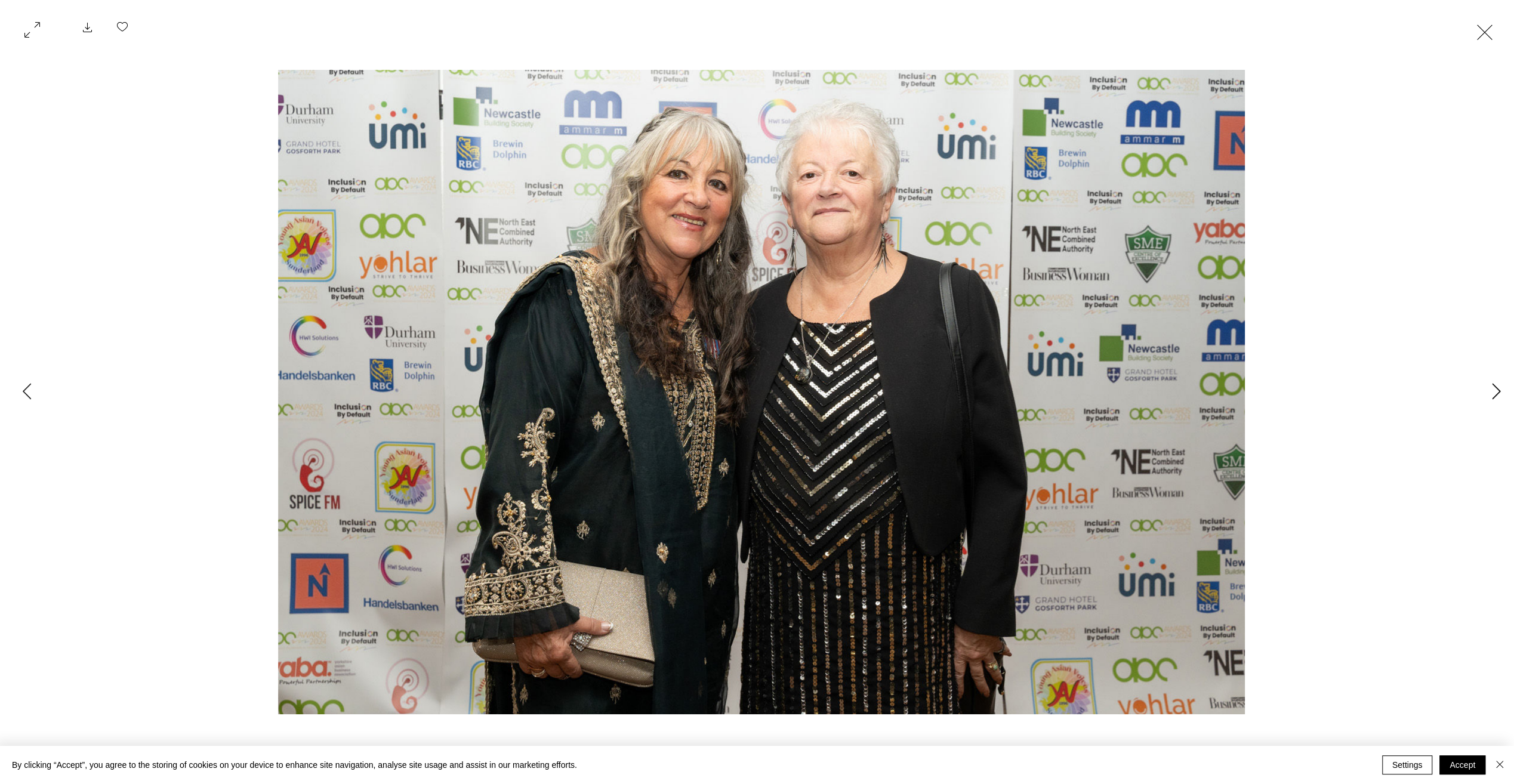
click at [1492, 393] on icon "Next Item" at bounding box center [1496, 391] width 9 height 16
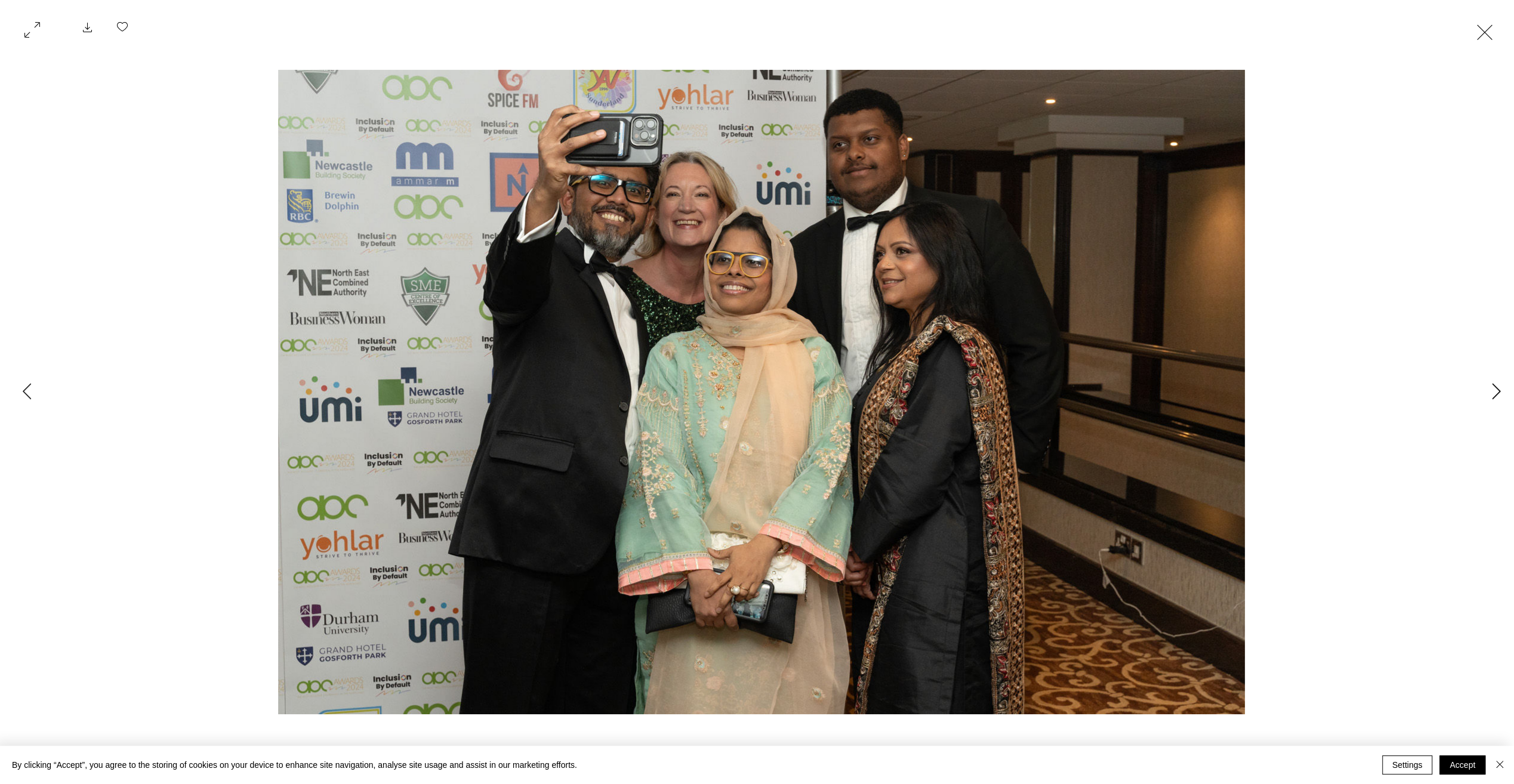
click at [1492, 393] on icon "Next Item" at bounding box center [1496, 391] width 9 height 16
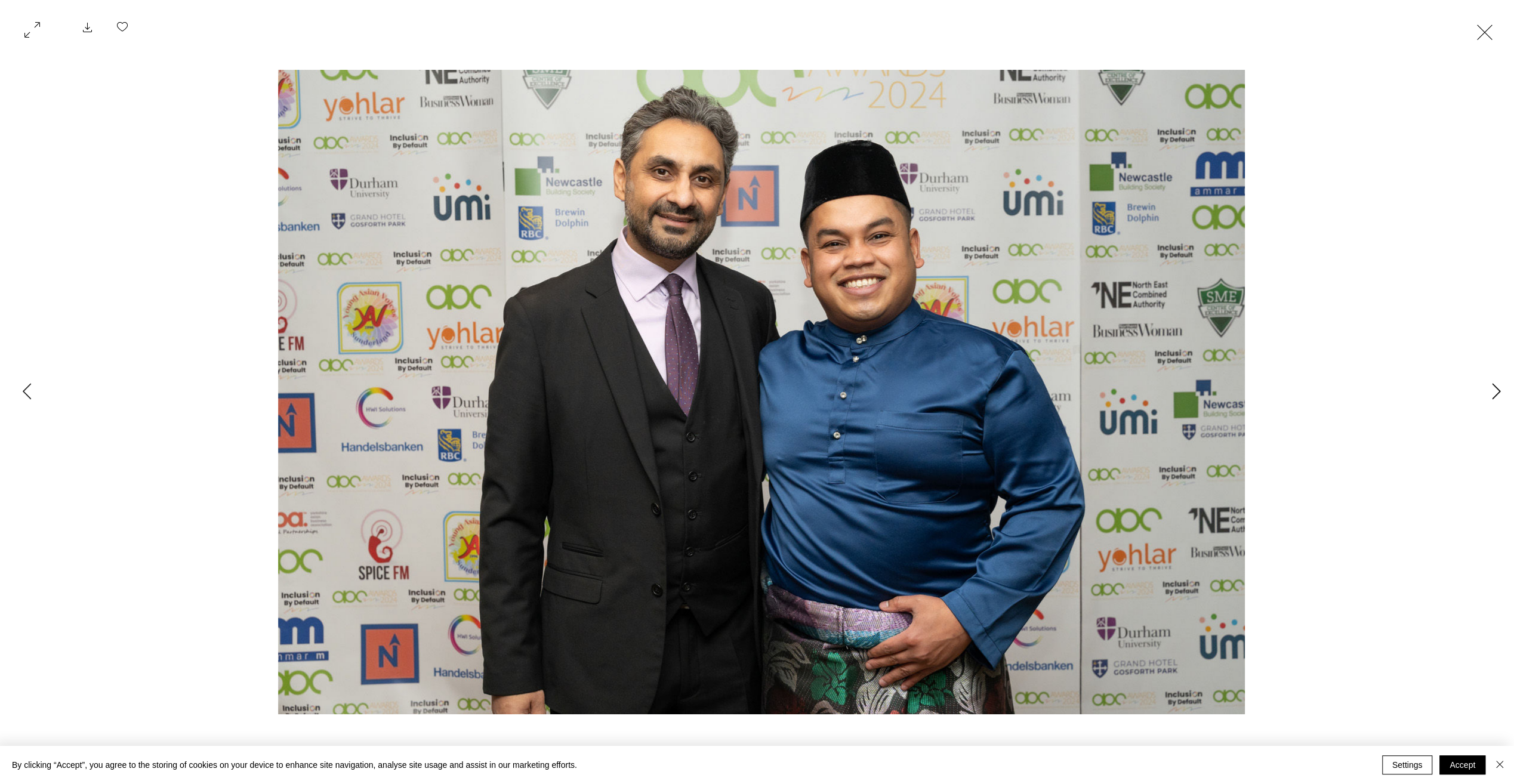
click at [1492, 393] on icon "Next Item" at bounding box center [1496, 391] width 9 height 16
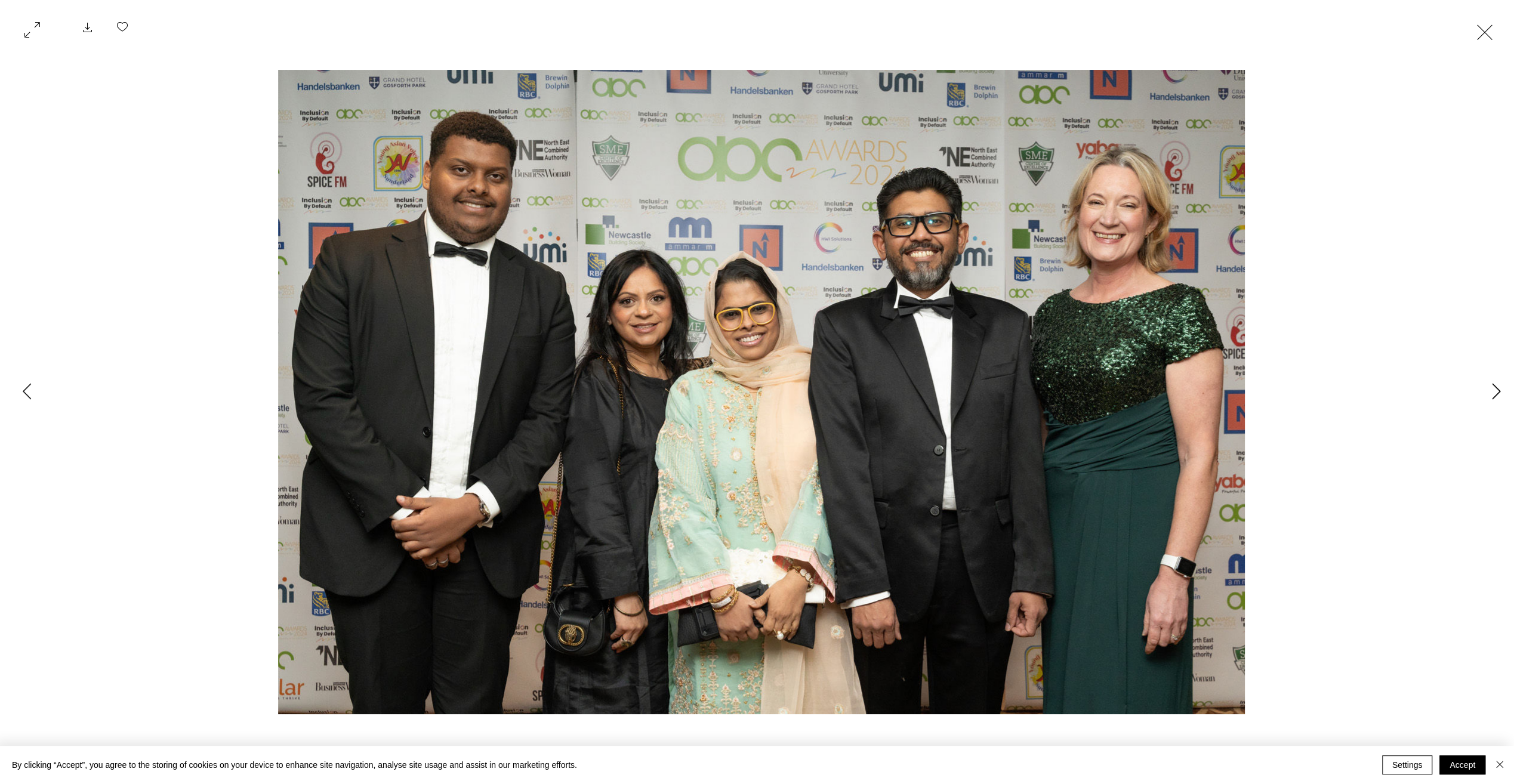
click at [1492, 393] on icon "Next Item" at bounding box center [1496, 391] width 9 height 16
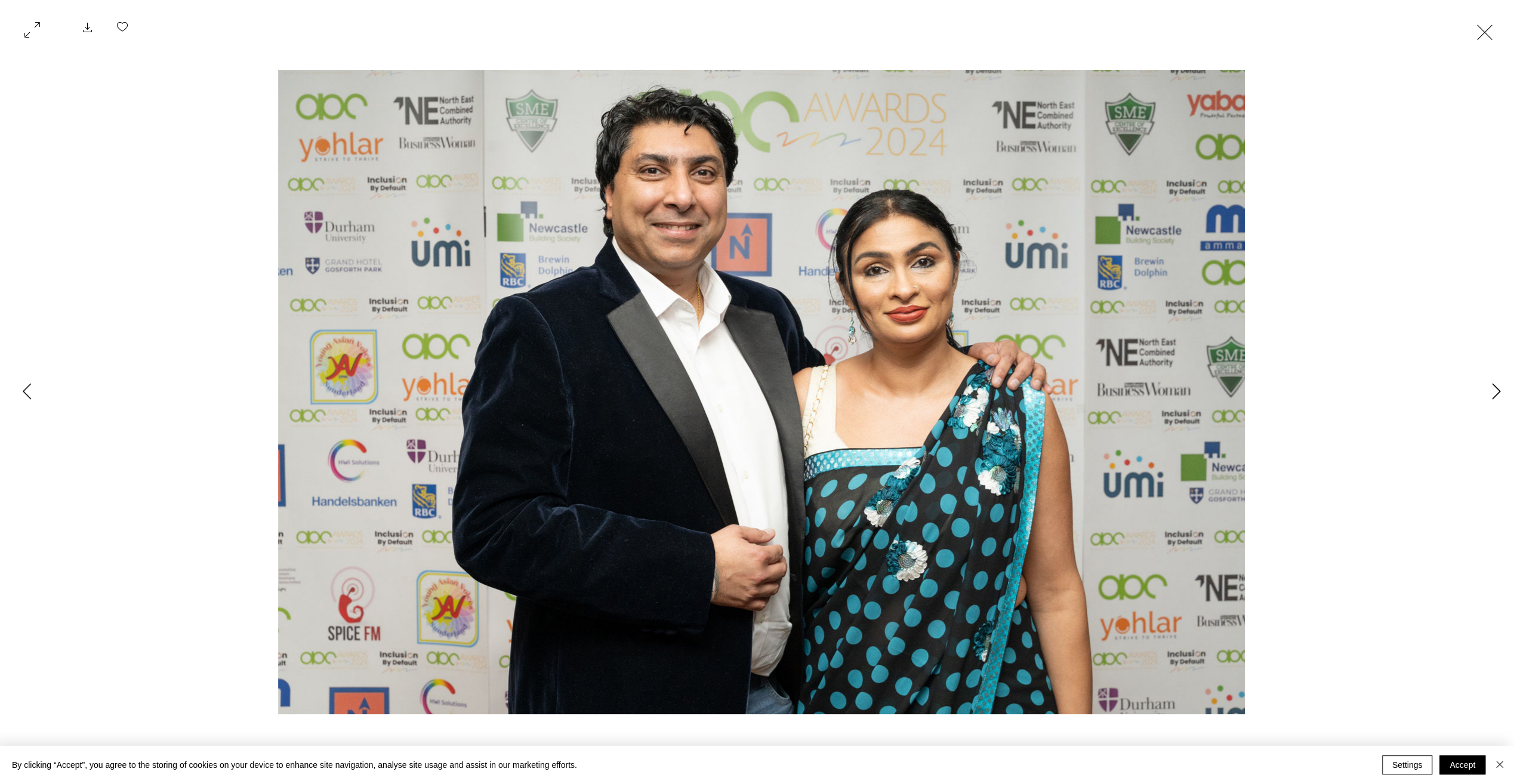
click at [1492, 393] on icon "Next Item" at bounding box center [1496, 391] width 9 height 16
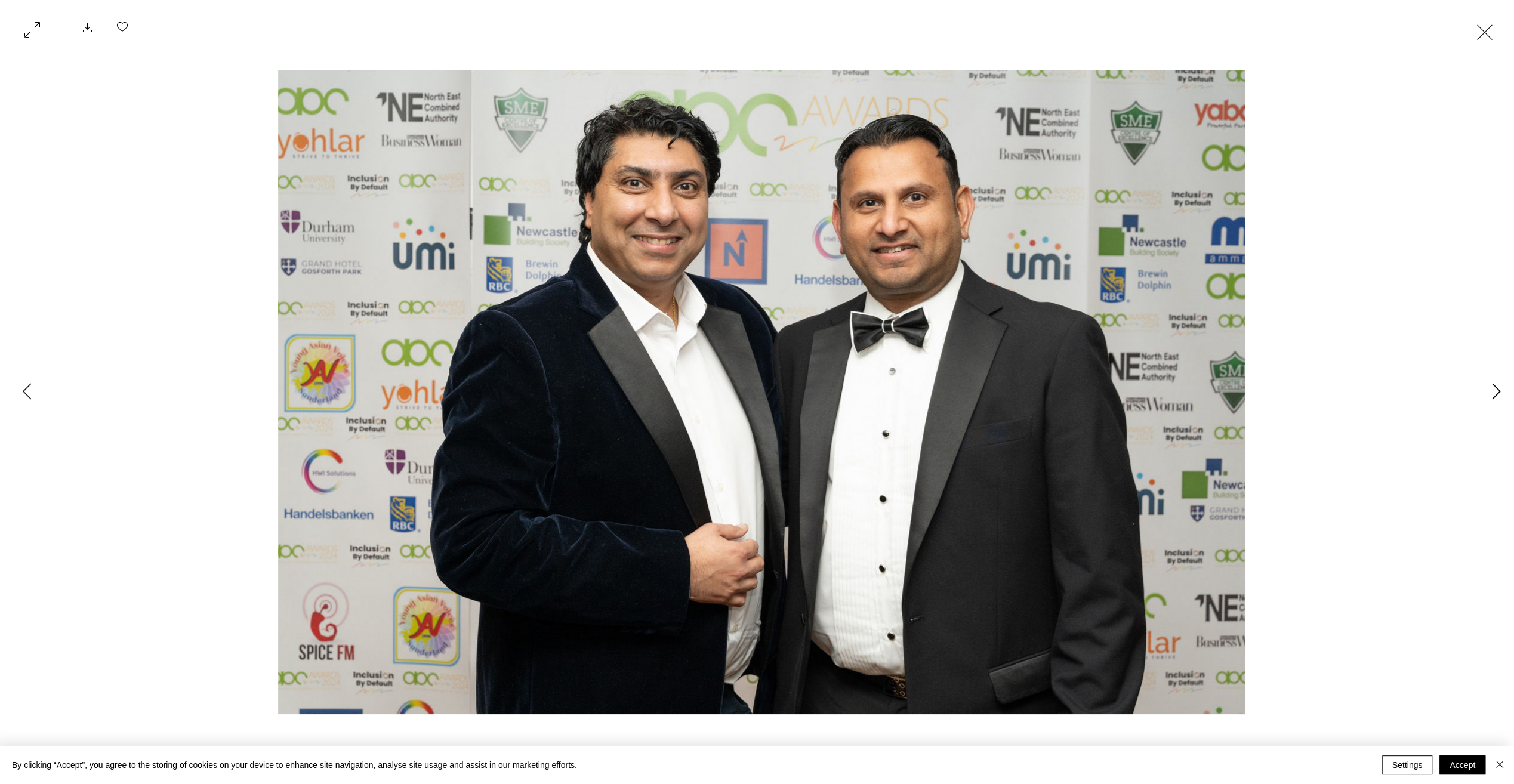
click at [1492, 393] on icon "Next Item" at bounding box center [1496, 391] width 9 height 16
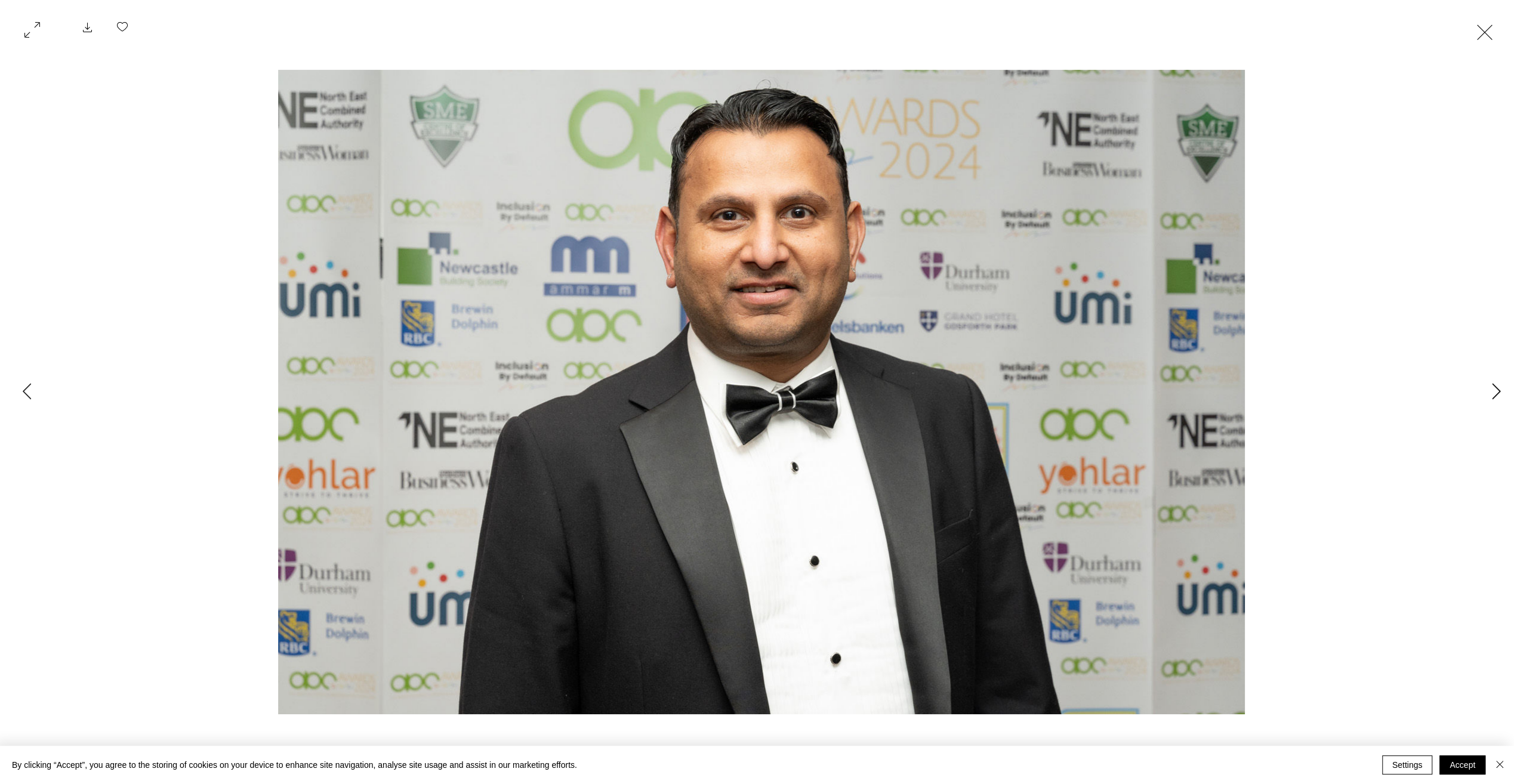
click at [1492, 393] on icon "Next Item" at bounding box center [1496, 391] width 9 height 16
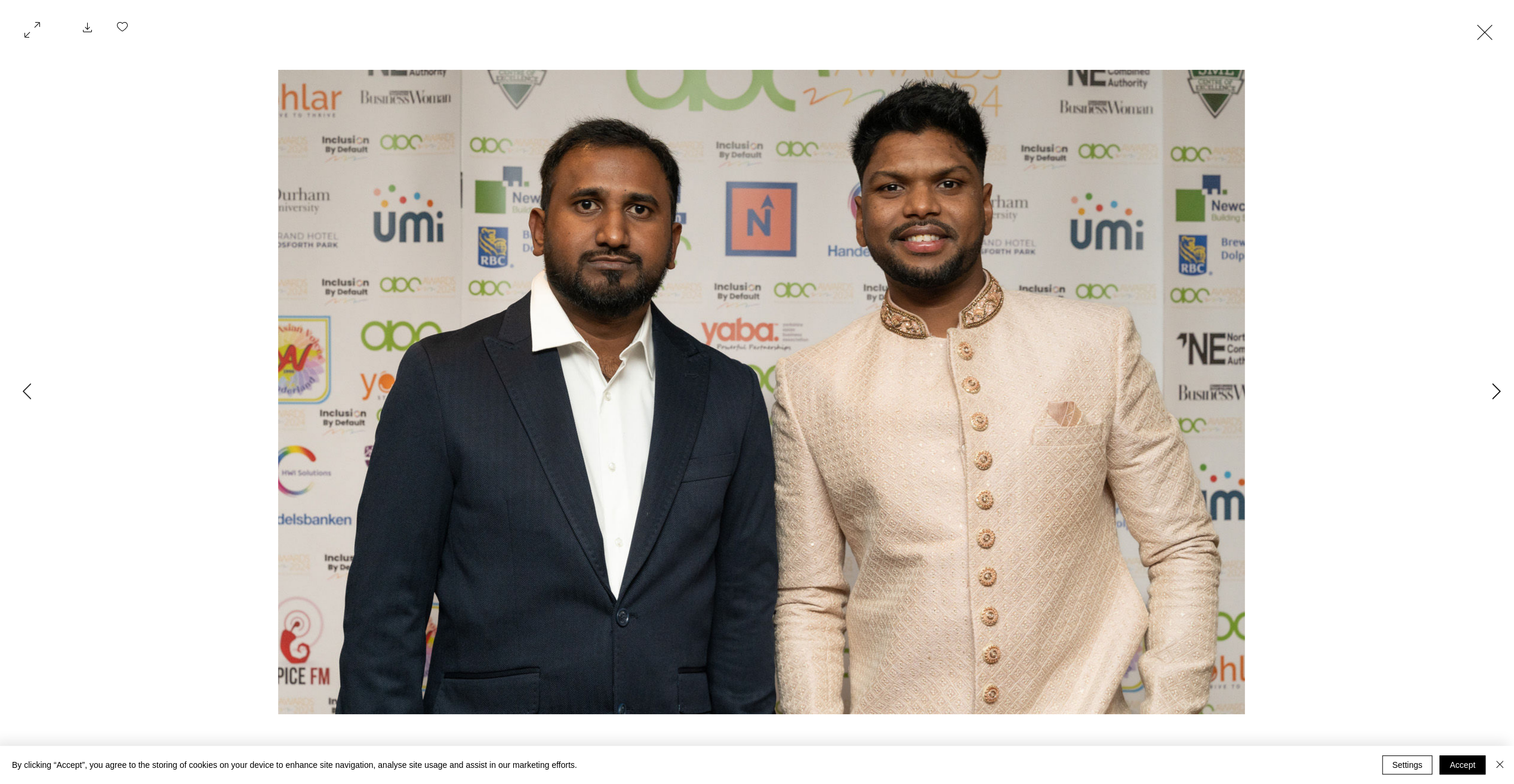
click at [1492, 393] on icon "Next Item" at bounding box center [1496, 391] width 9 height 16
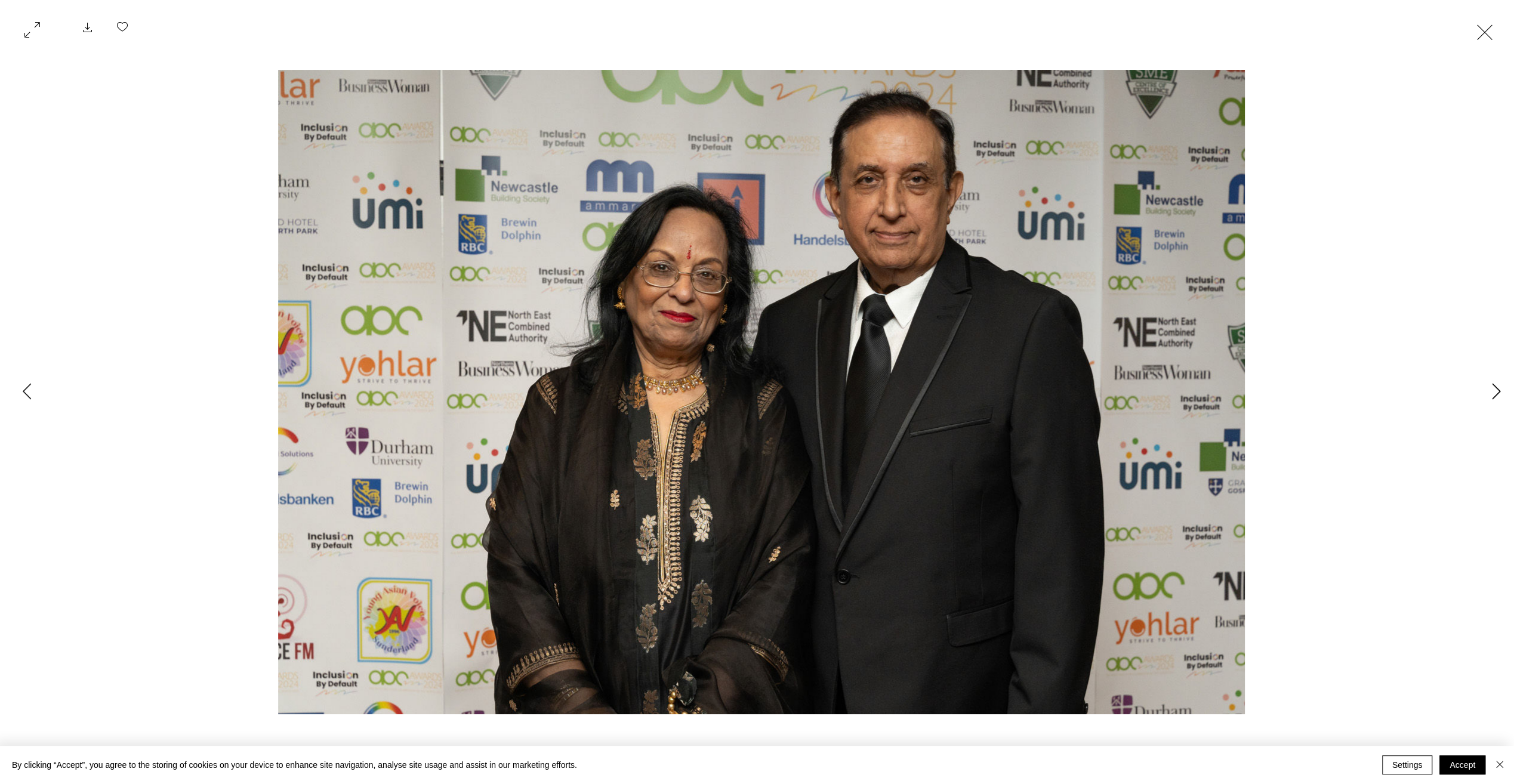
click at [1492, 393] on icon "Next Item" at bounding box center [1496, 391] width 9 height 16
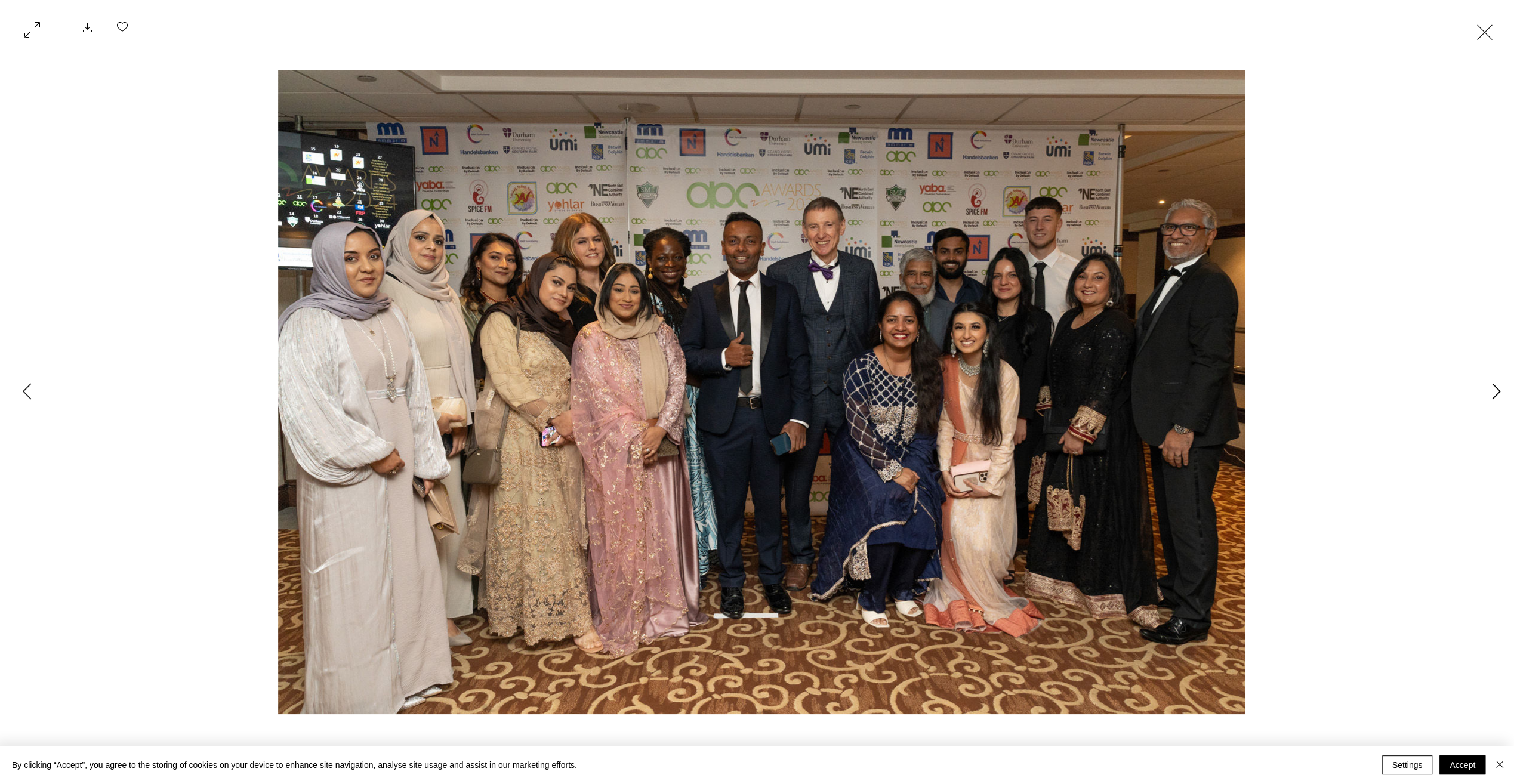
click at [1492, 393] on icon "Next Item" at bounding box center [1496, 391] width 9 height 16
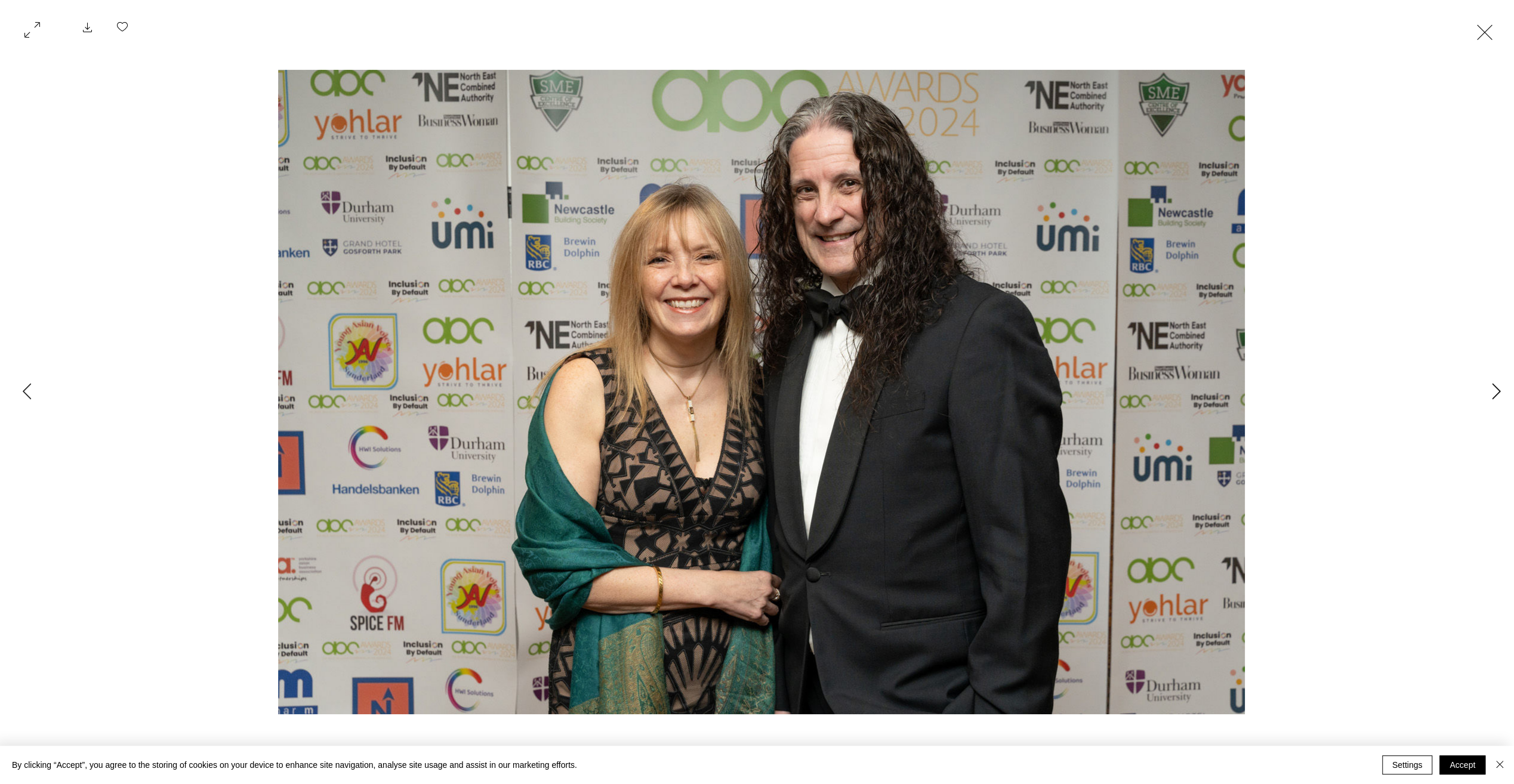
click at [1491, 393] on button "Next Item" at bounding box center [1496, 392] width 30 height 30
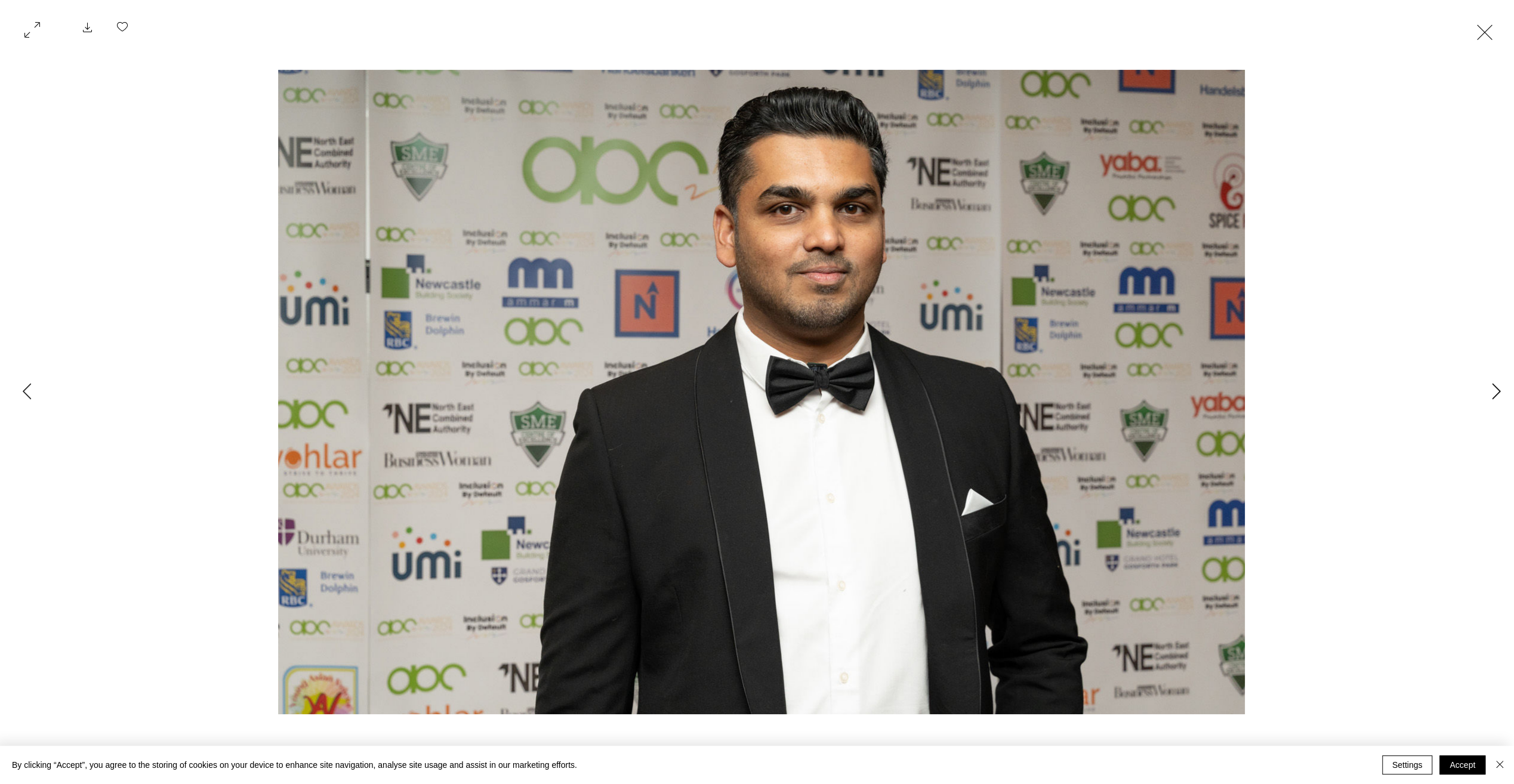
click at [1491, 393] on button "Next Item" at bounding box center [1496, 392] width 30 height 30
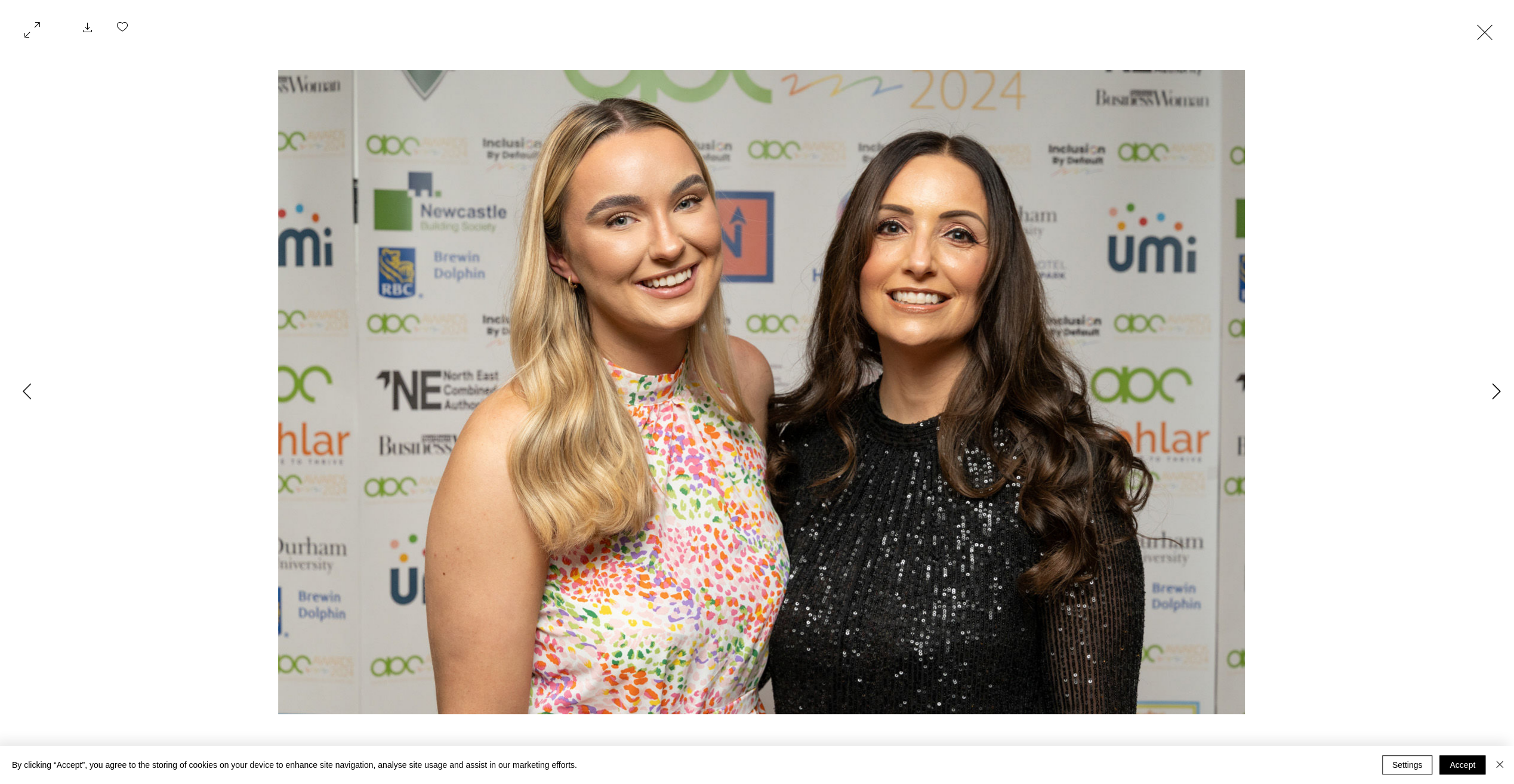
click at [1491, 393] on button "Next Item" at bounding box center [1496, 392] width 30 height 30
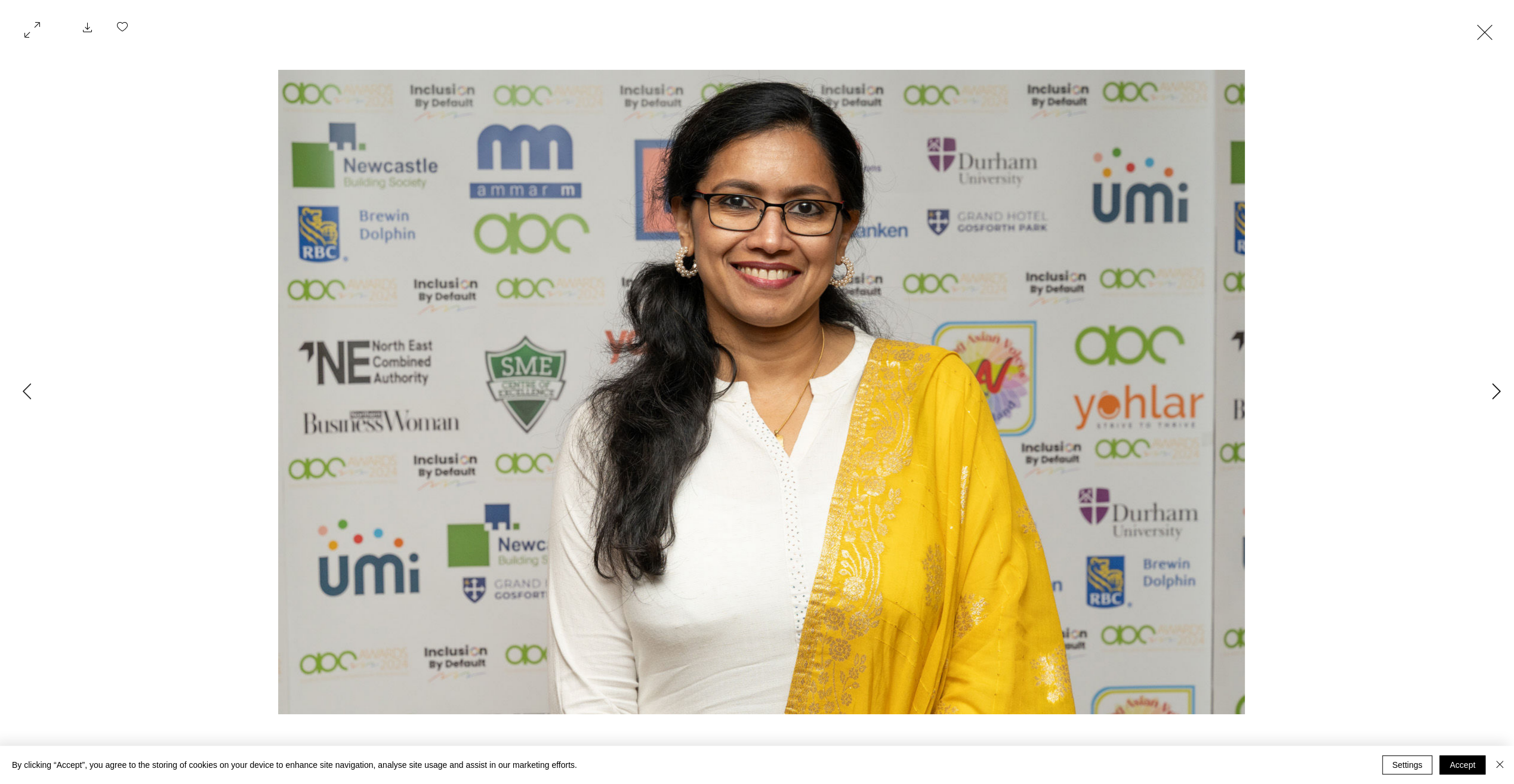
click at [1491, 393] on button "Next Item" at bounding box center [1496, 392] width 30 height 30
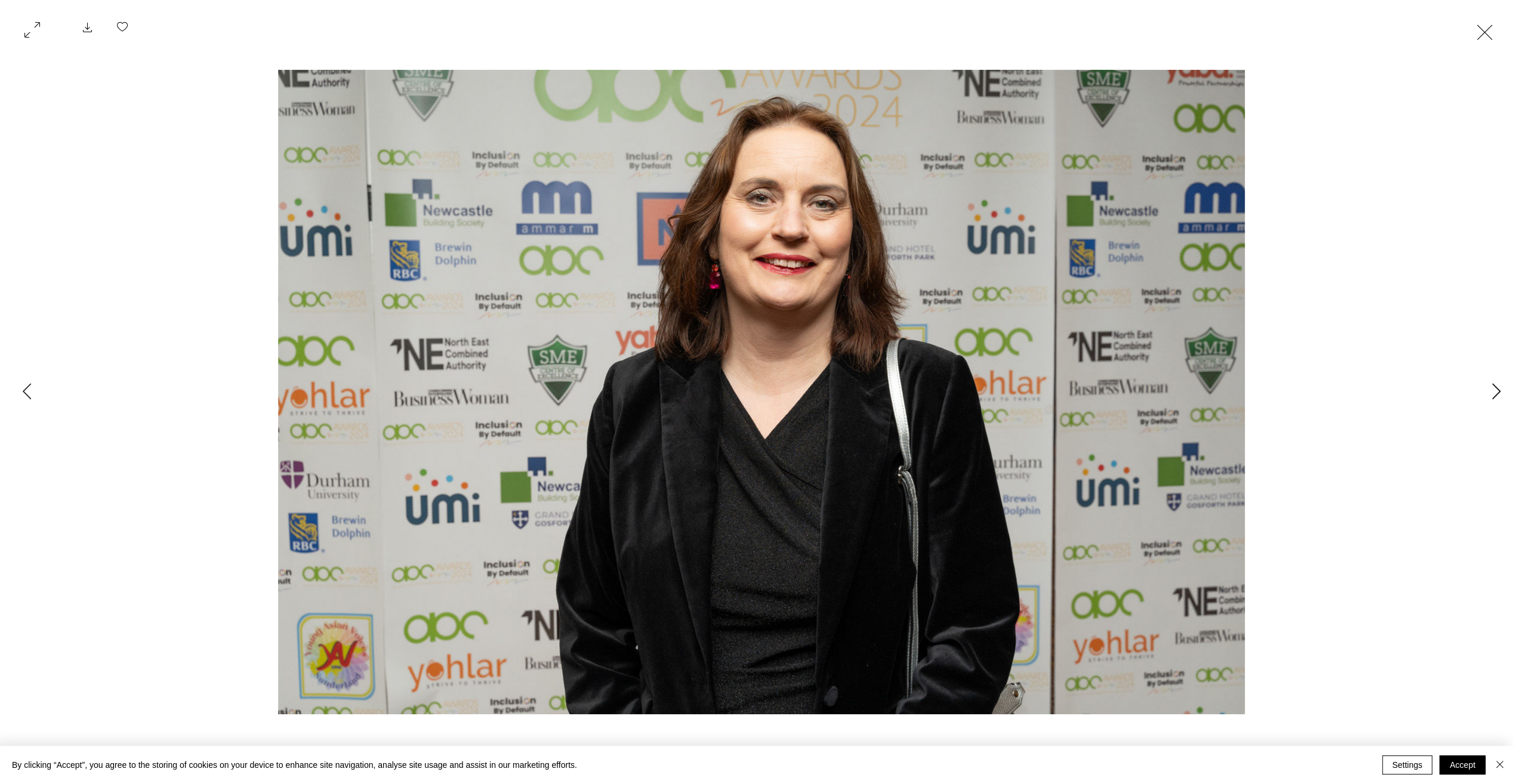
click at [1491, 393] on button "Next Item" at bounding box center [1496, 392] width 30 height 30
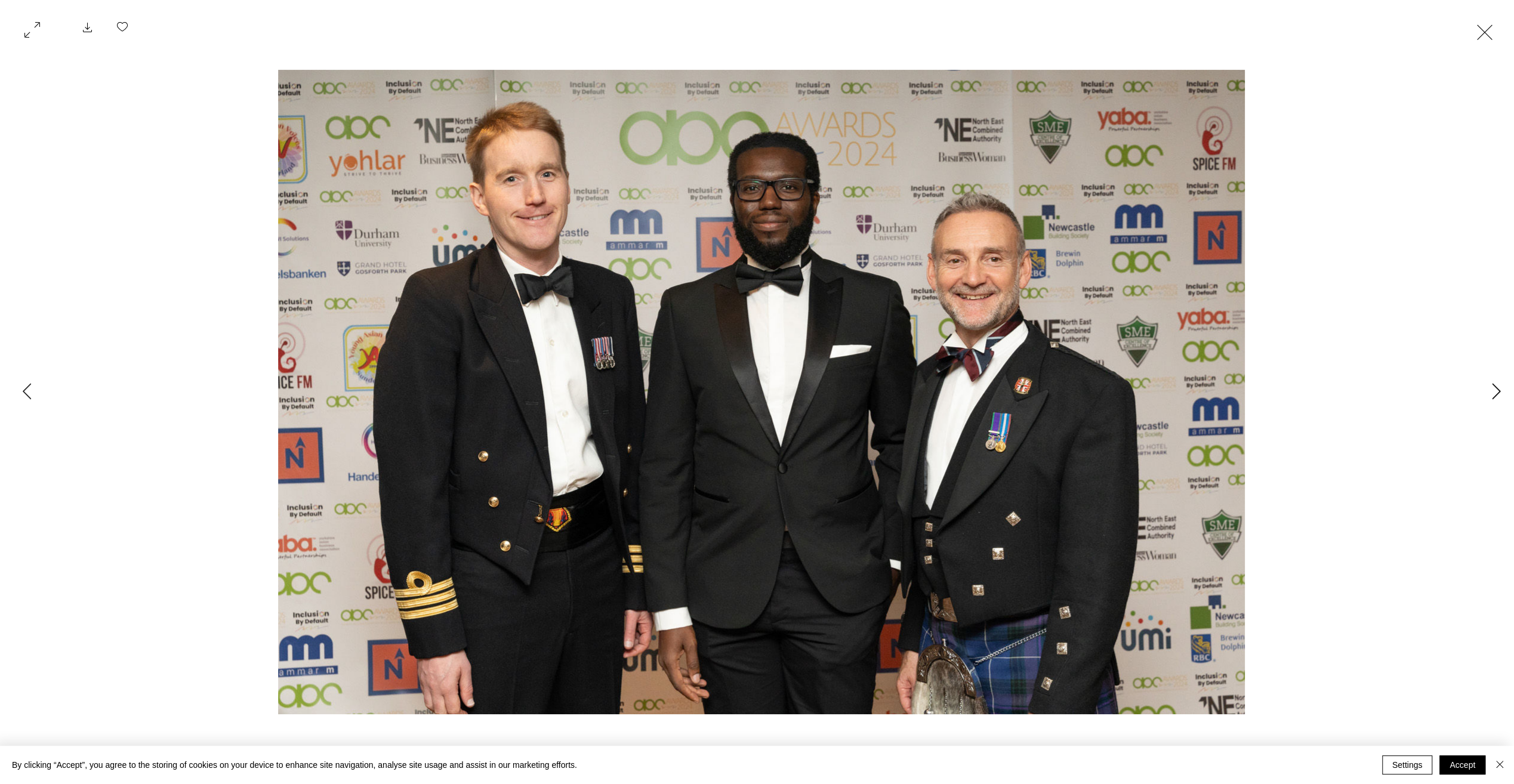
click at [1491, 393] on button "Next Item" at bounding box center [1496, 392] width 30 height 30
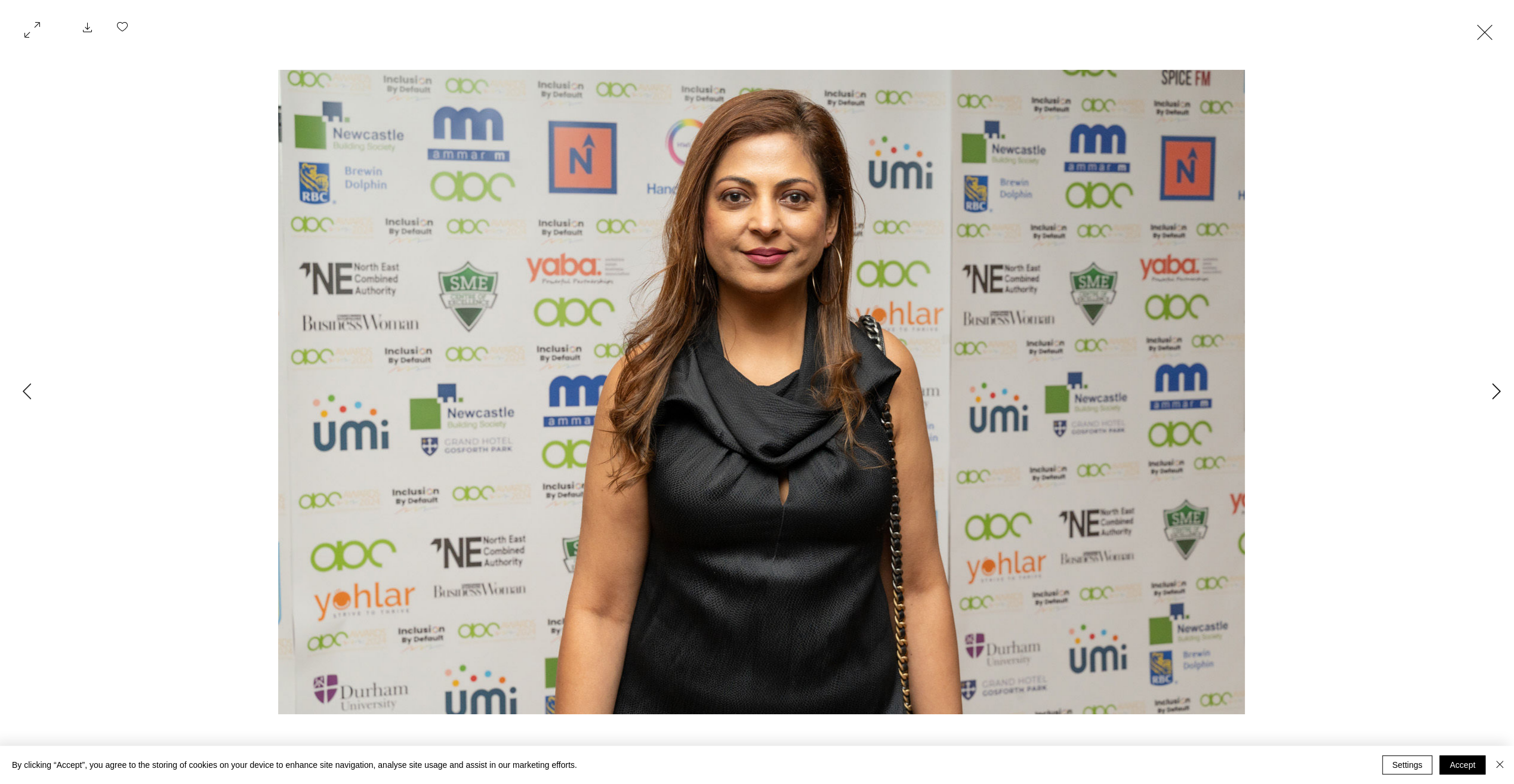
click at [1491, 393] on button "Next Item" at bounding box center [1496, 392] width 30 height 30
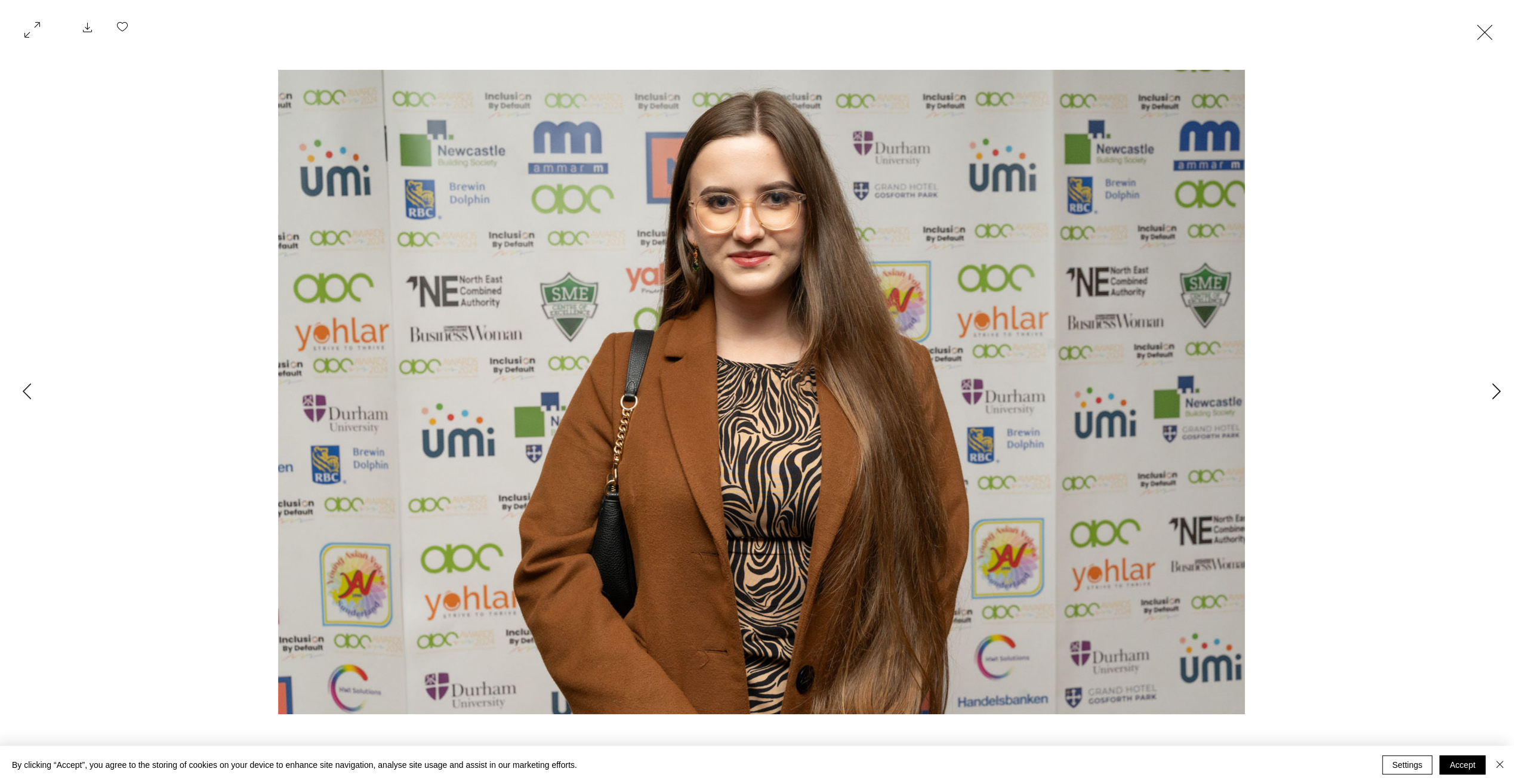
click at [1491, 393] on button "Next Item" at bounding box center [1496, 392] width 30 height 30
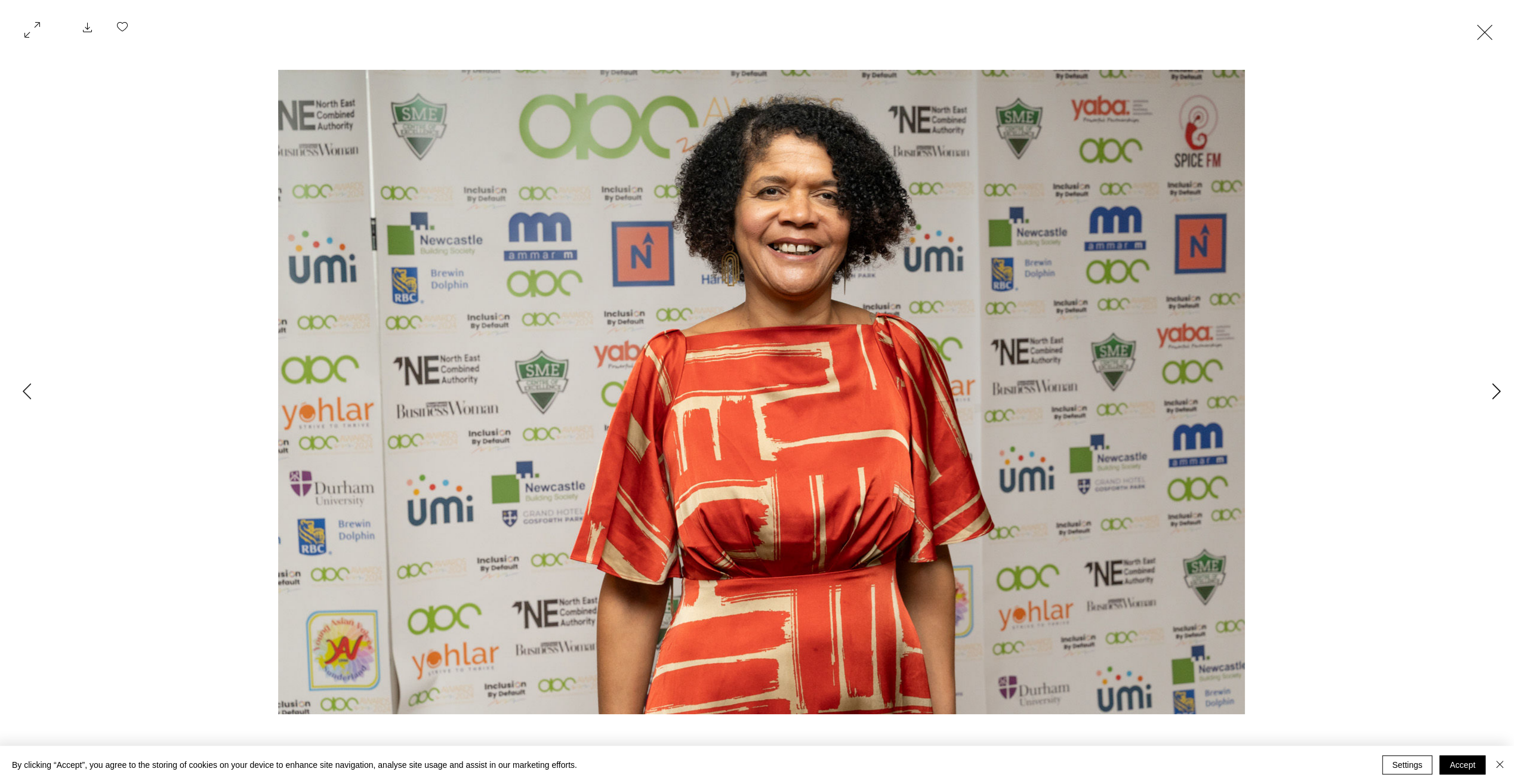
click at [1491, 393] on button "Next Item" at bounding box center [1496, 392] width 30 height 30
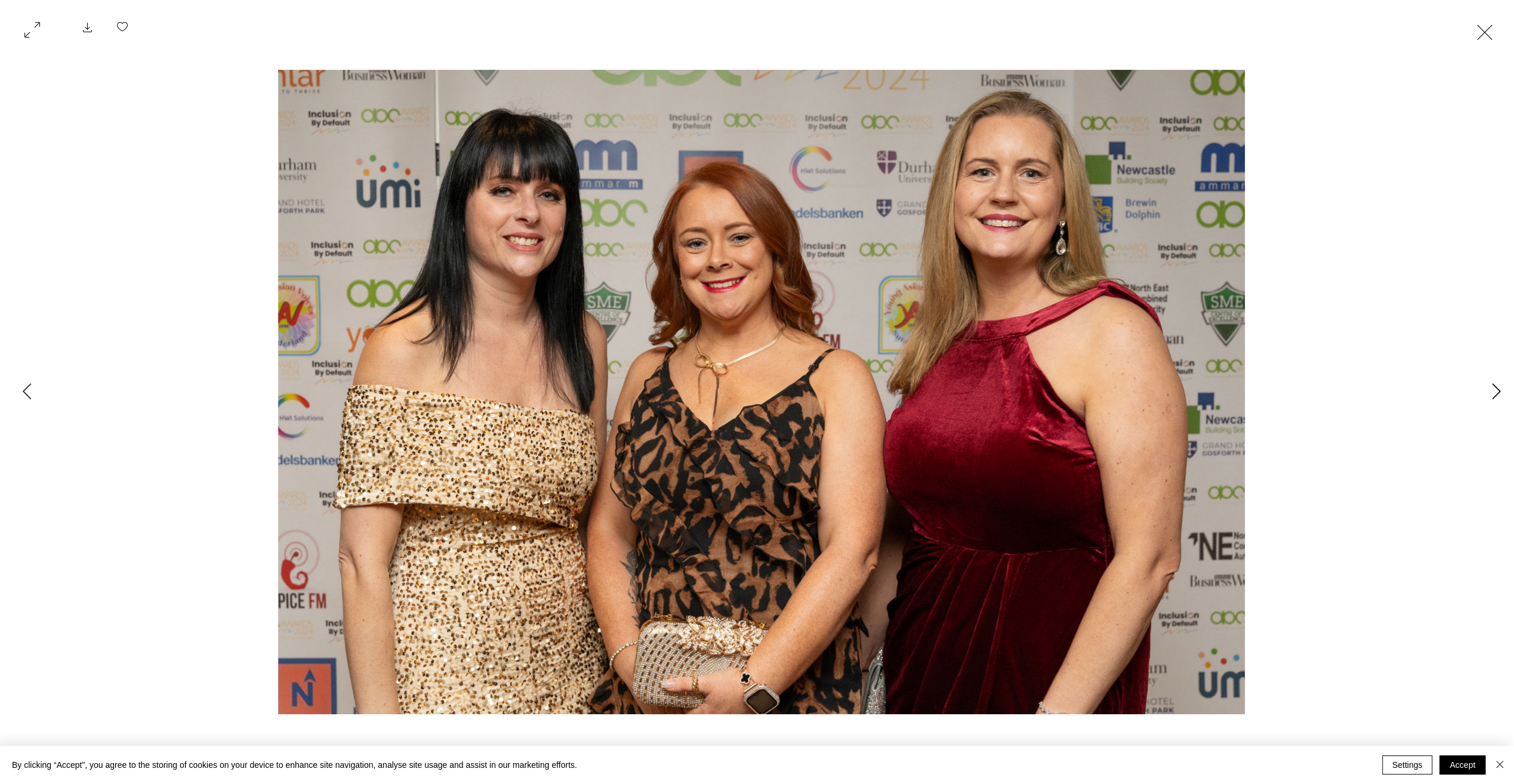
click at [1491, 393] on button "Next Item" at bounding box center [1496, 392] width 30 height 30
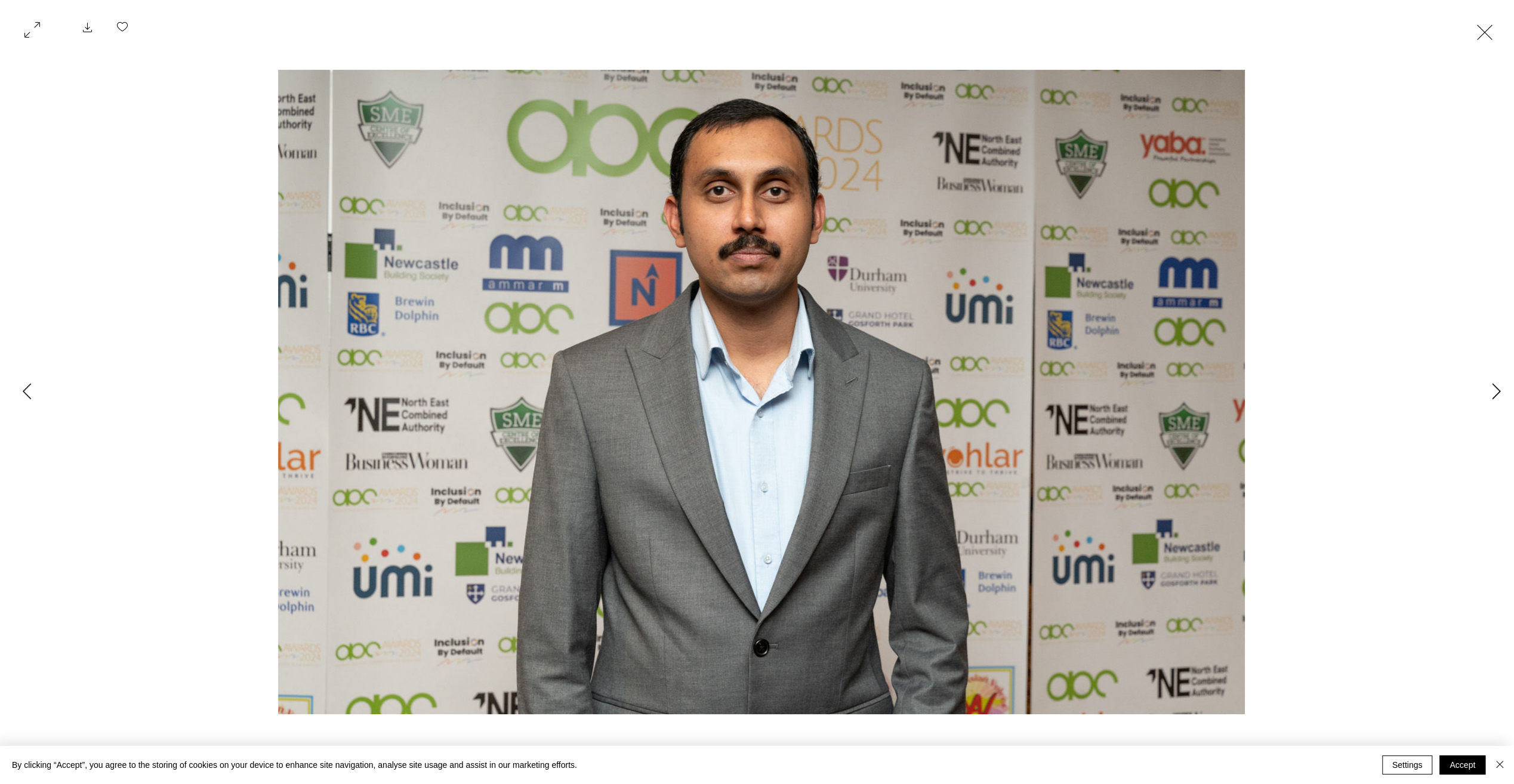
click at [1491, 393] on button "Next Item" at bounding box center [1496, 392] width 30 height 30
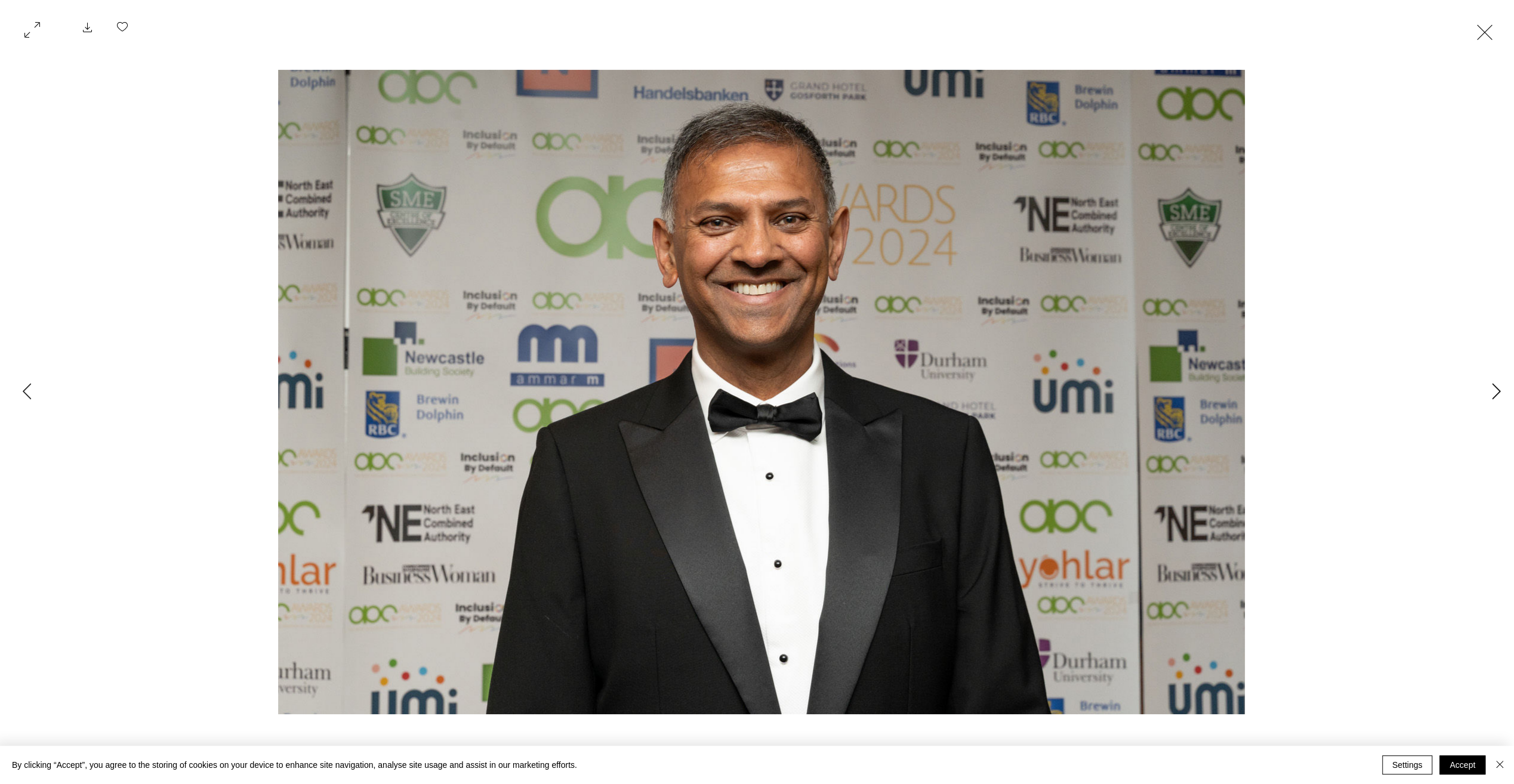
click at [1491, 393] on button "Next Item" at bounding box center [1496, 392] width 30 height 30
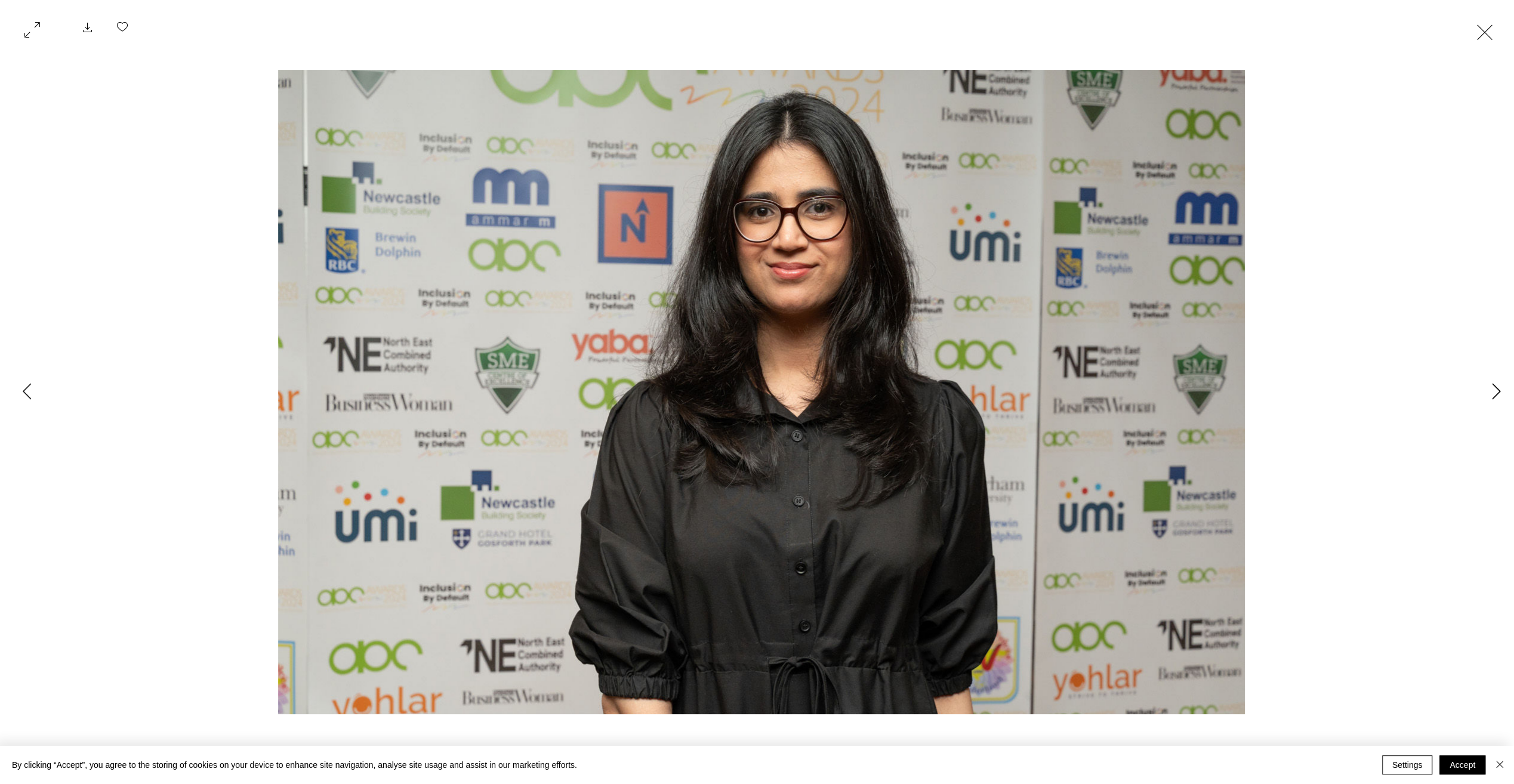
click at [1491, 393] on button "Next Item" at bounding box center [1496, 392] width 30 height 30
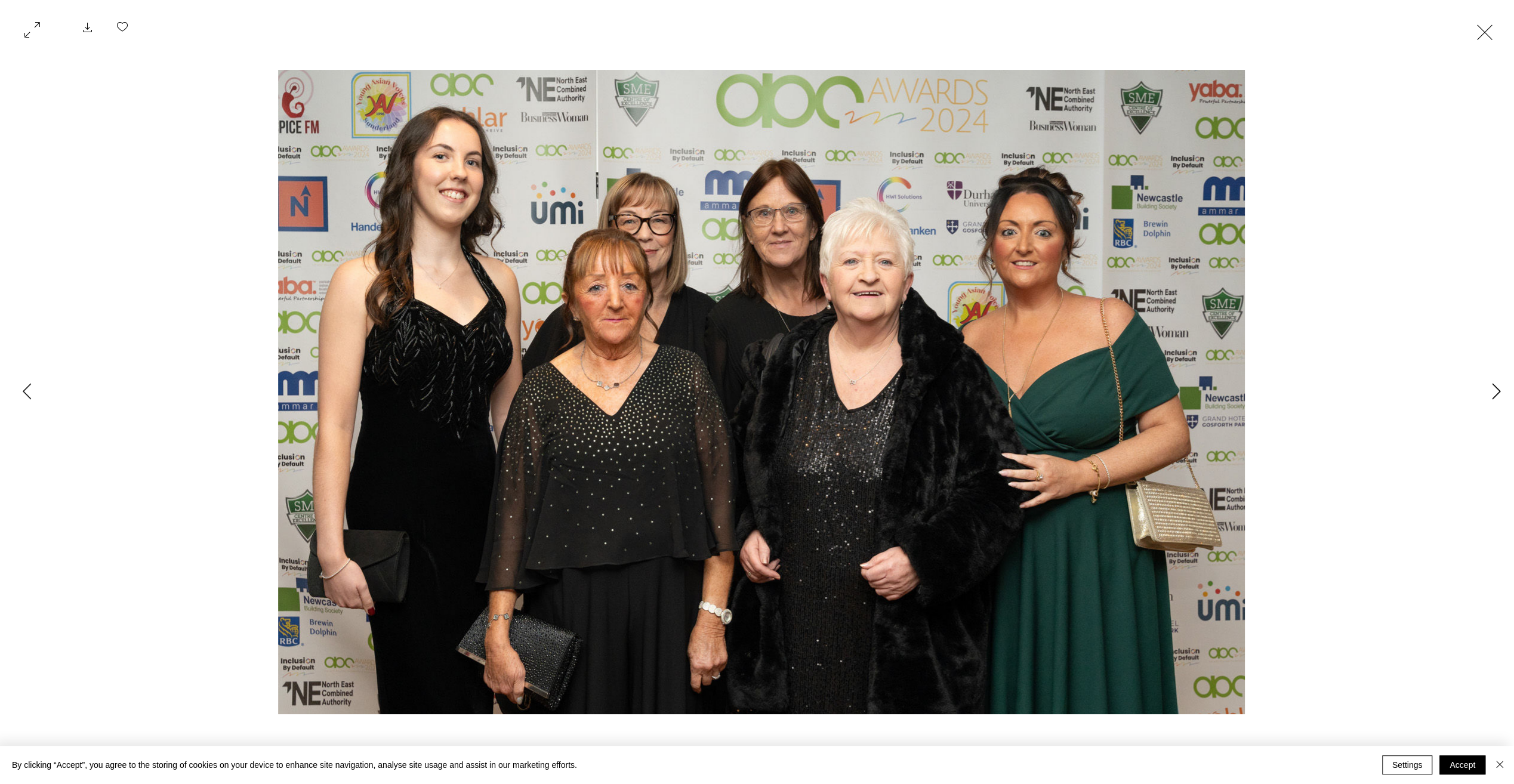
click at [1491, 393] on button "Next Item" at bounding box center [1496, 392] width 30 height 30
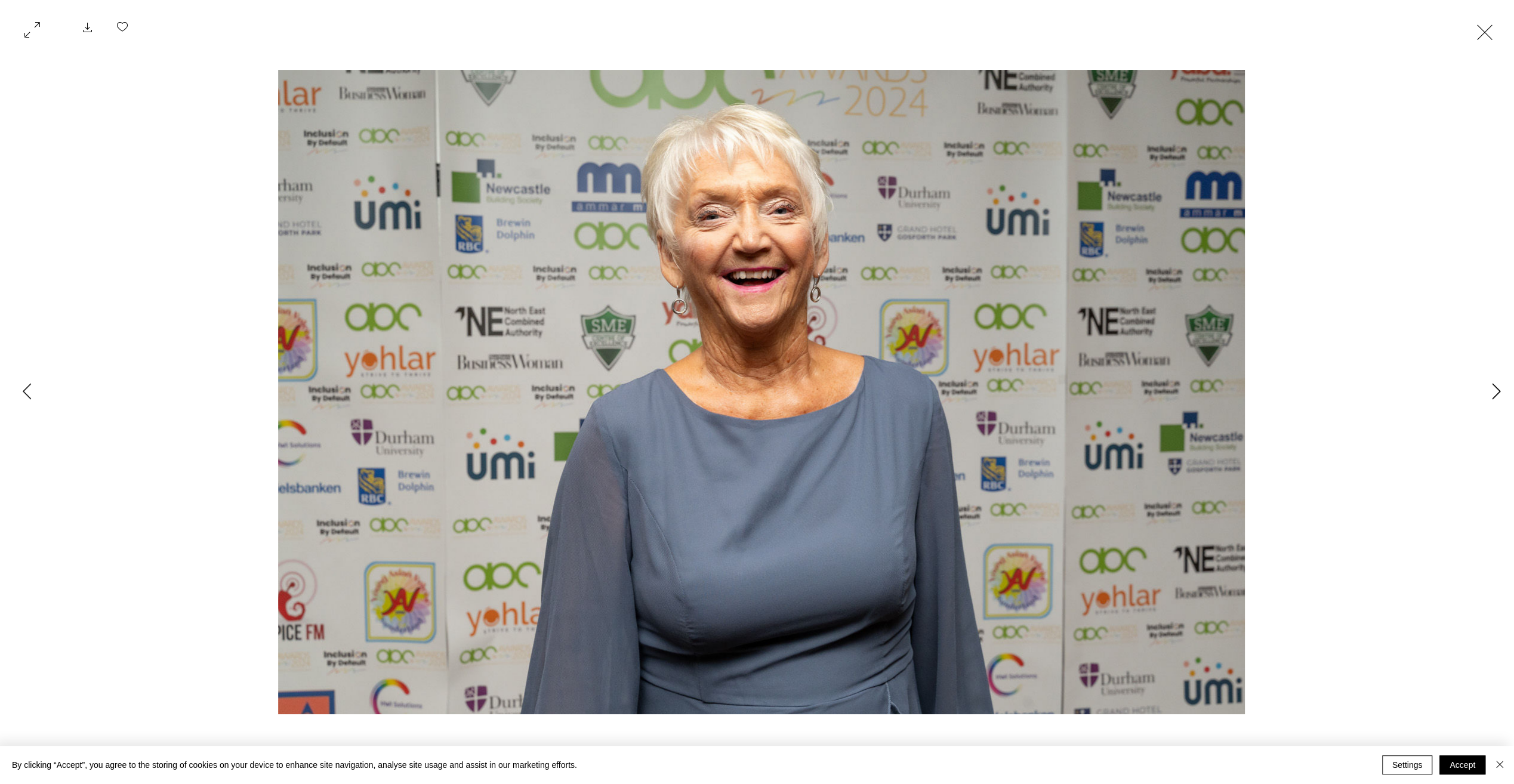
click at [1491, 393] on button "Next Item" at bounding box center [1496, 392] width 30 height 30
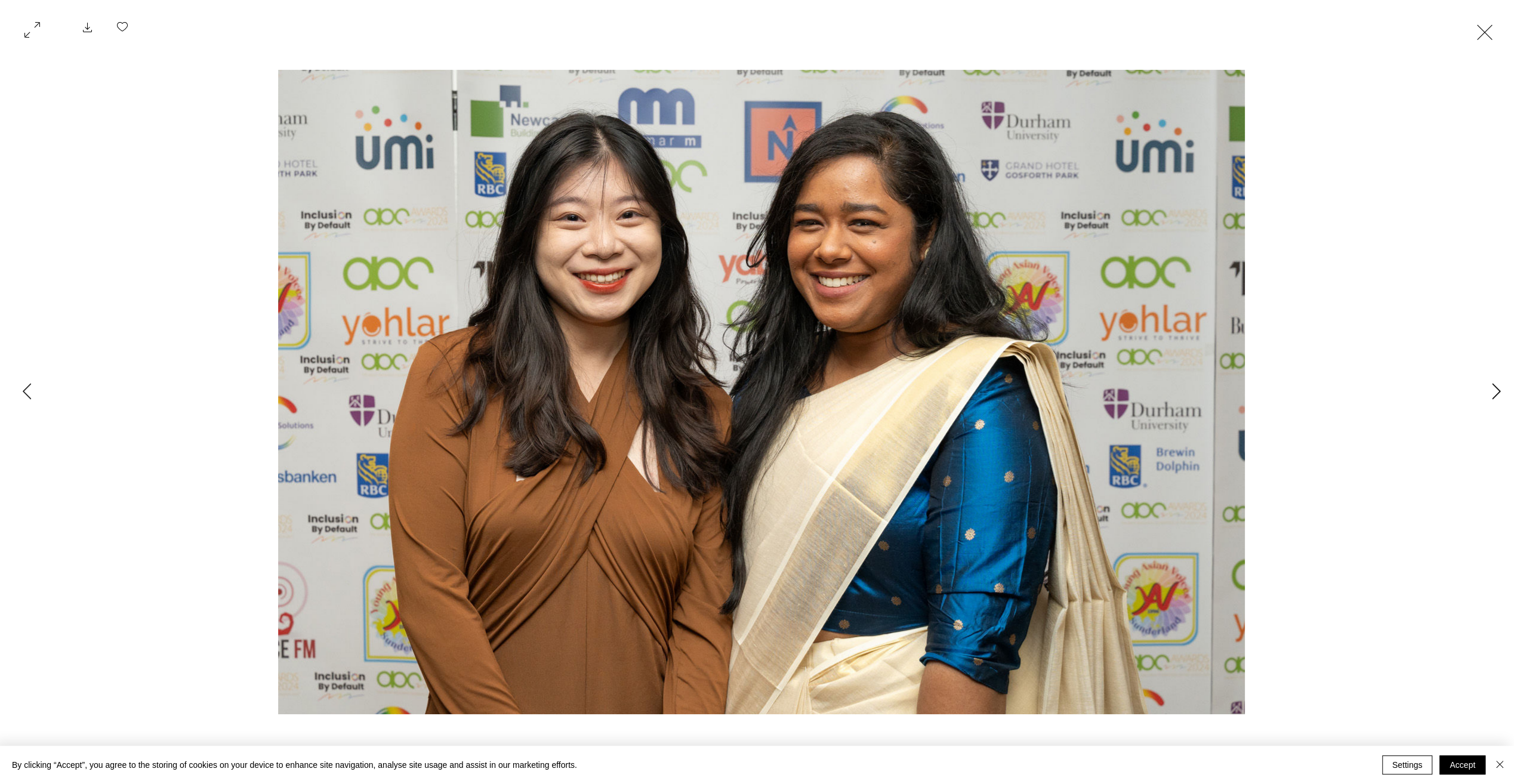
click at [1491, 393] on button "Next Item" at bounding box center [1496, 392] width 30 height 30
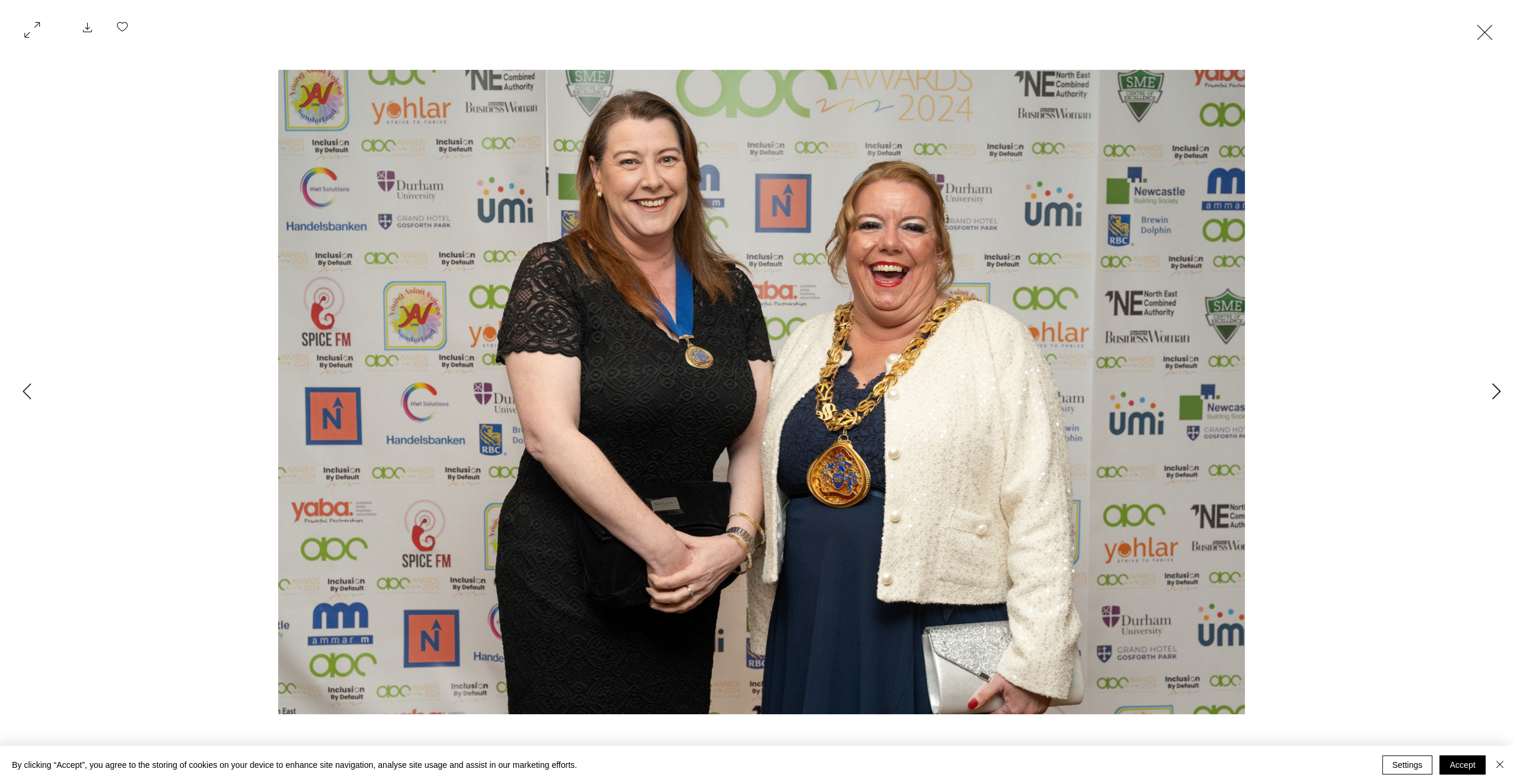
click at [1491, 393] on button "Next Item" at bounding box center [1496, 392] width 30 height 30
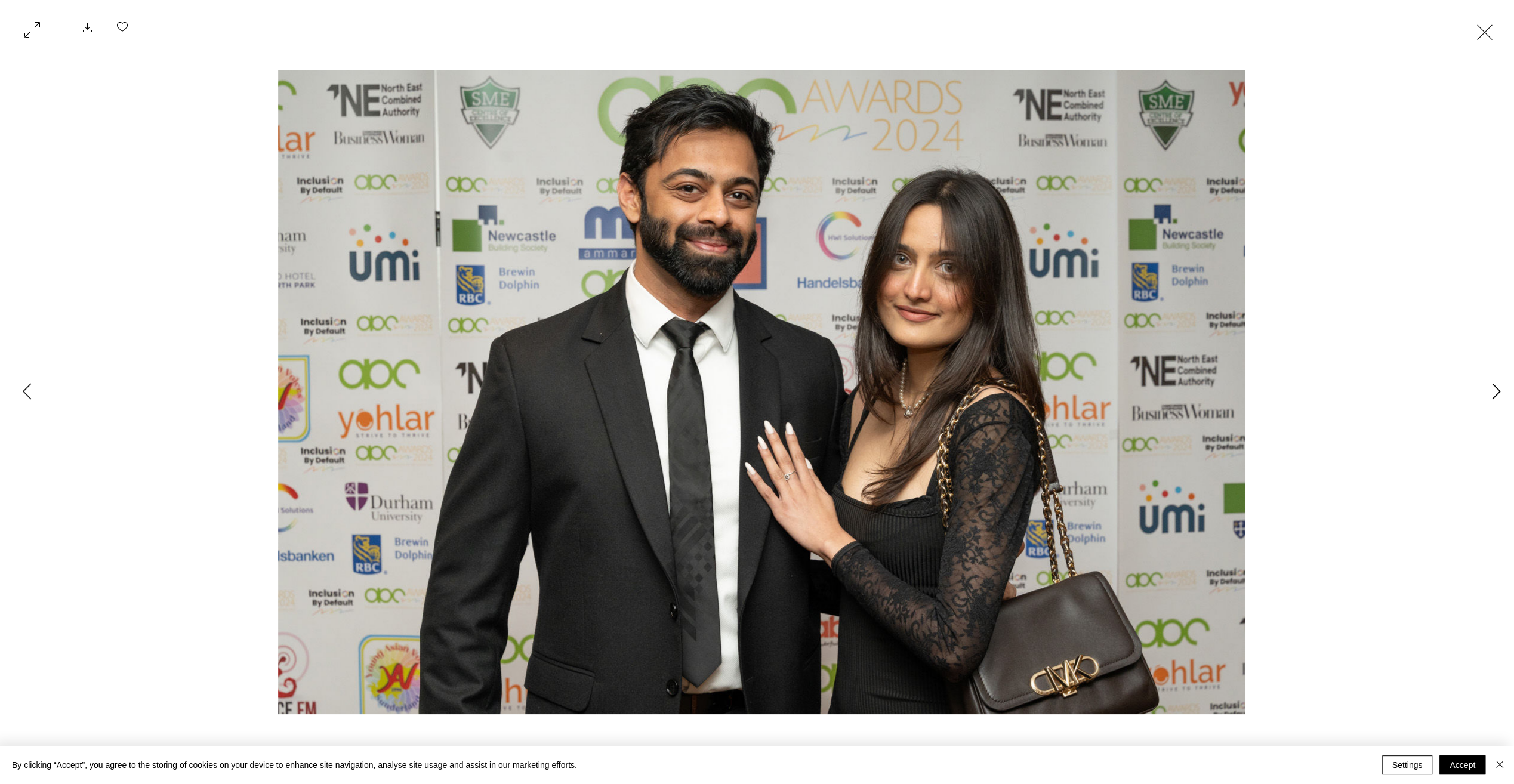
click at [1491, 393] on button "Next Item" at bounding box center [1496, 392] width 30 height 30
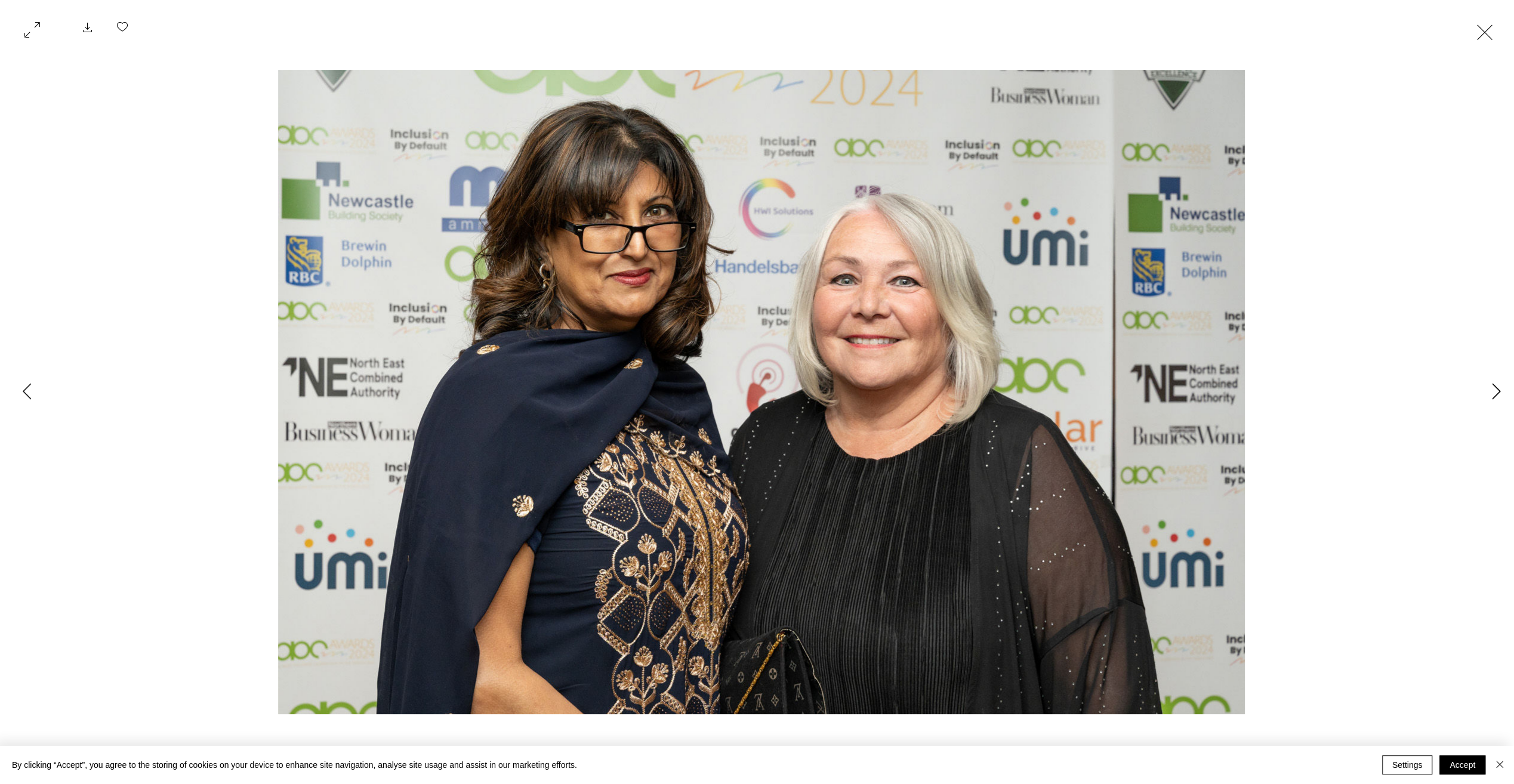
click at [1491, 393] on button "Next Item" at bounding box center [1496, 392] width 30 height 30
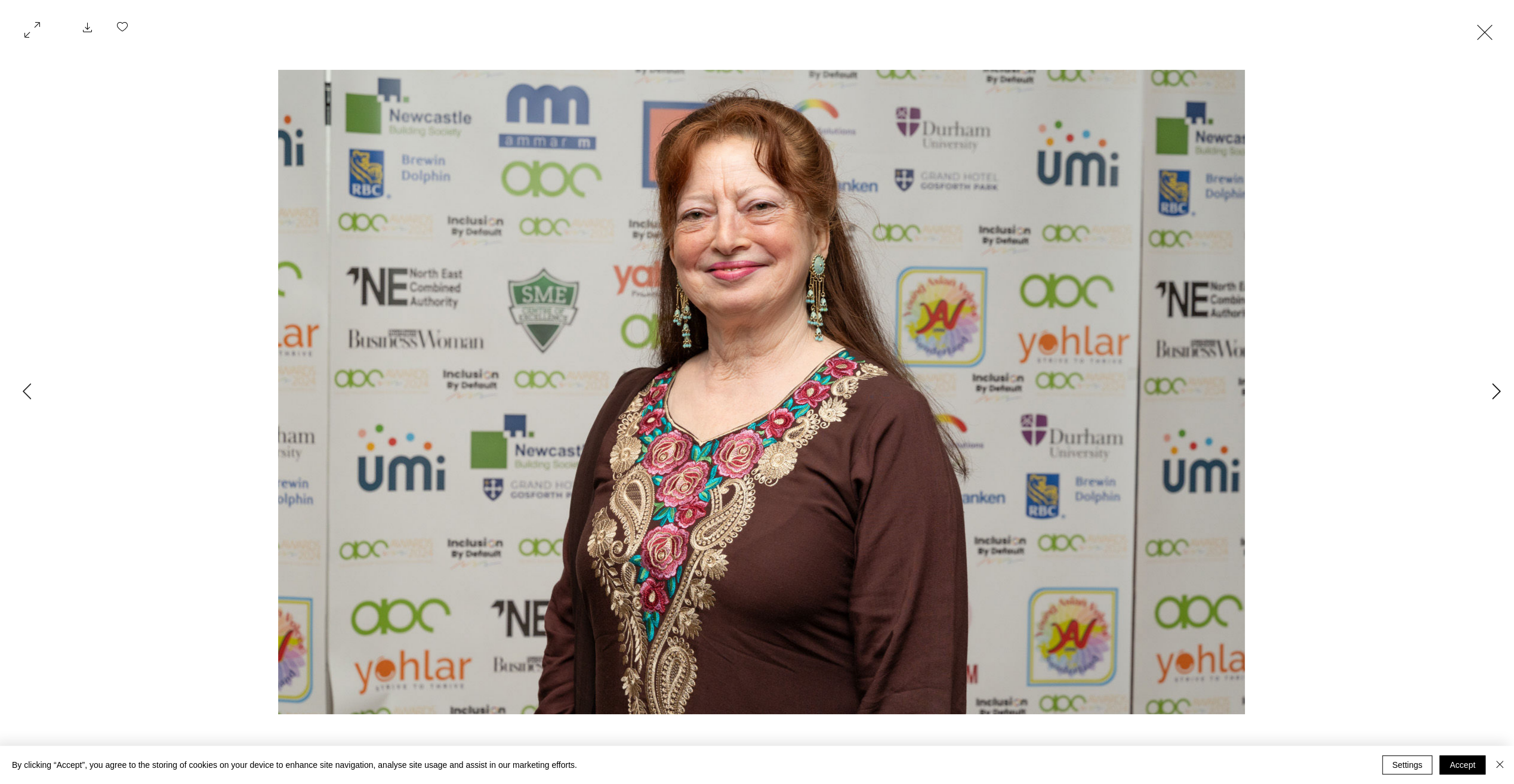
click at [1491, 393] on button "Next Item" at bounding box center [1496, 392] width 30 height 30
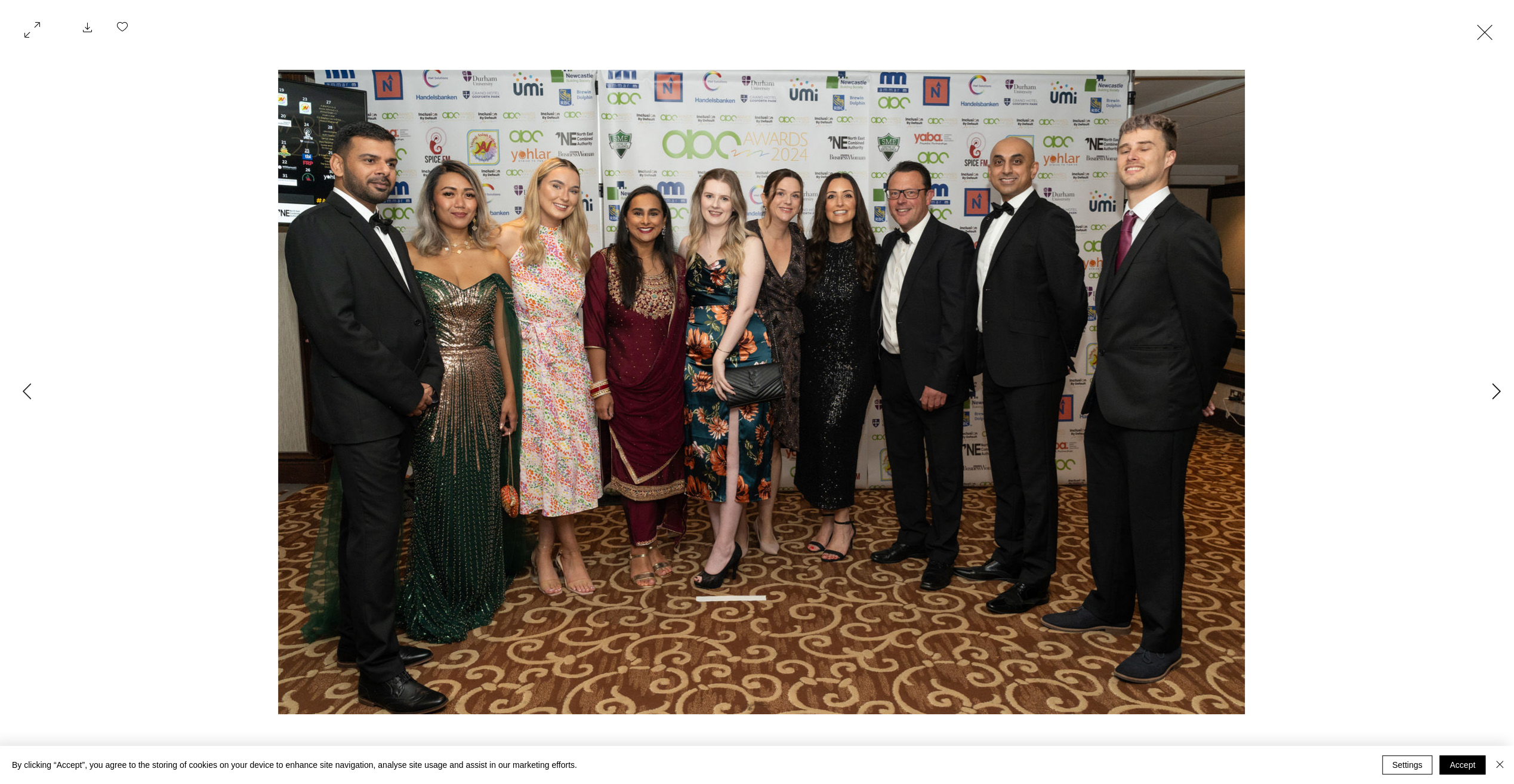
click at [1491, 393] on button "Next Item" at bounding box center [1496, 392] width 30 height 30
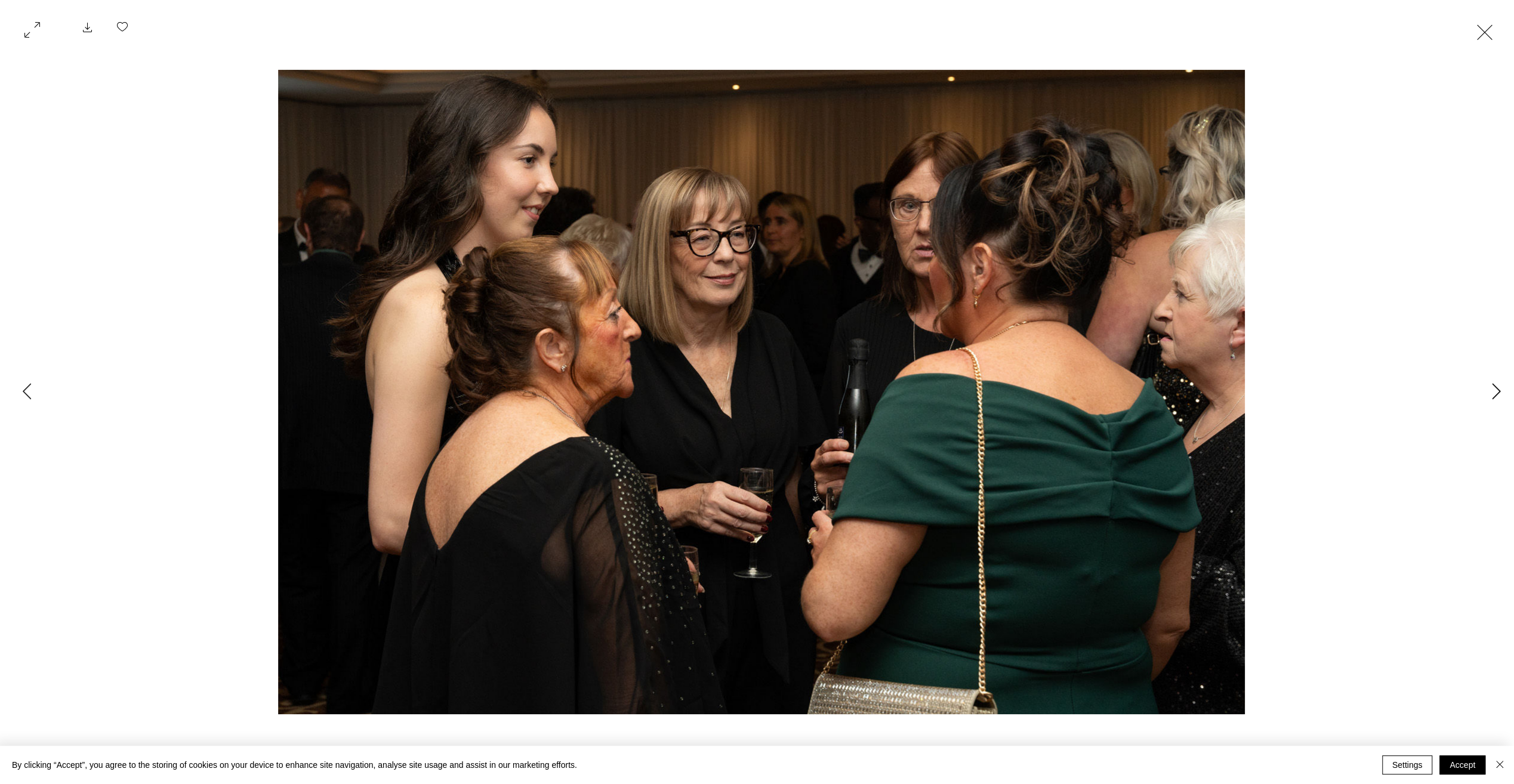
click at [1491, 393] on button "Next Item" at bounding box center [1496, 392] width 30 height 30
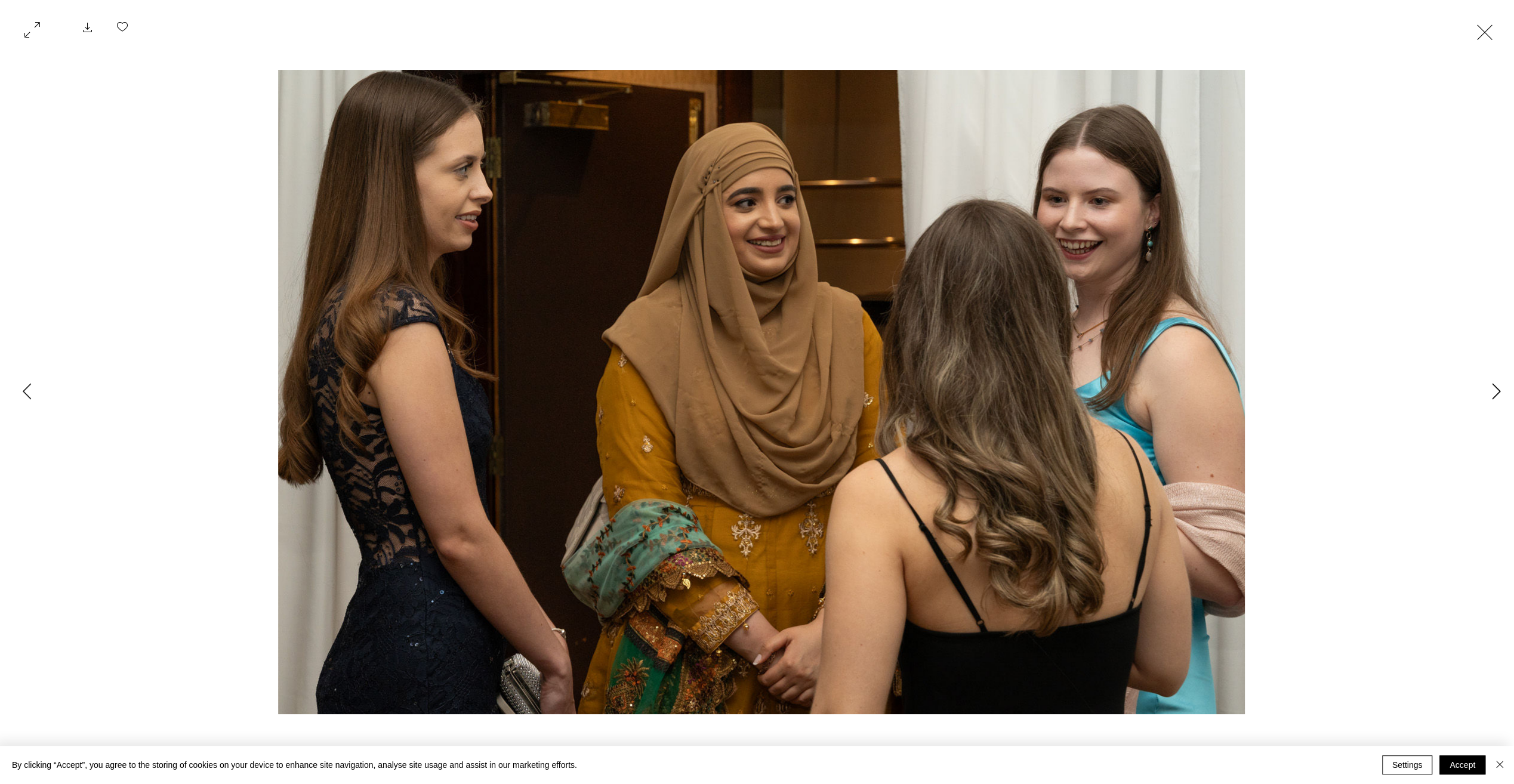
click at [1491, 393] on button "Next Item" at bounding box center [1496, 392] width 30 height 30
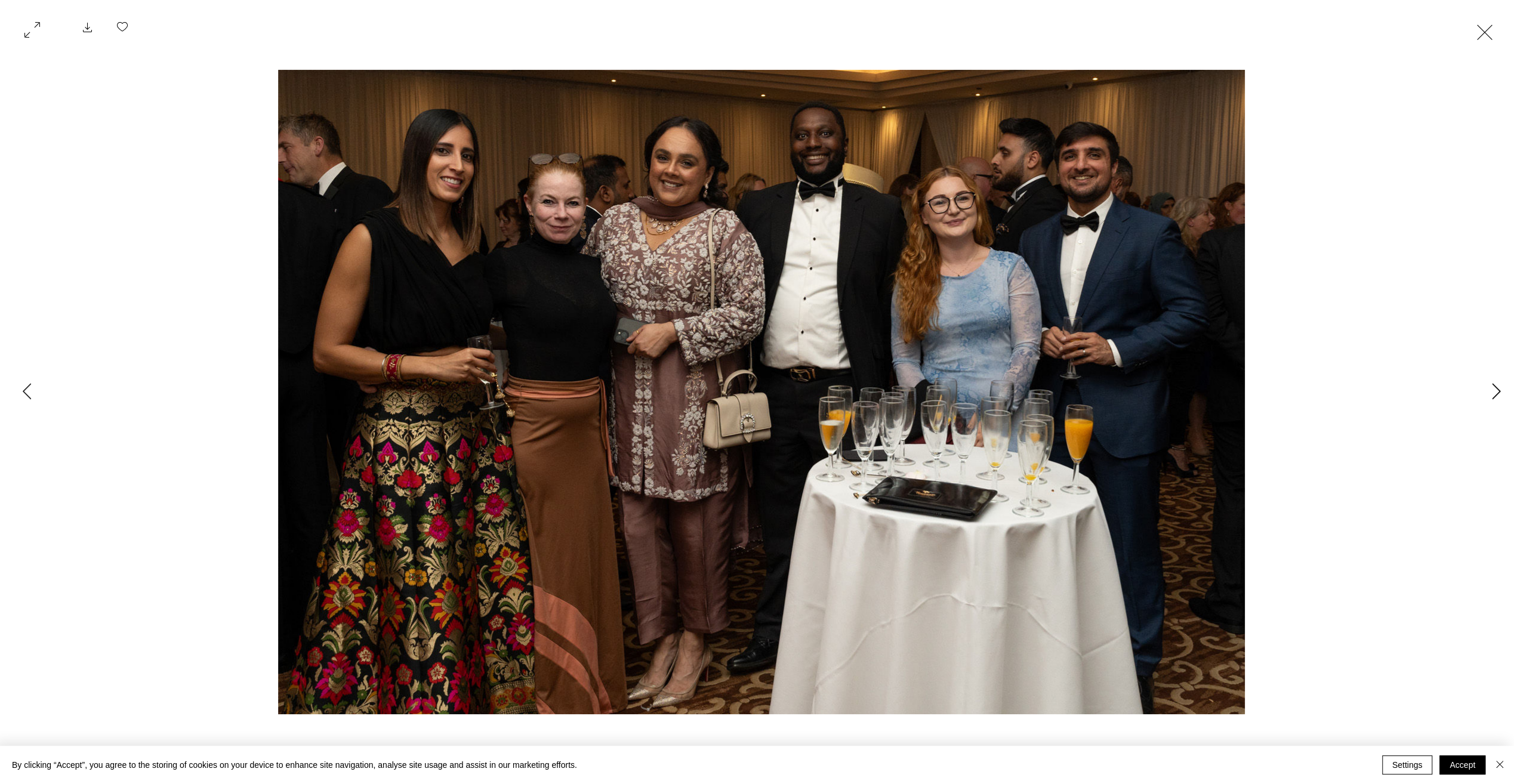
click at [1491, 393] on button "Next Item" at bounding box center [1496, 392] width 30 height 30
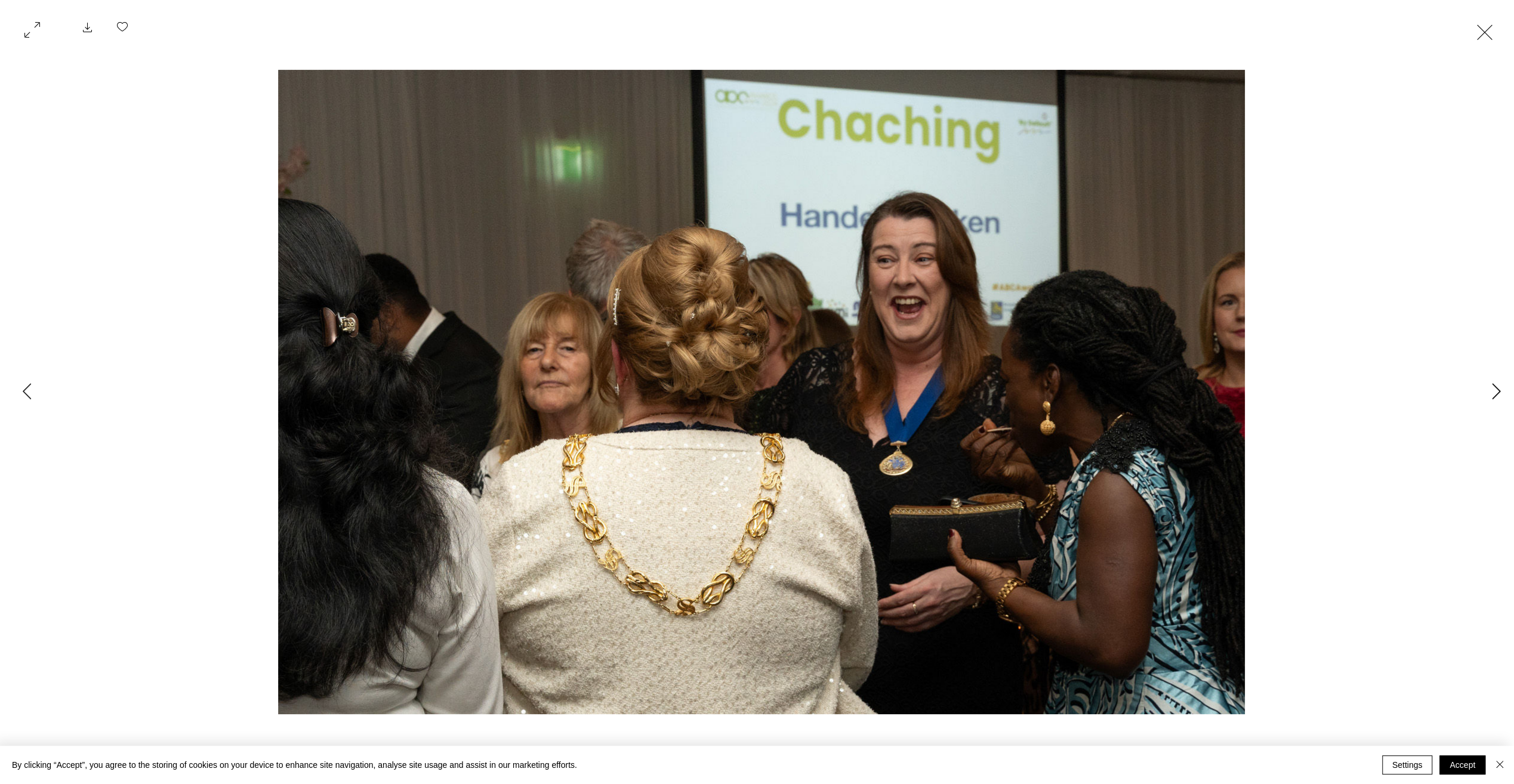
click at [1491, 393] on button "Next Item" at bounding box center [1496, 392] width 30 height 30
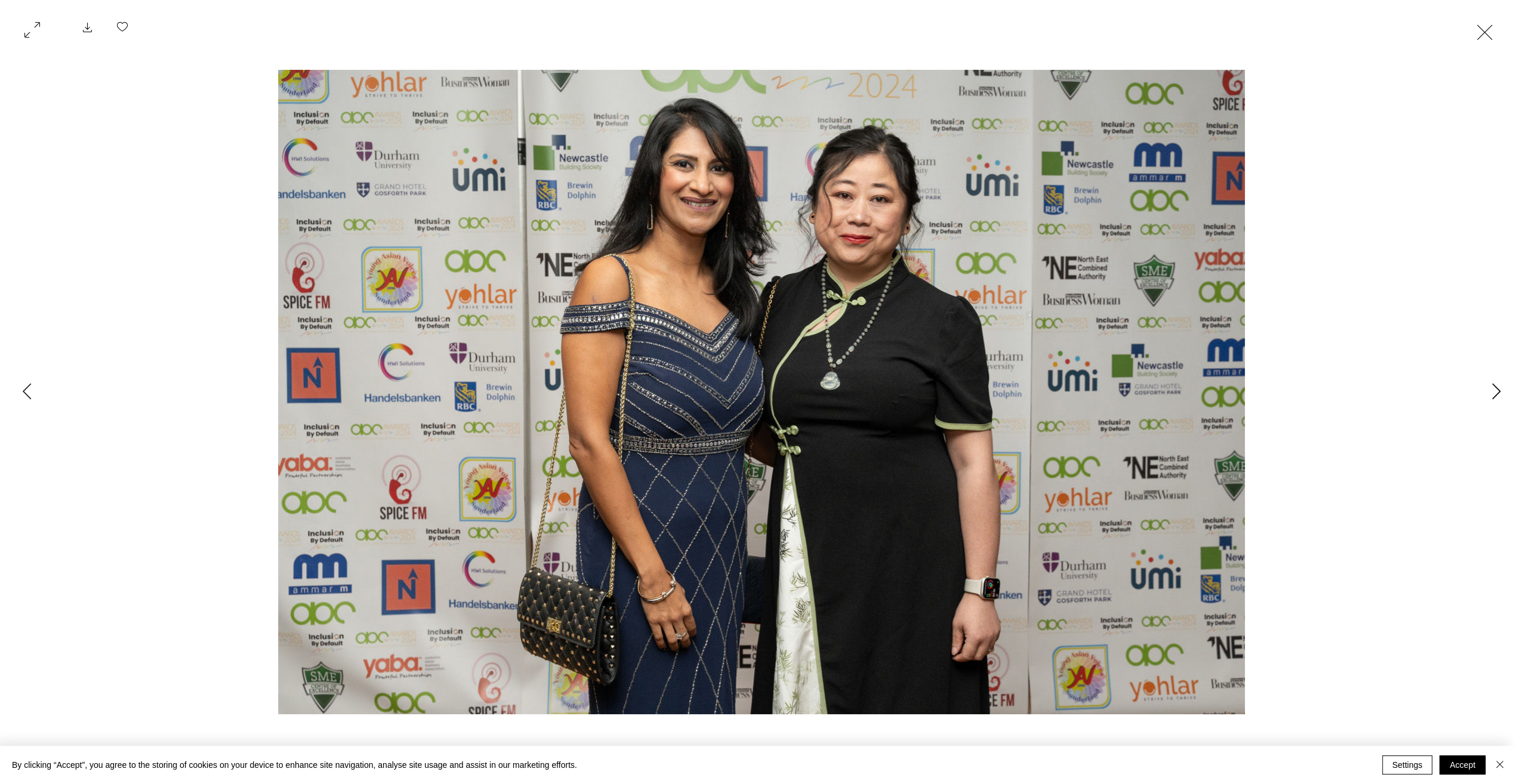
click at [1491, 393] on button "Next Item" at bounding box center [1496, 392] width 30 height 30
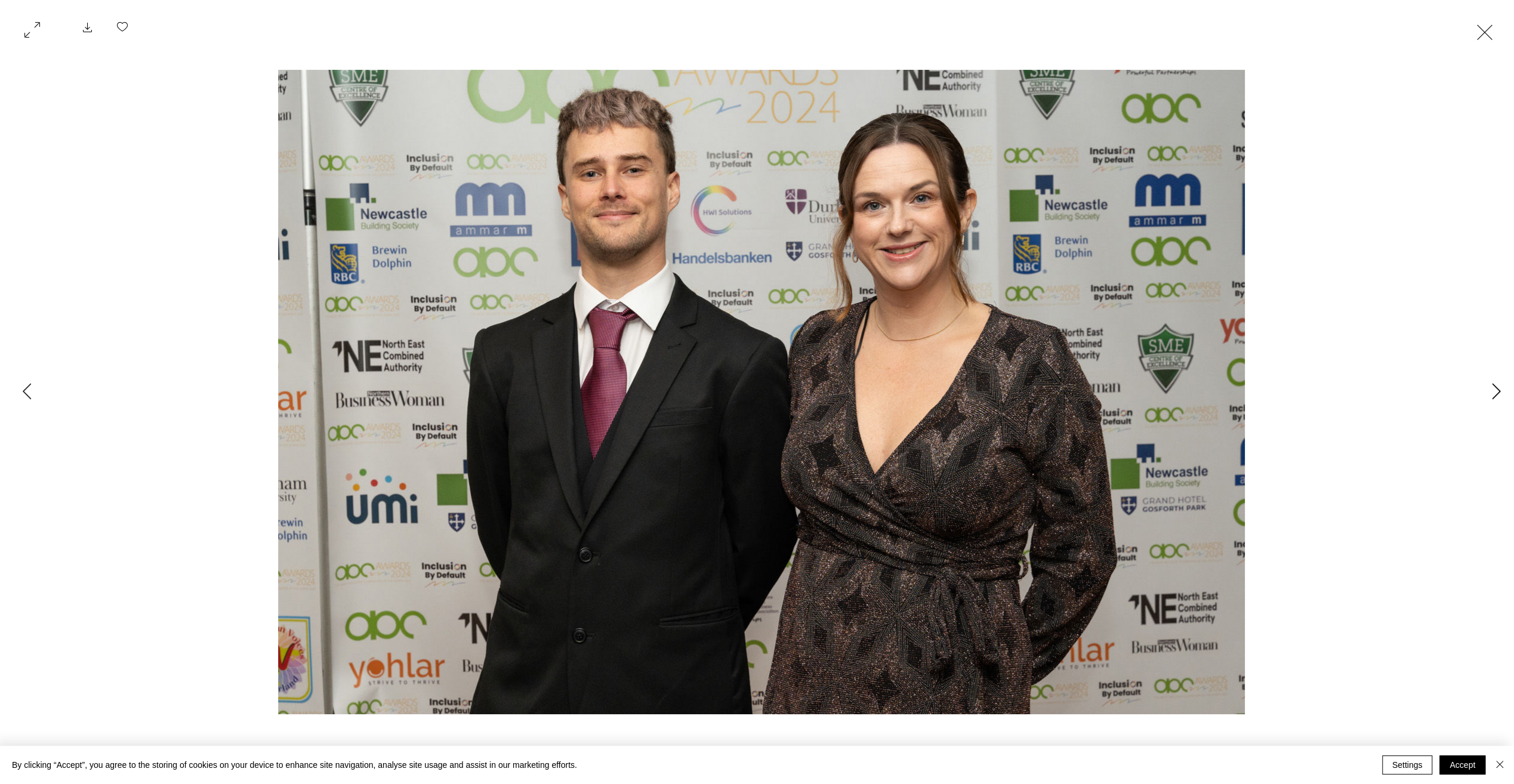
click at [1491, 393] on button "Next Item" at bounding box center [1496, 392] width 30 height 30
